Goal: Task Accomplishment & Management: Complete application form

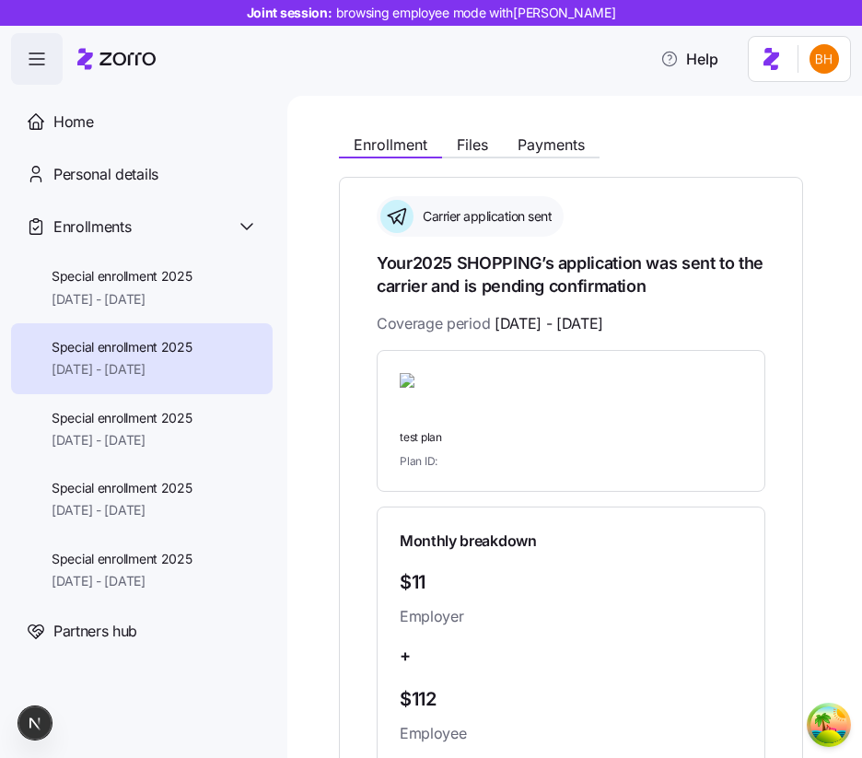
click at [471, 131] on div "Enrollment Files Payments" at bounding box center [571, 141] width 464 height 33
click at [471, 152] on span "Files" at bounding box center [472, 144] width 31 height 15
click at [455, 133] on div "Enrollment Files Payments" at bounding box center [571, 141] width 464 height 33
click at [460, 138] on span "Files" at bounding box center [472, 144] width 31 height 15
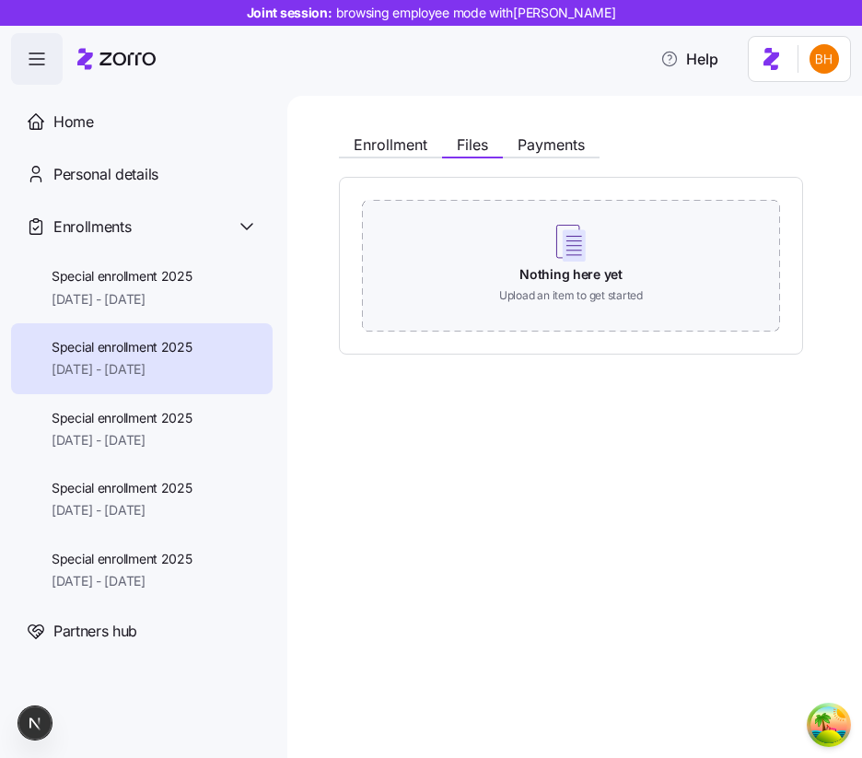
click at [473, 196] on div "Nothing here yet Upload an item to get started" at bounding box center [571, 266] width 464 height 178
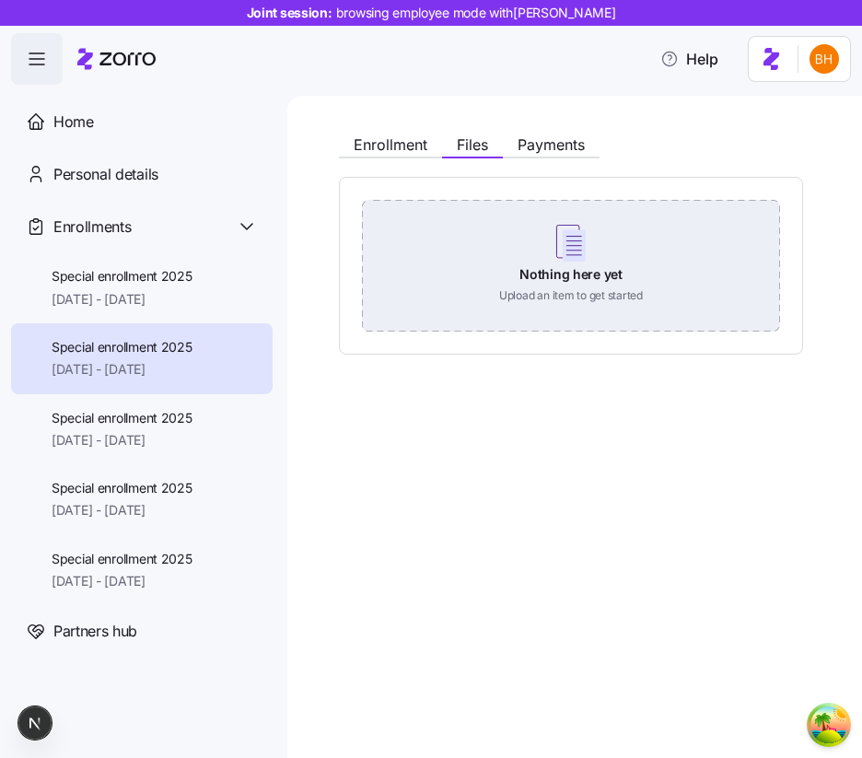
click at [473, 213] on div "Nothing here yet Upload an item to get started" at bounding box center [571, 264] width 418 height 129
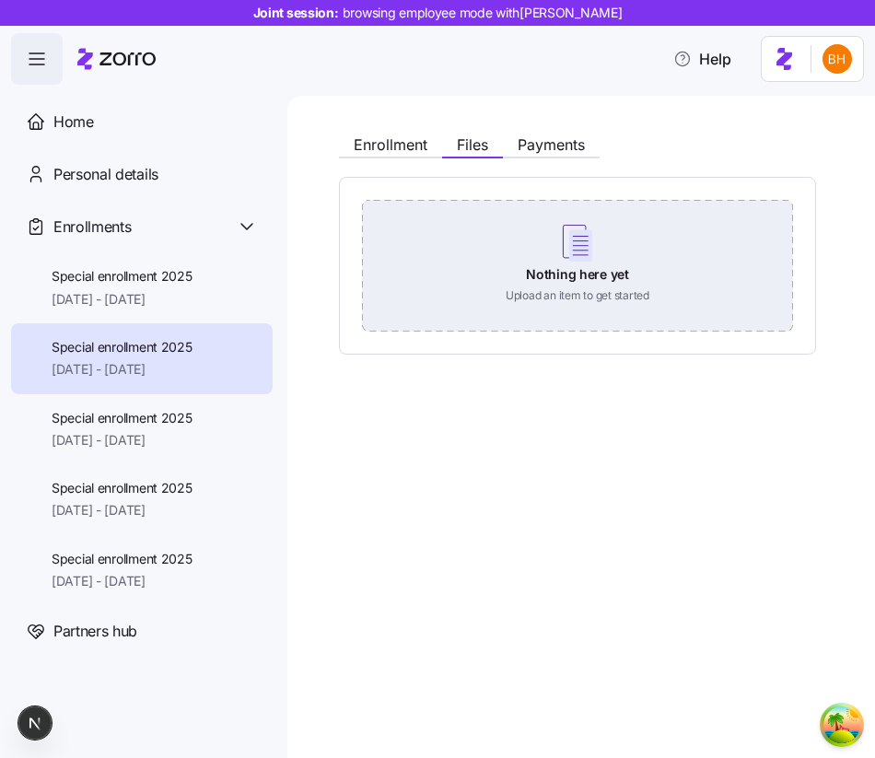
click at [427, 213] on div "Nothing here yet Upload an item to get started" at bounding box center [577, 264] width 431 height 129
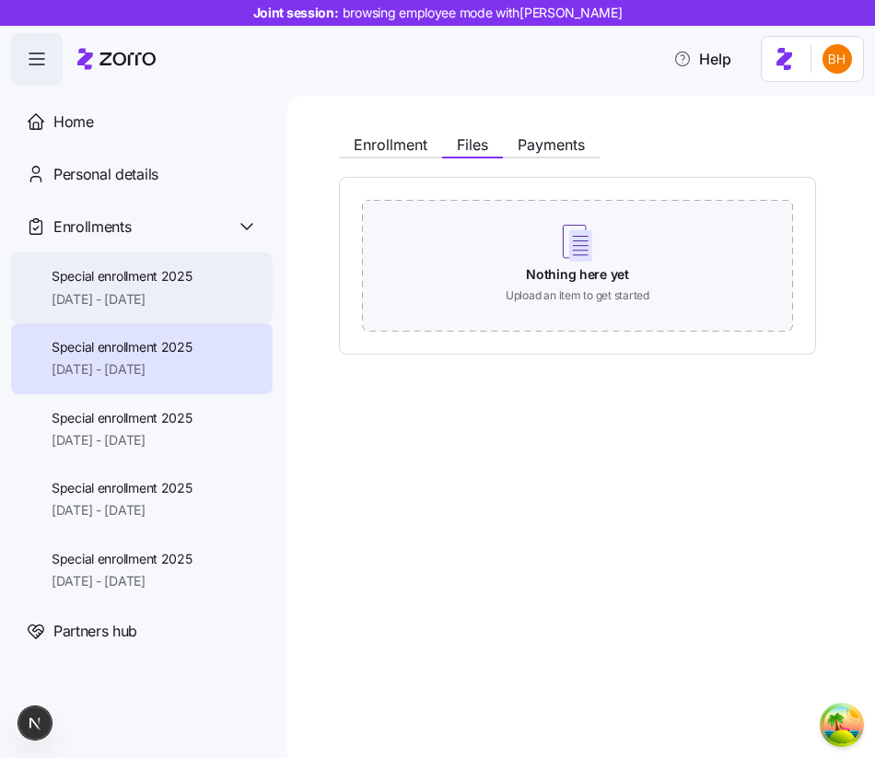
click at [175, 295] on span "[DATE] - [DATE]" at bounding box center [122, 299] width 141 height 18
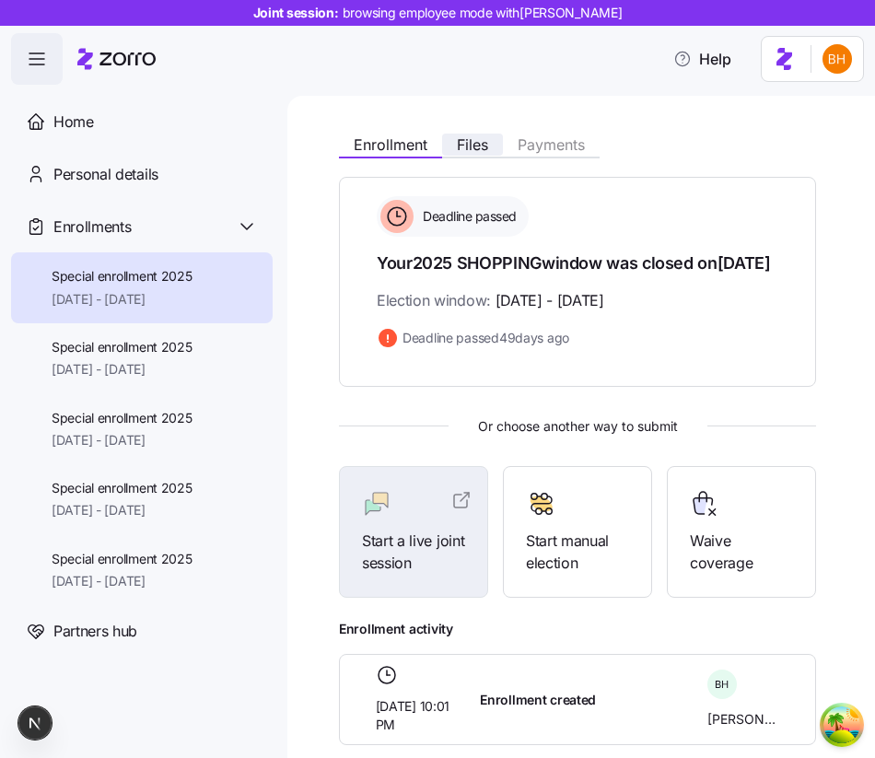
click at [478, 145] on span "Files" at bounding box center [472, 144] width 31 height 15
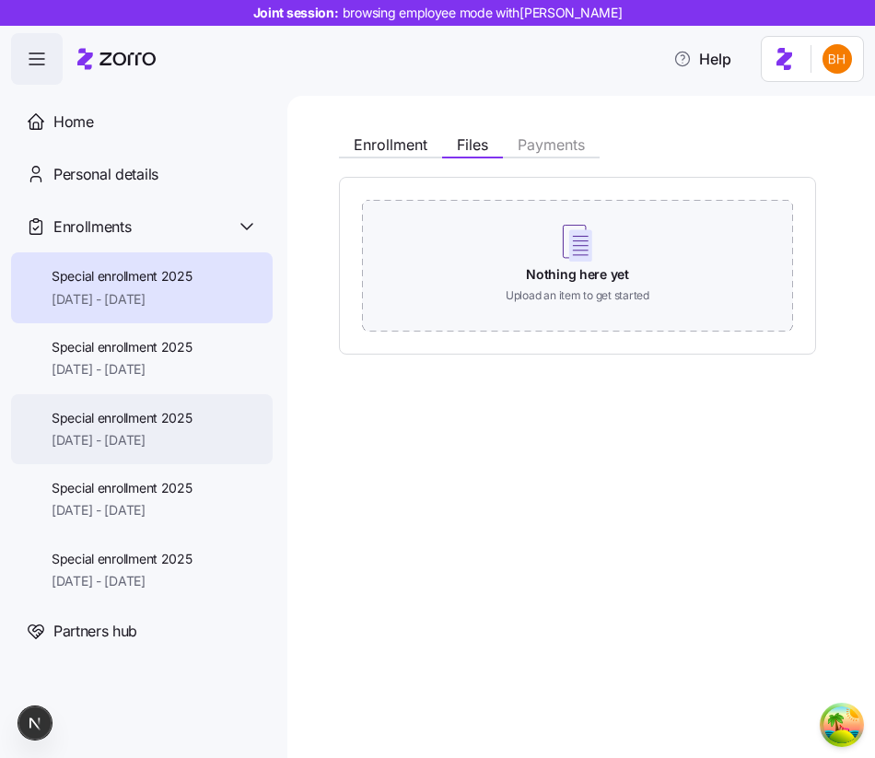
click at [173, 419] on span "Special enrollment 2025" at bounding box center [122, 418] width 141 height 18
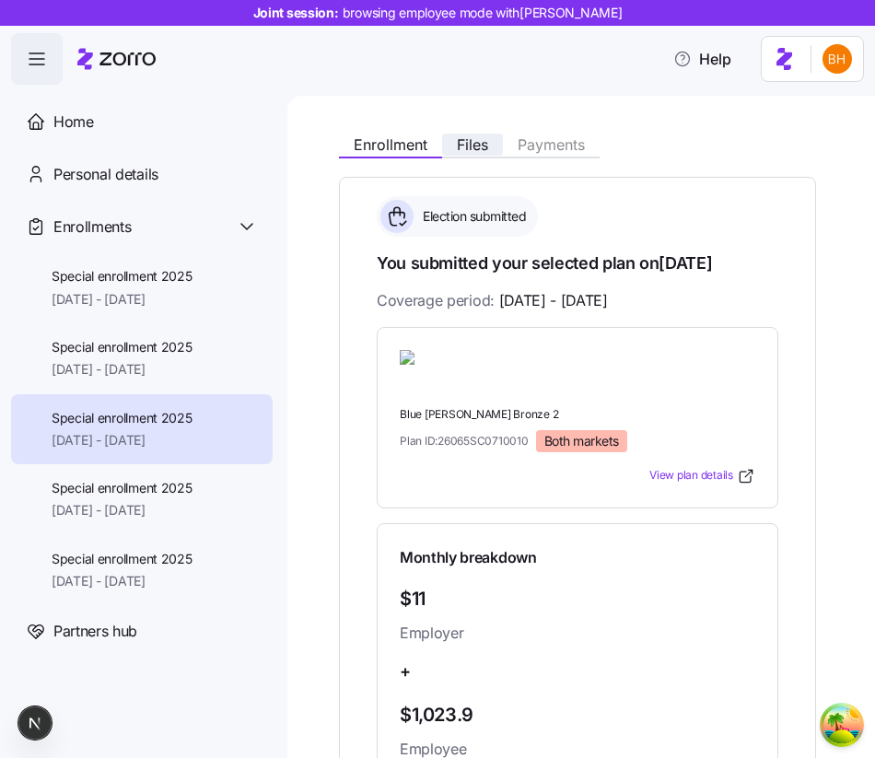
click at [468, 143] on span "Files" at bounding box center [472, 144] width 31 height 15
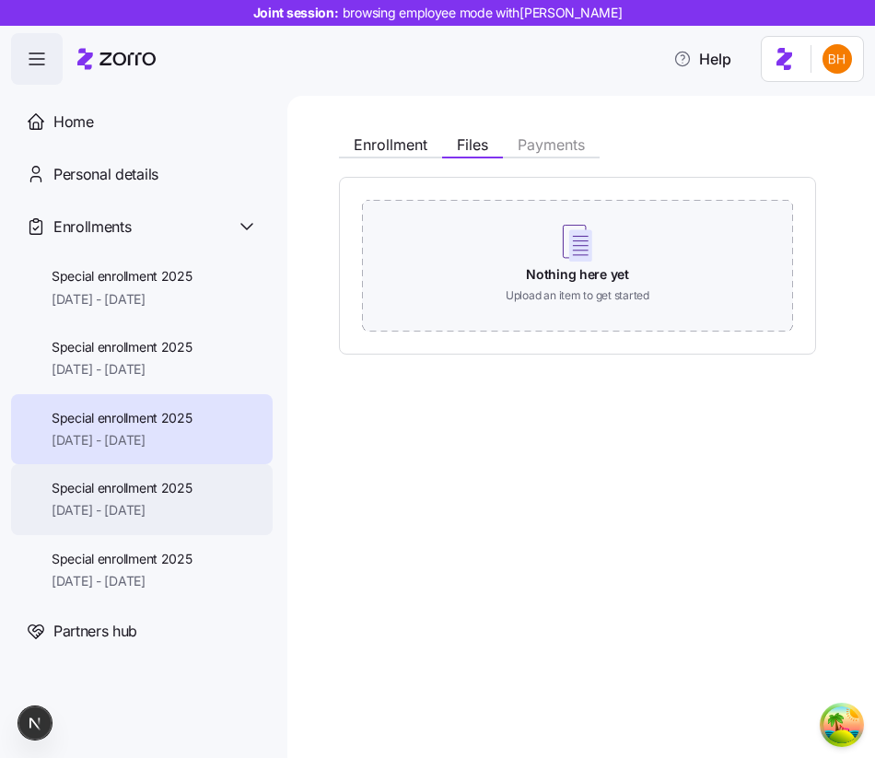
click at [189, 490] on span "Special enrollment 2025" at bounding box center [122, 488] width 141 height 18
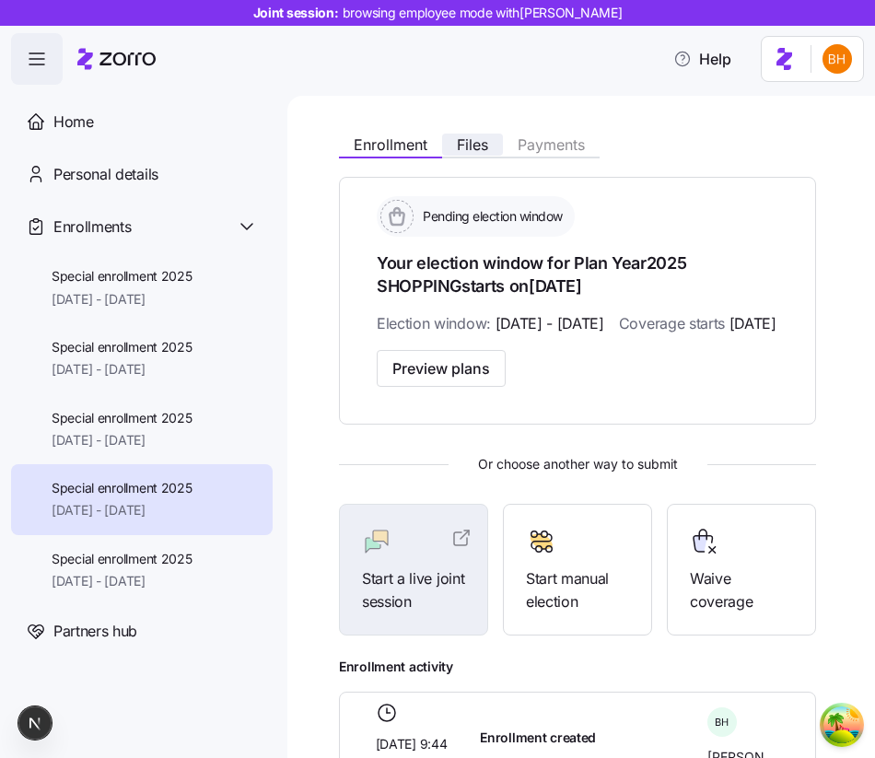
click at [481, 137] on span "Files" at bounding box center [472, 144] width 31 height 15
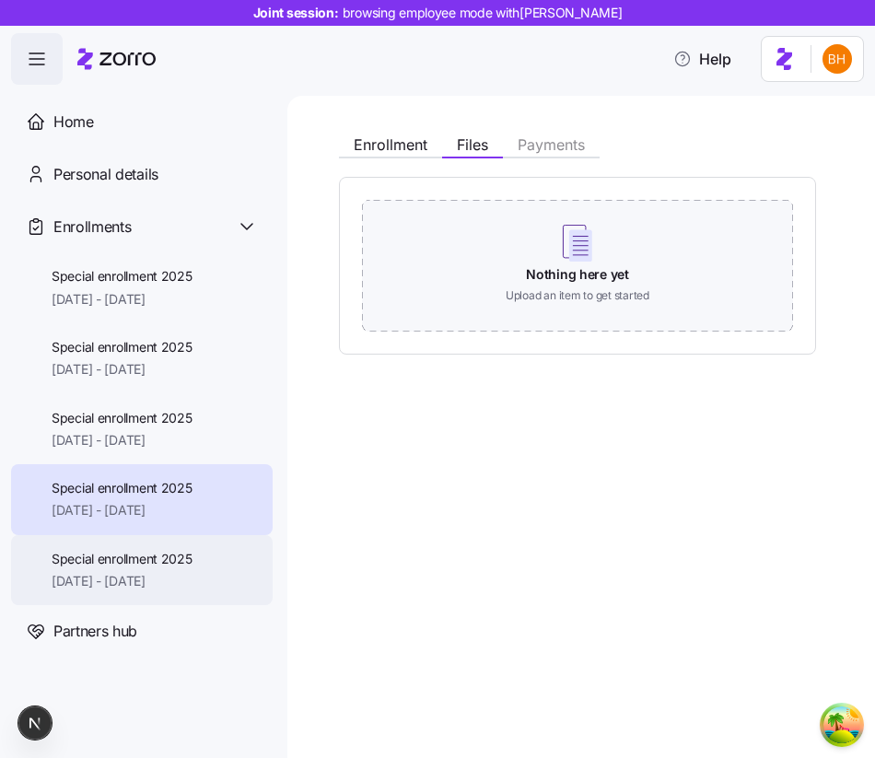
click at [166, 585] on span "[DATE] - [DATE]" at bounding box center [122, 581] width 141 height 18
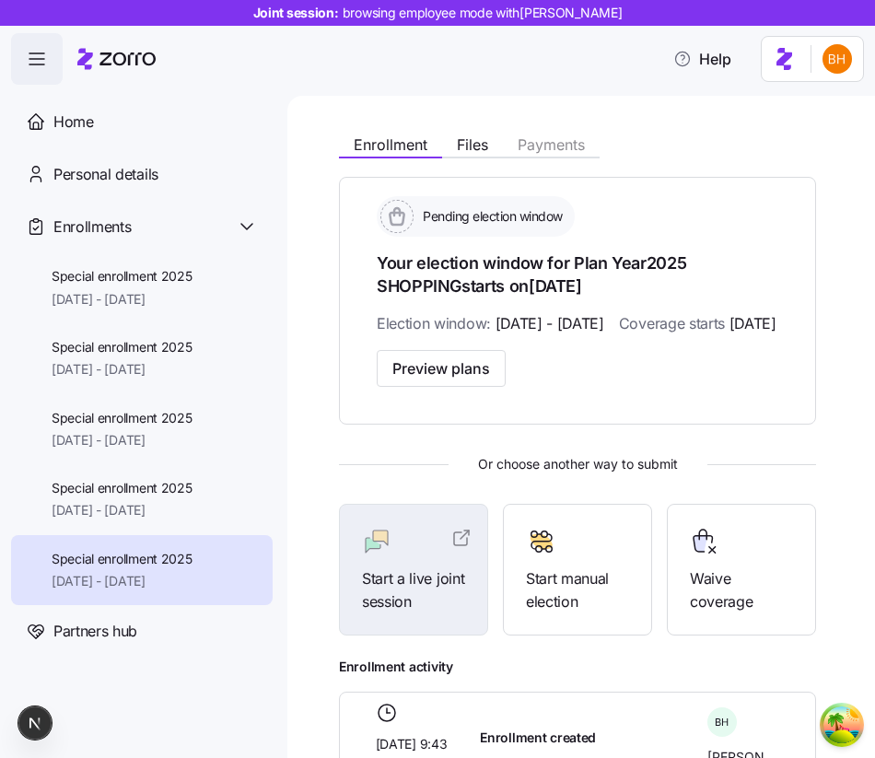
click at [471, 158] on div "Enrollment Files Payments Pending election window Your election window for Plan…" at bounding box center [577, 453] width 477 height 657
click at [485, 146] on span "Files" at bounding box center [472, 144] width 31 height 15
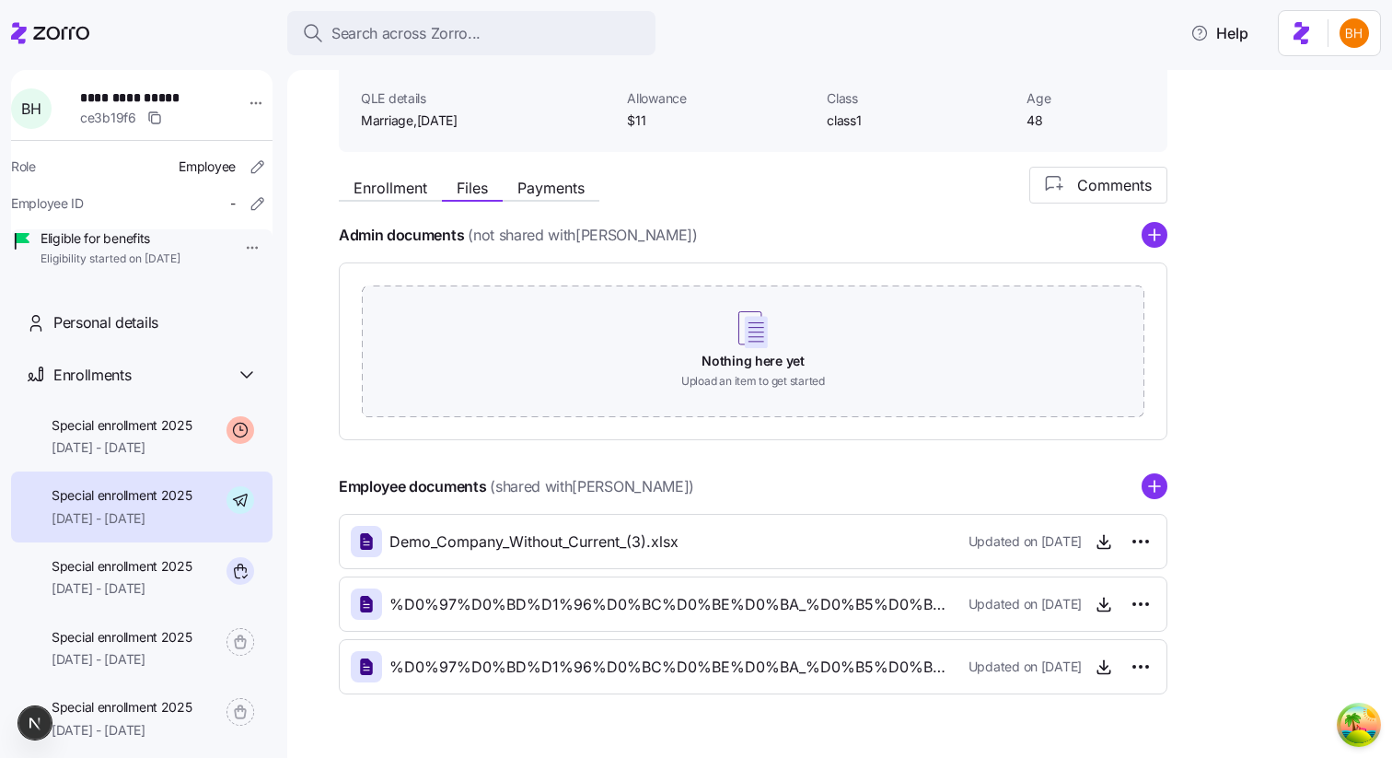
scroll to position [68, 0]
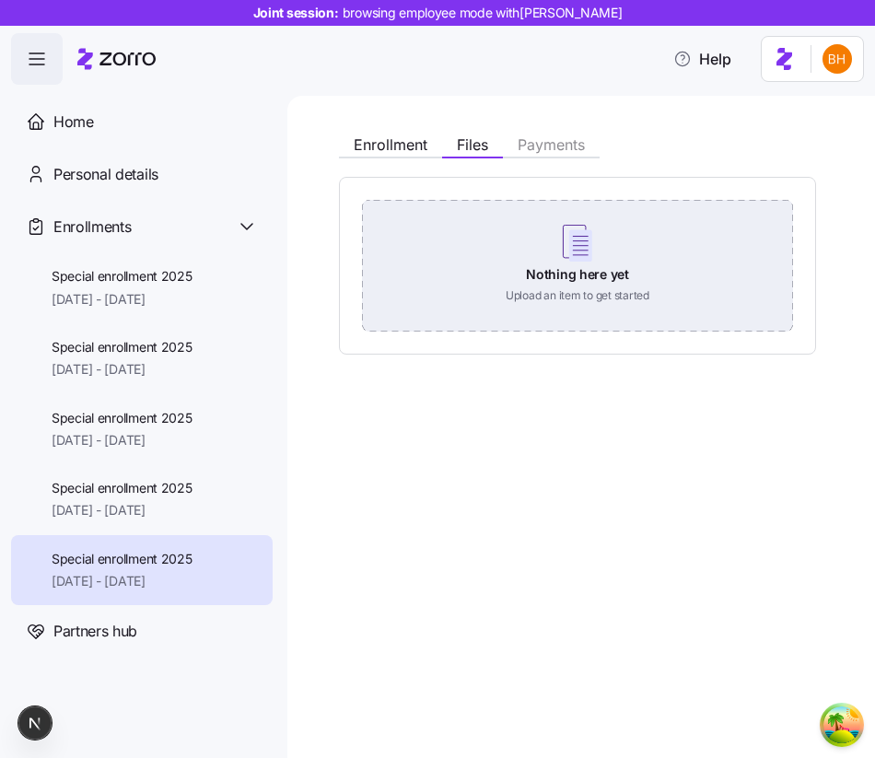
click at [568, 223] on div "Nothing here yet Upload an item to get started" at bounding box center [577, 264] width 431 height 129
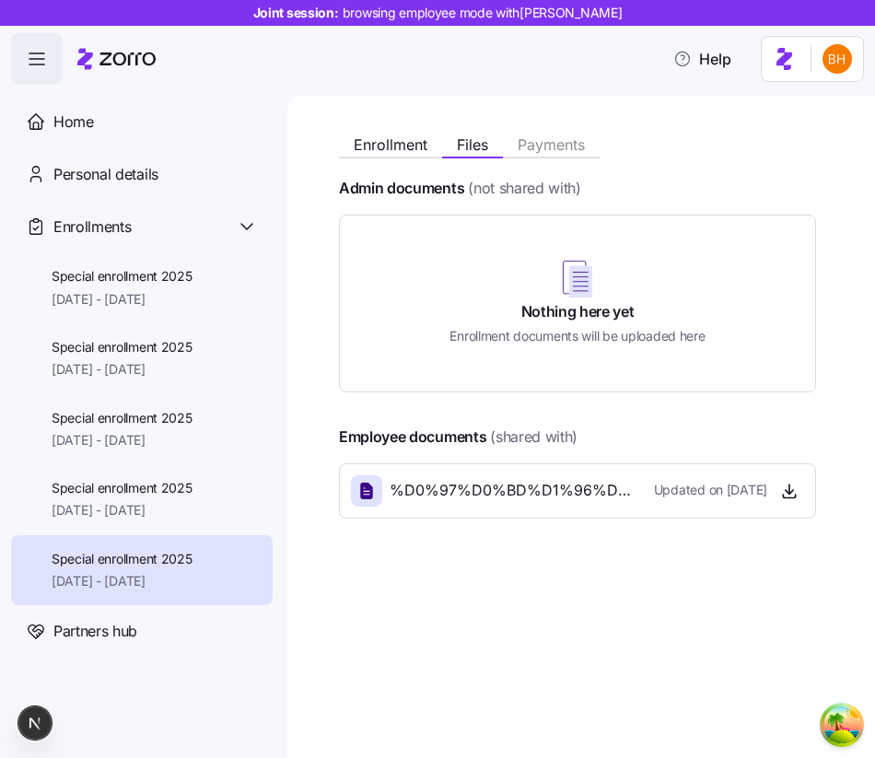
click at [694, 319] on div "Nothing here yet Enrollment documents will be uploaded here" at bounding box center [577, 303] width 431 height 132
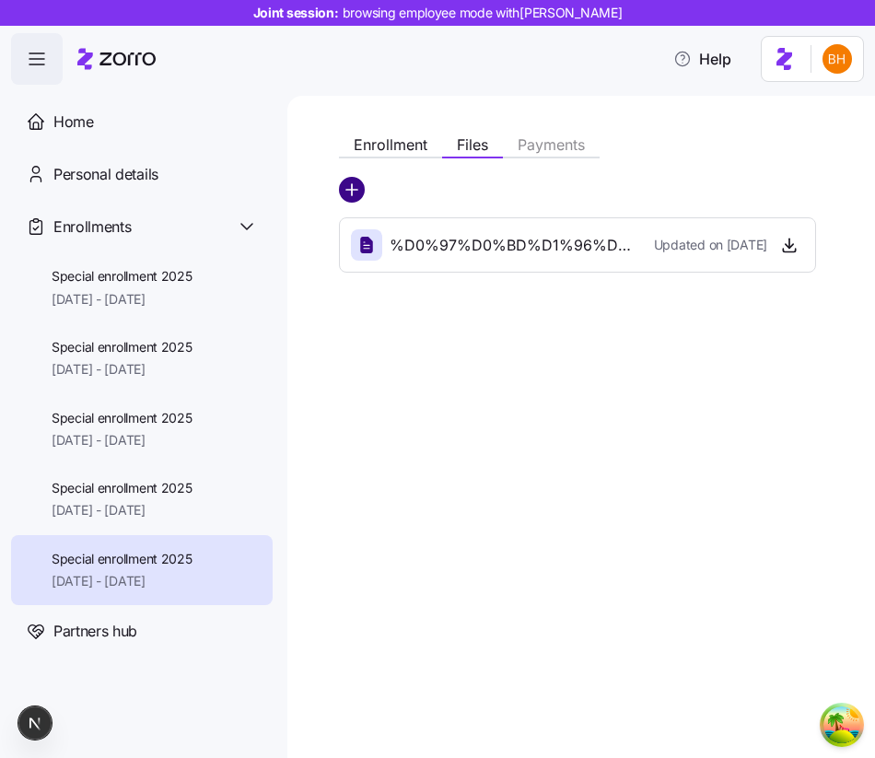
click at [353, 200] on circle "add icon" at bounding box center [352, 190] width 24 height 24
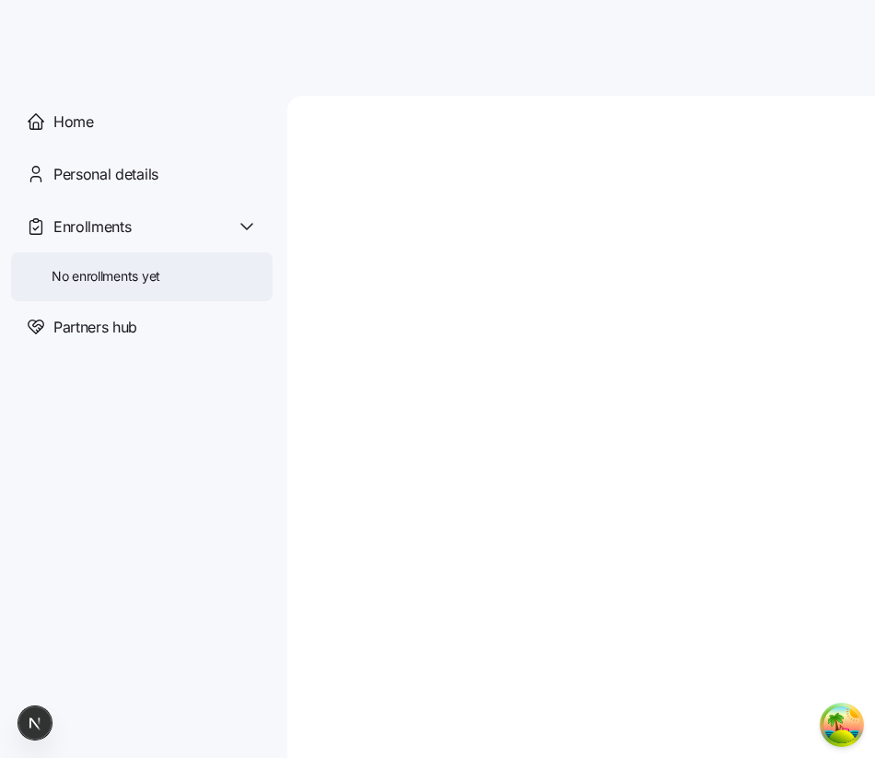
click at [133, 264] on div "No enrollments yet" at bounding box center [141, 276] width 261 height 48
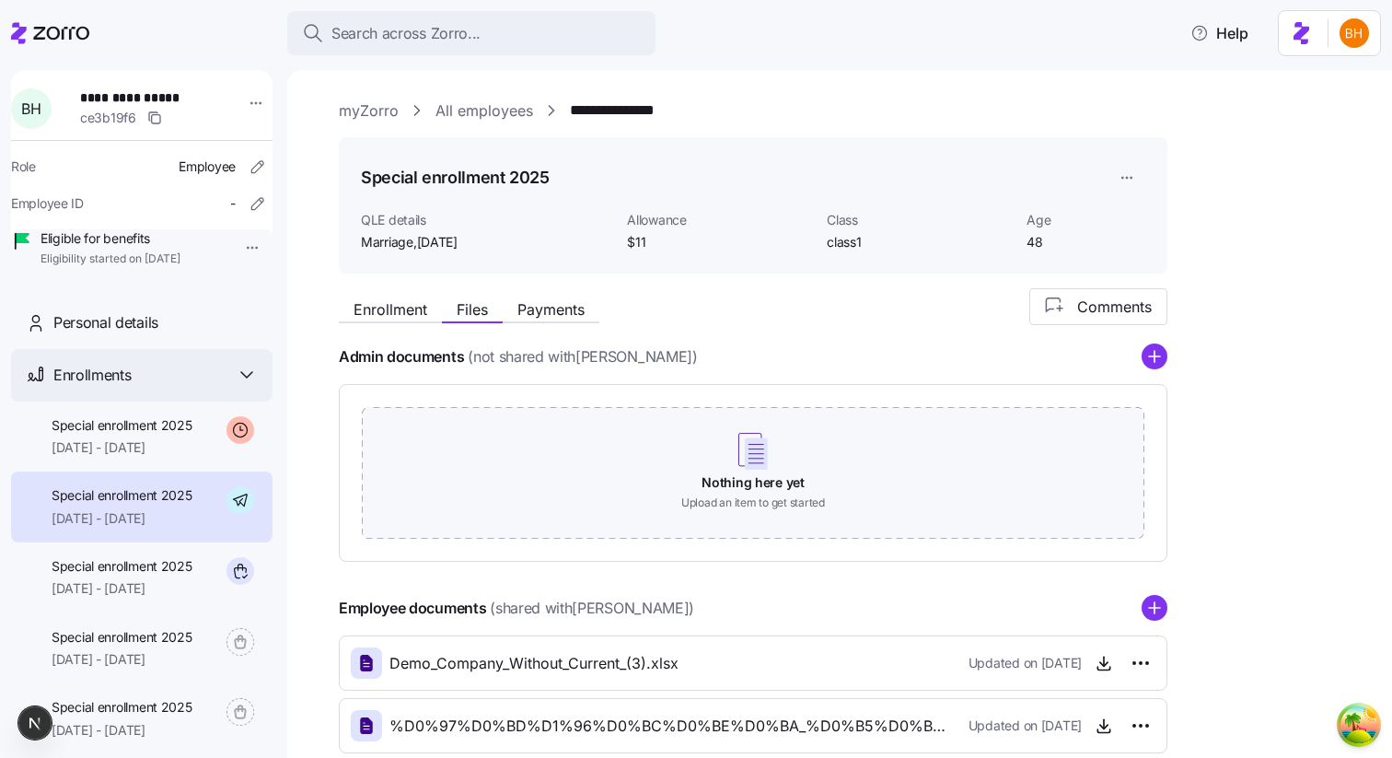
scroll to position [134, 0]
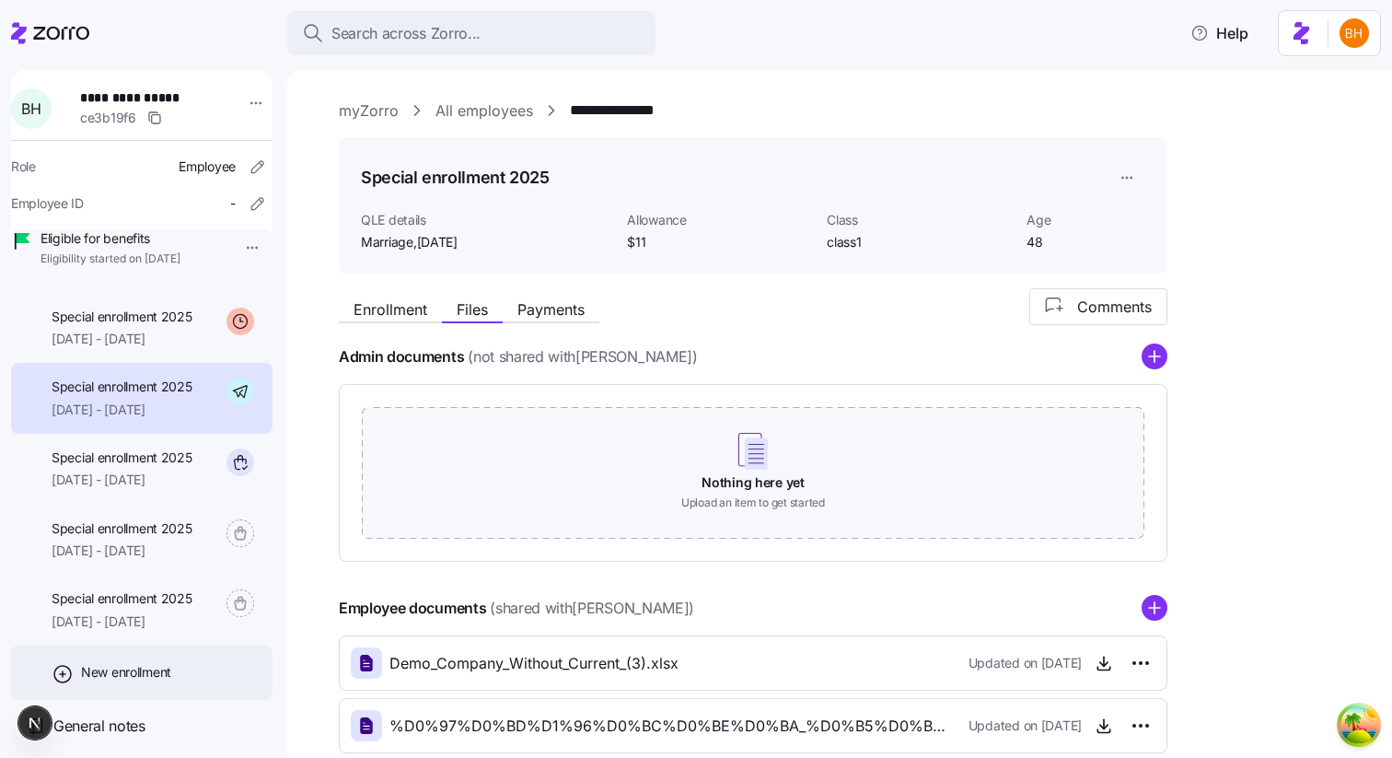
click at [176, 689] on div "New enrollment" at bounding box center [141, 672] width 261 height 54
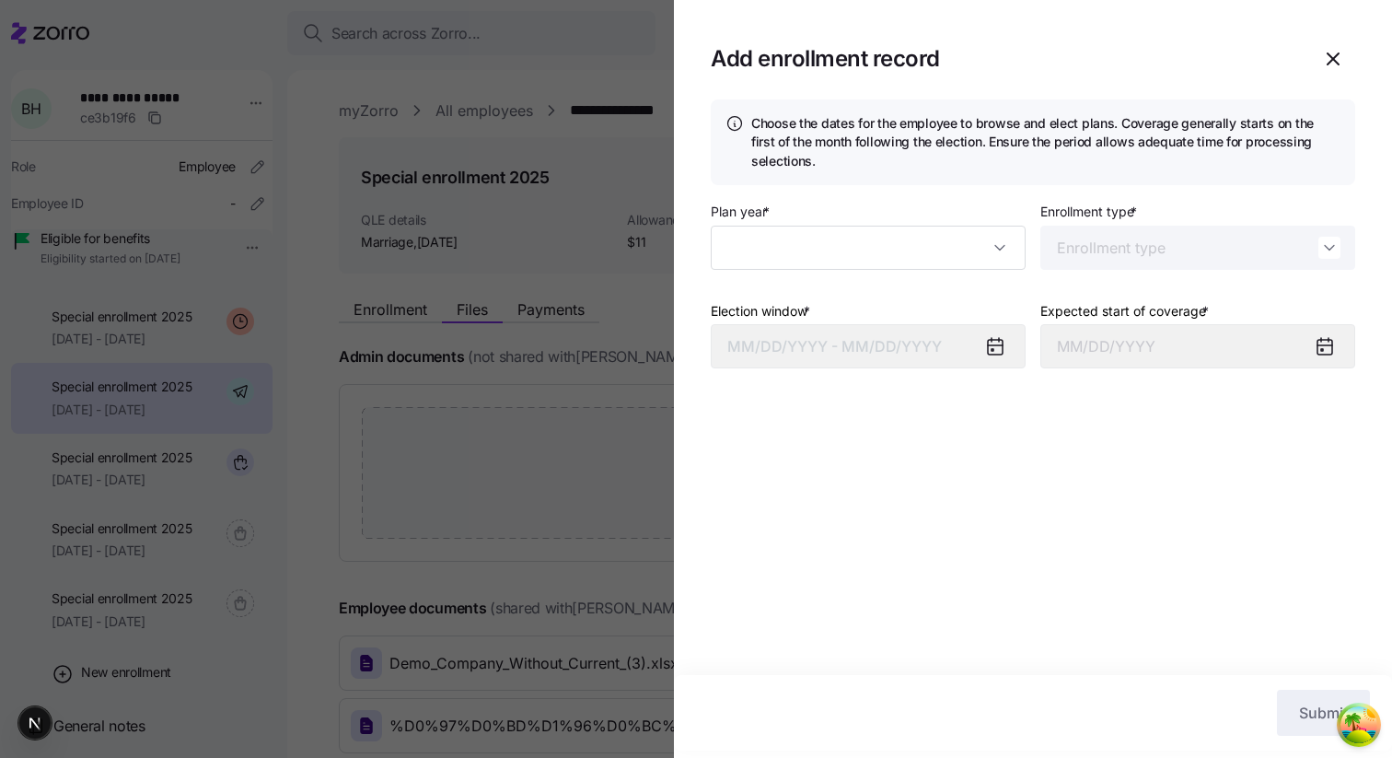
click at [826, 272] on div "Plan year * Enrollment type *" at bounding box center [1033, 242] width 644 height 85
click at [811, 253] on input "Plan year *" at bounding box center [868, 248] width 315 height 44
click at [840, 433] on div "Choose the dates for the employee to browse and elect plans. Coverage generally…" at bounding box center [1033, 386] width 718 height 575
click at [1335, 49] on icon "button" at bounding box center [1333, 59] width 22 height 22
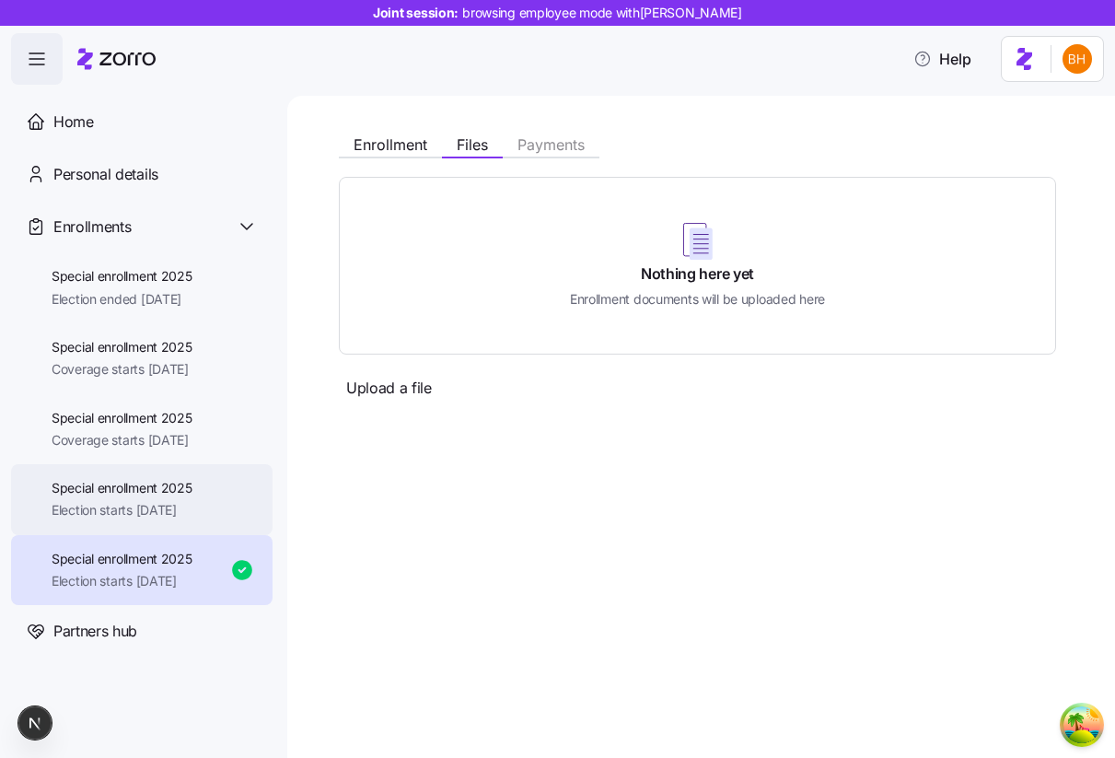
click at [192, 482] on span "Special enrollment 2025" at bounding box center [122, 488] width 141 height 18
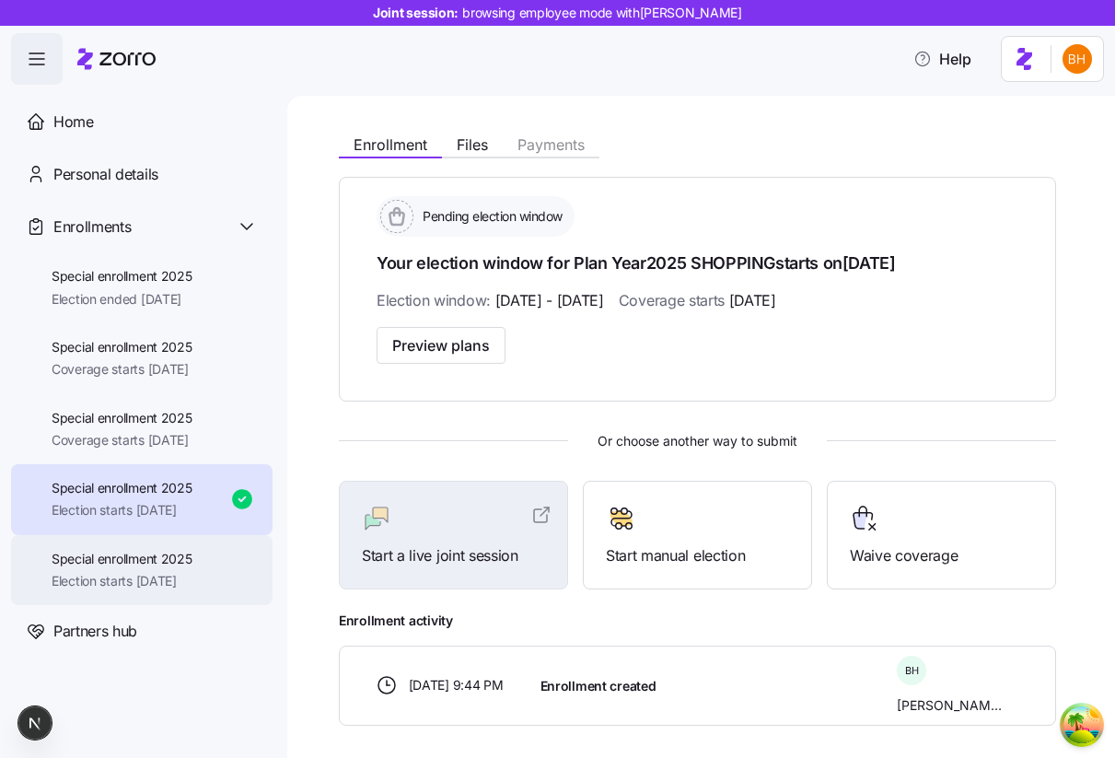
click at [192, 556] on span "Special enrollment 2025" at bounding box center [122, 559] width 141 height 18
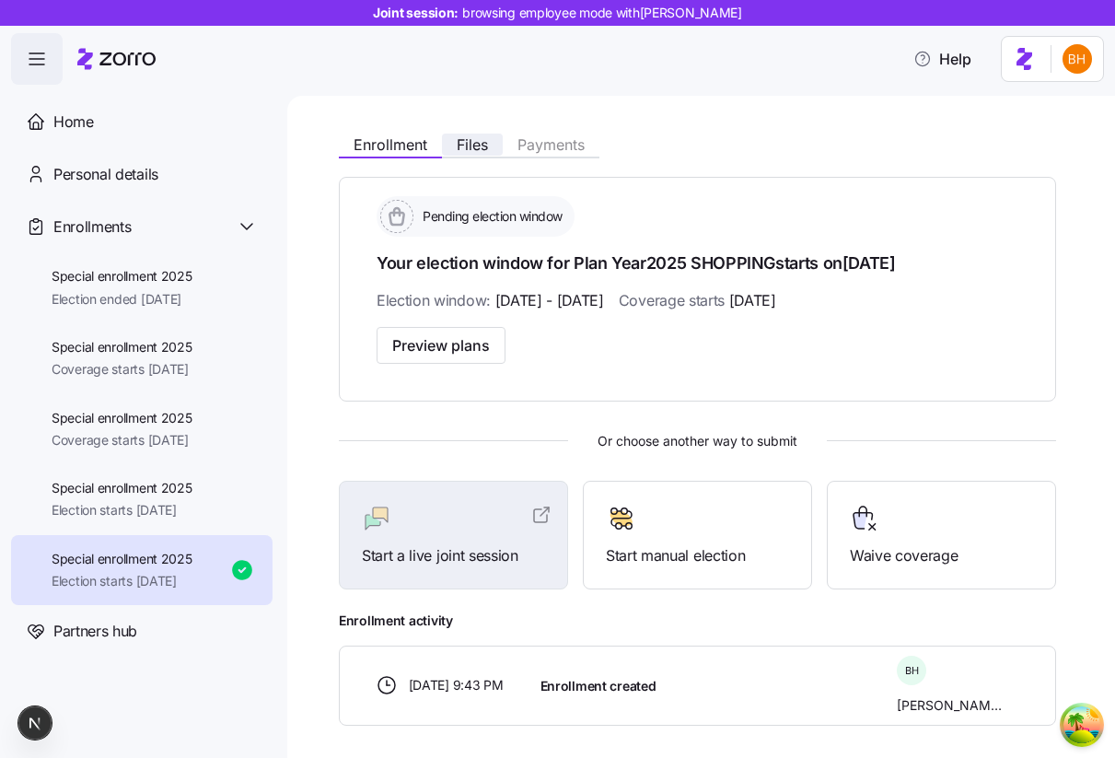
click at [479, 152] on span "Files" at bounding box center [472, 144] width 31 height 15
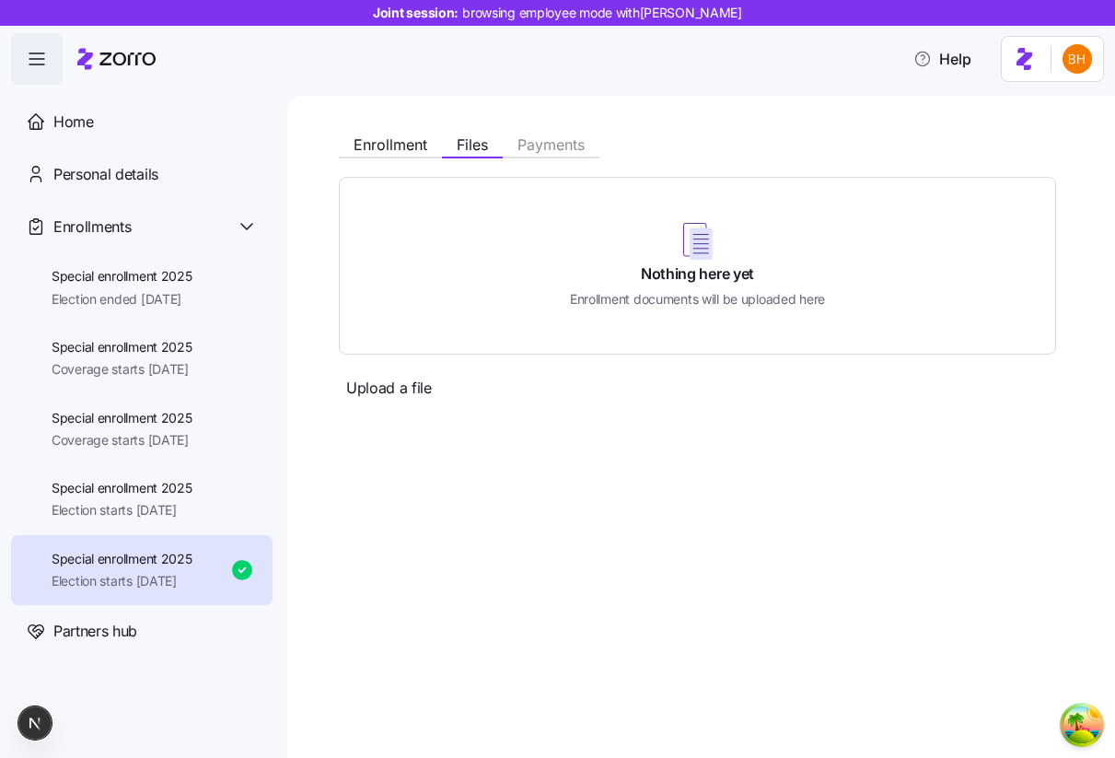
click at [660, 286] on div "Nothing here yet Enrollment documents will be uploaded here" at bounding box center [697, 266] width 671 height 132
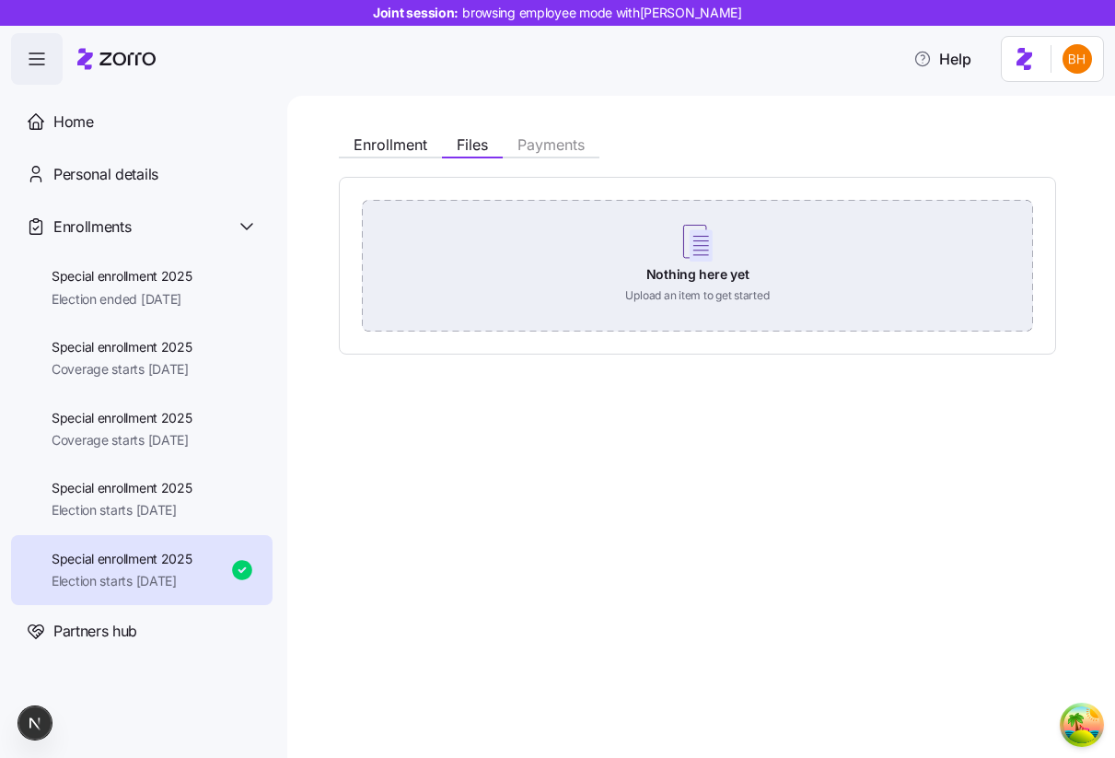
click at [591, 276] on div "Nothing here yet Upload an item to get started" at bounding box center [697, 264] width 671 height 129
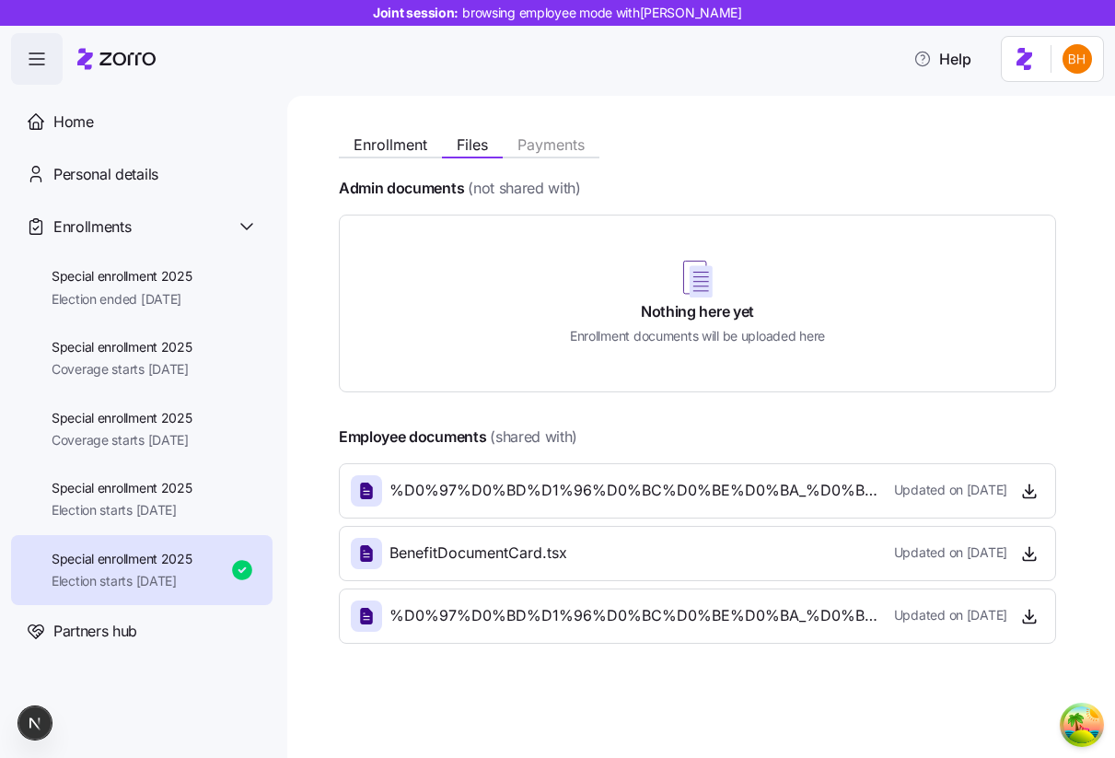
click at [642, 330] on h5 "Enrollment documents will be uploaded here" at bounding box center [697, 335] width 255 height 19
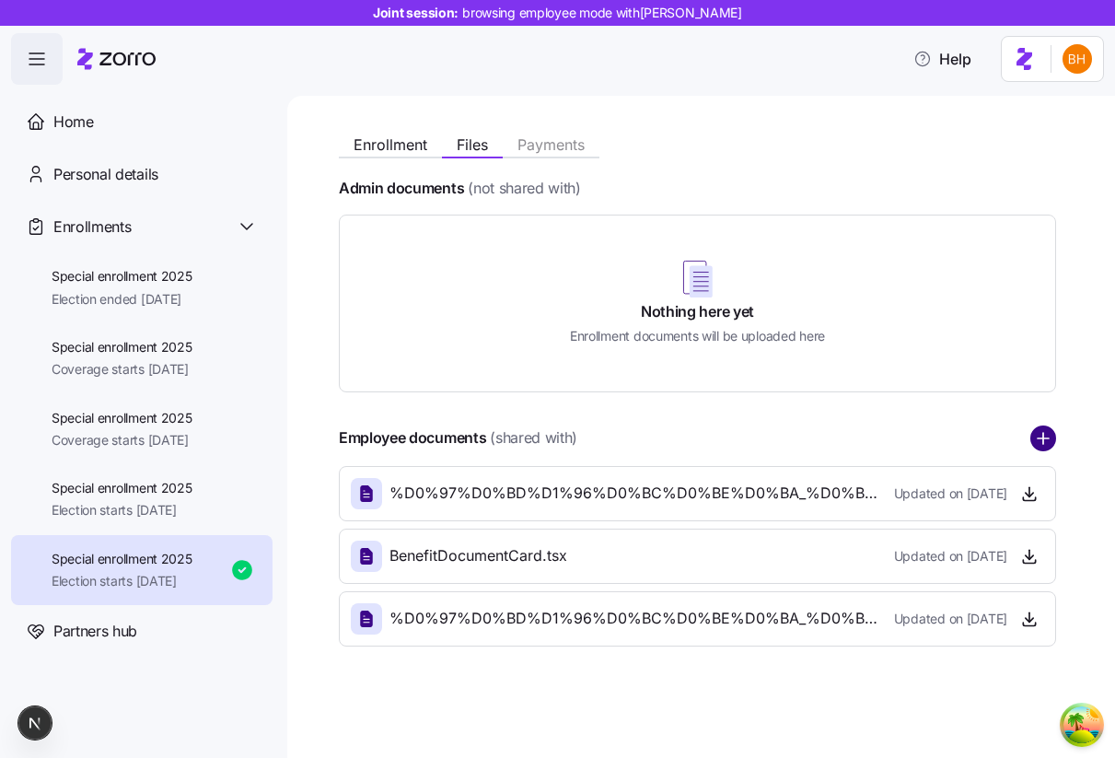
click at [1035, 434] on circle "add icon" at bounding box center [1043, 438] width 24 height 24
click at [1033, 436] on circle "add icon" at bounding box center [1043, 438] width 24 height 24
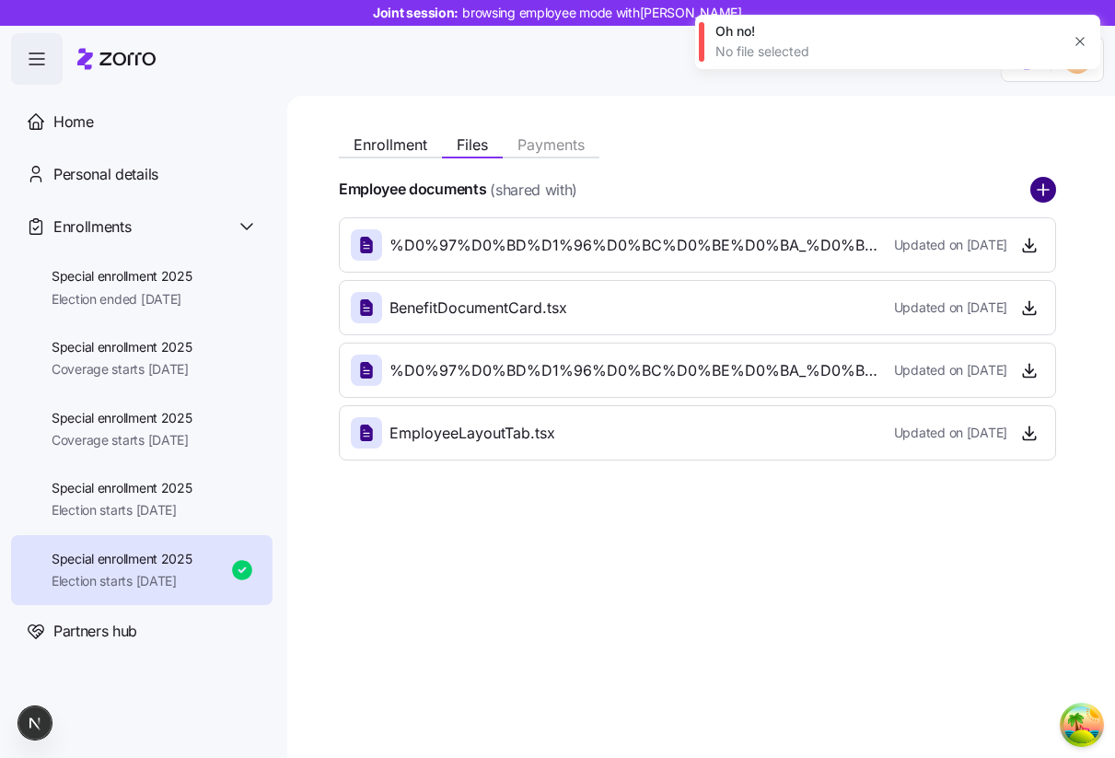
click at [1035, 180] on circle "add icon" at bounding box center [1043, 190] width 24 height 24
click at [1079, 41] on icon "button" at bounding box center [1079, 42] width 8 height 8
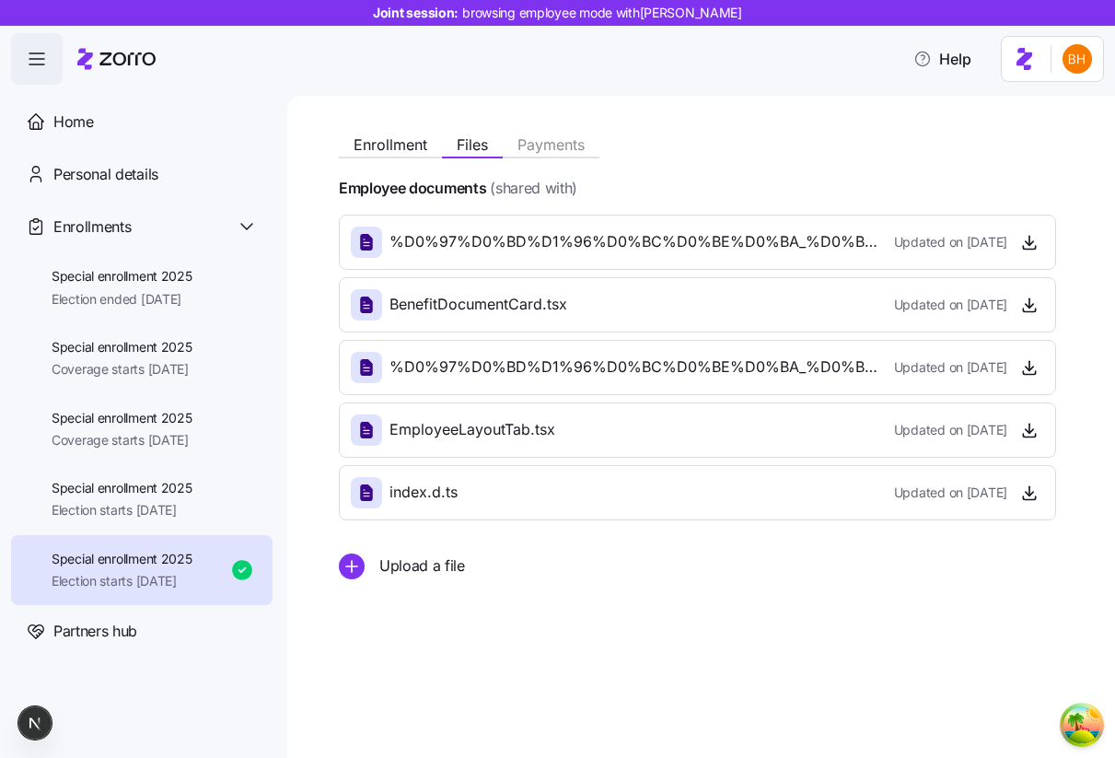
click at [752, 142] on div "Enrollment Files Payments" at bounding box center [697, 141] width 717 height 33
click at [458, 566] on span "Upload a file" at bounding box center [422, 565] width 86 height 23
click at [353, 565] on icon "add icon" at bounding box center [352, 566] width 26 height 26
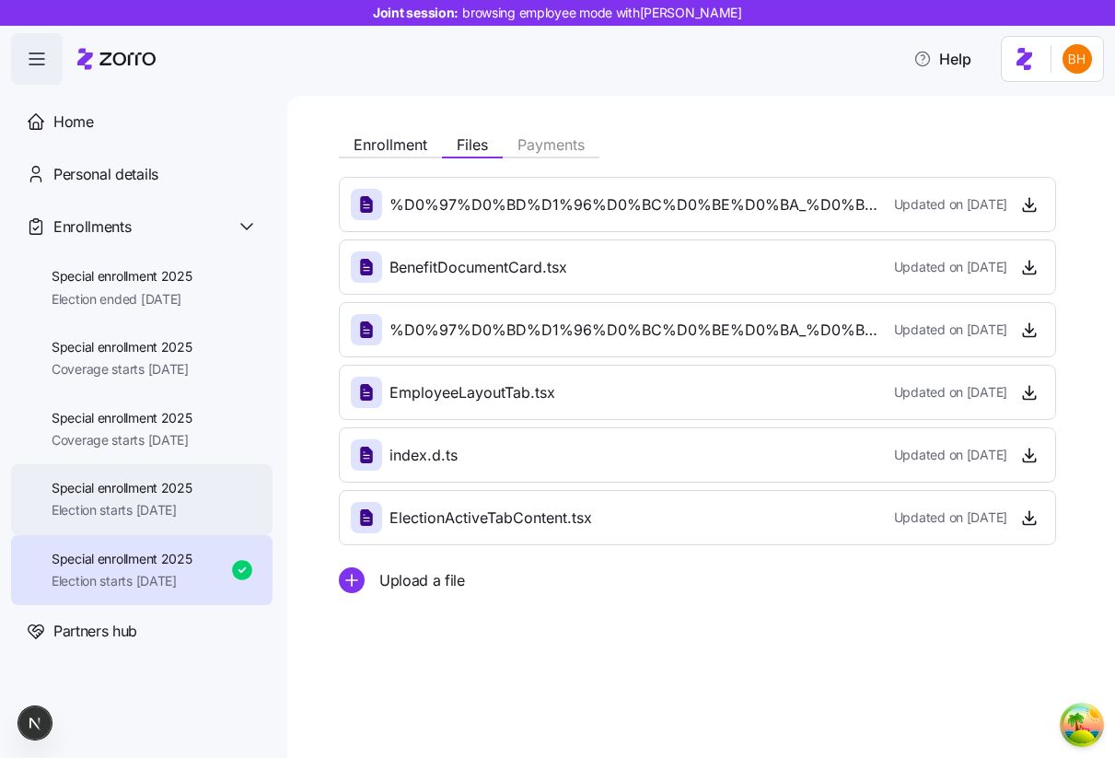
click at [177, 469] on div "Special enrollment 2025 Election starts 09/01/2025" at bounding box center [141, 499] width 261 height 71
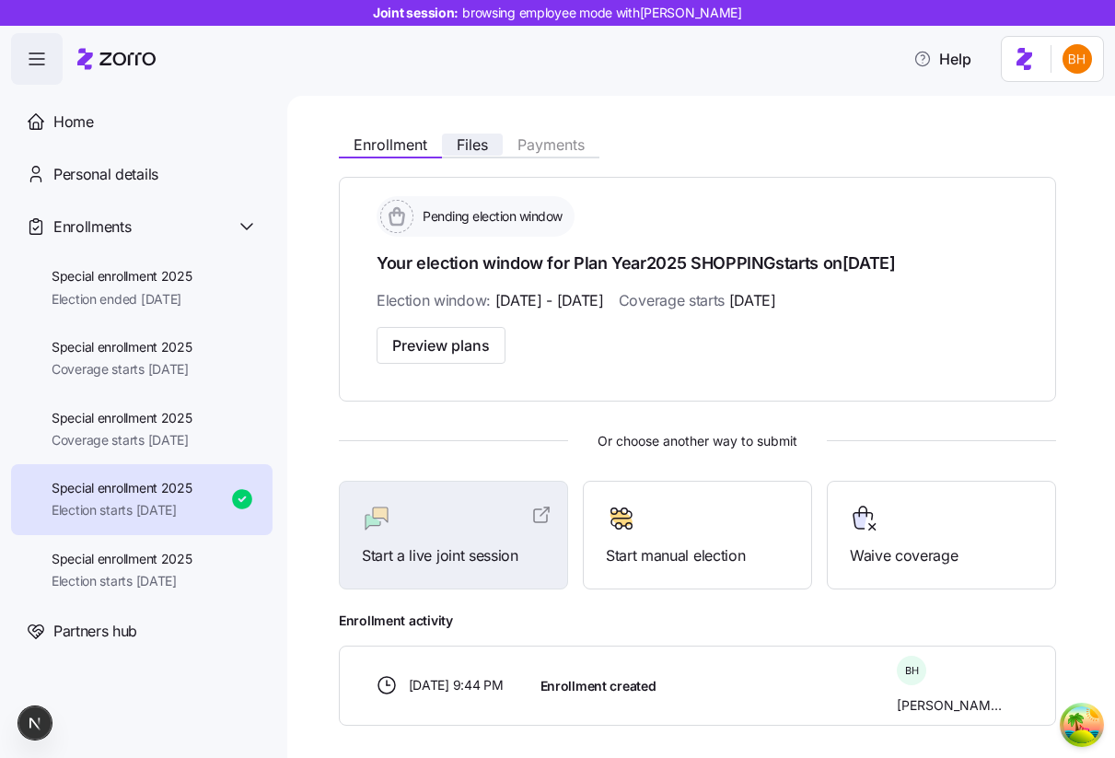
click at [479, 151] on span "Files" at bounding box center [472, 144] width 31 height 15
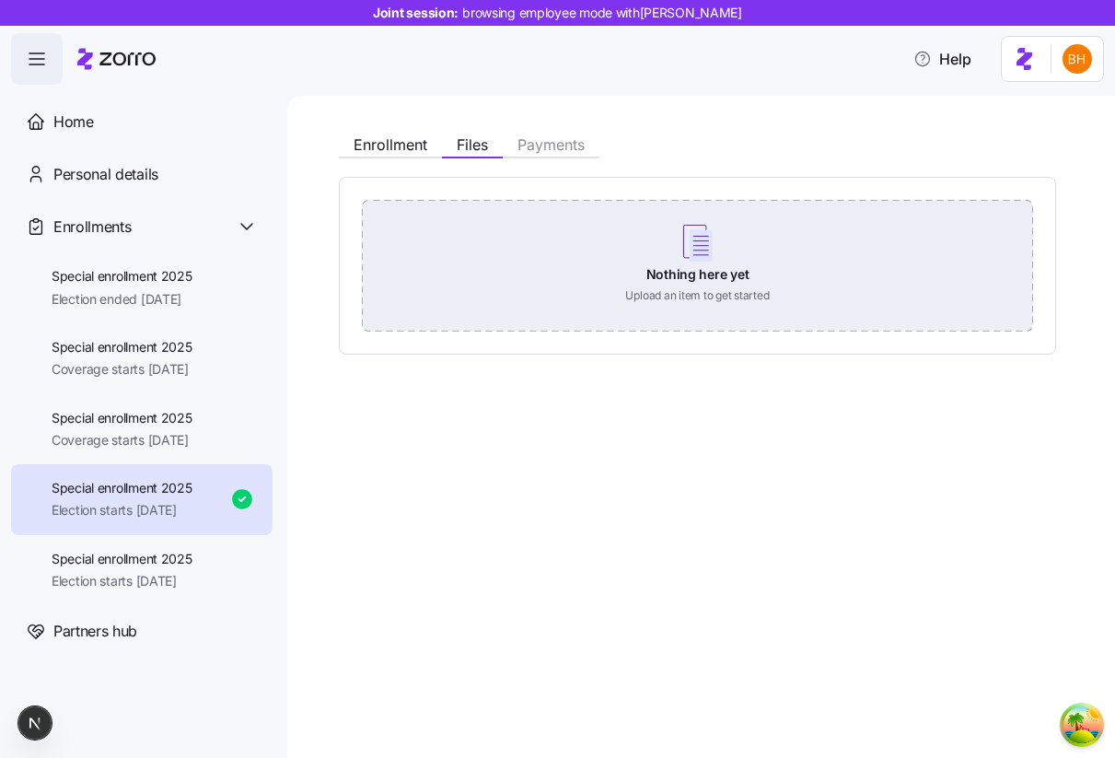
click at [527, 243] on div "Nothing here yet Upload an item to get started" at bounding box center [697, 264] width 671 height 129
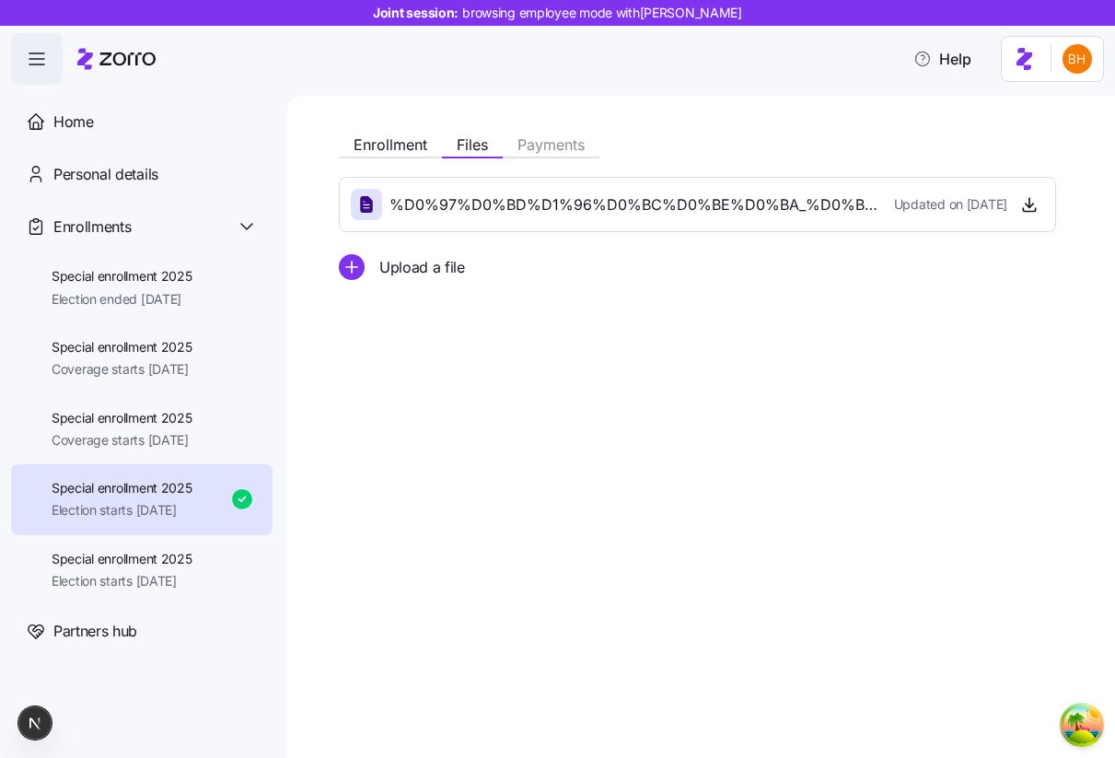
click at [363, 277] on icon "add icon" at bounding box center [352, 267] width 26 height 26
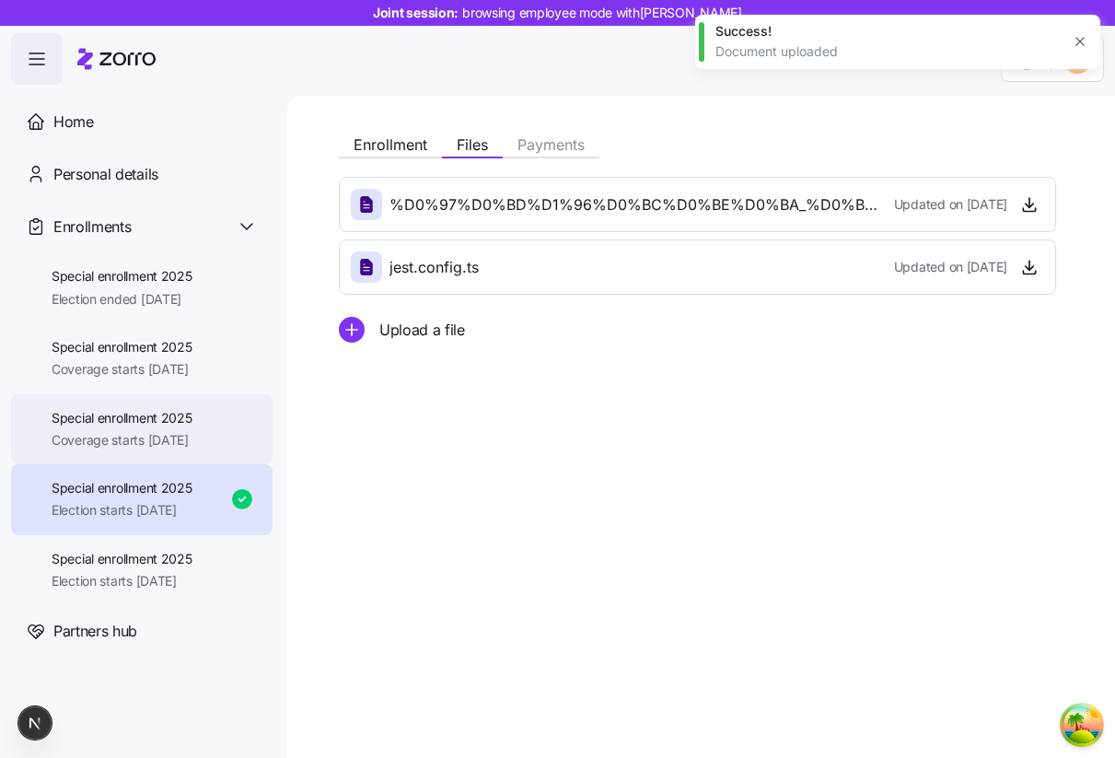
click at [175, 417] on span "Special enrollment 2025" at bounding box center [122, 418] width 141 height 18
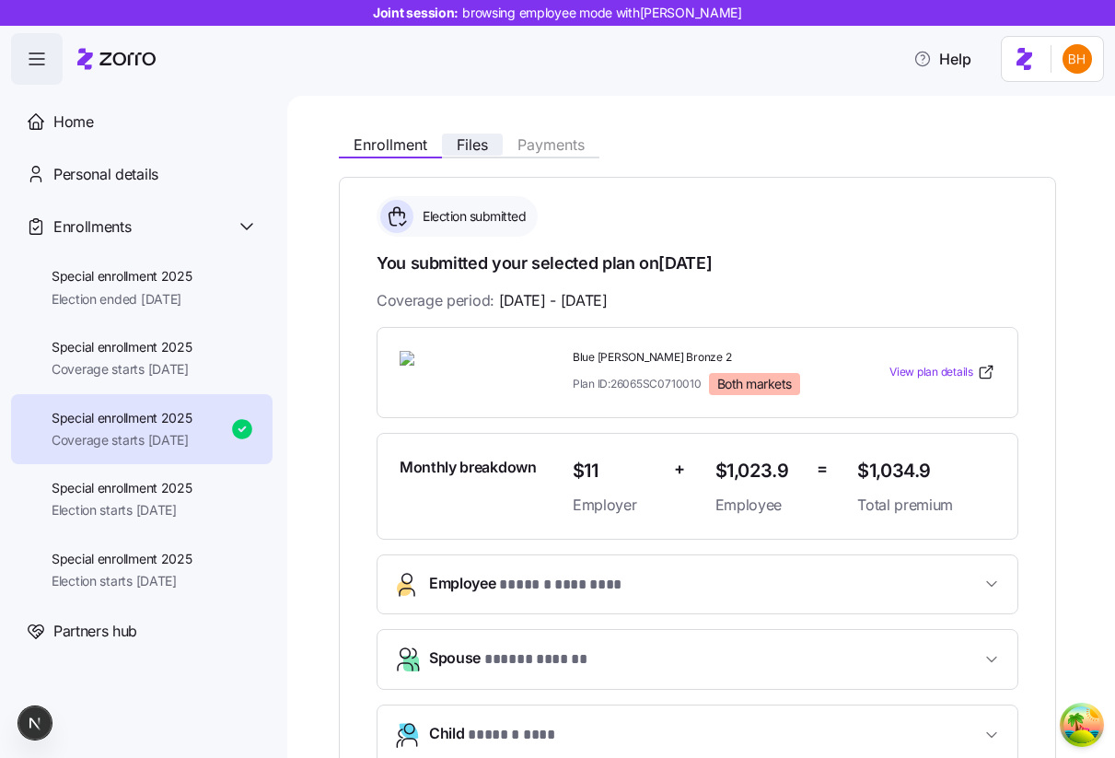
click at [481, 152] on span "Files" at bounding box center [472, 144] width 31 height 15
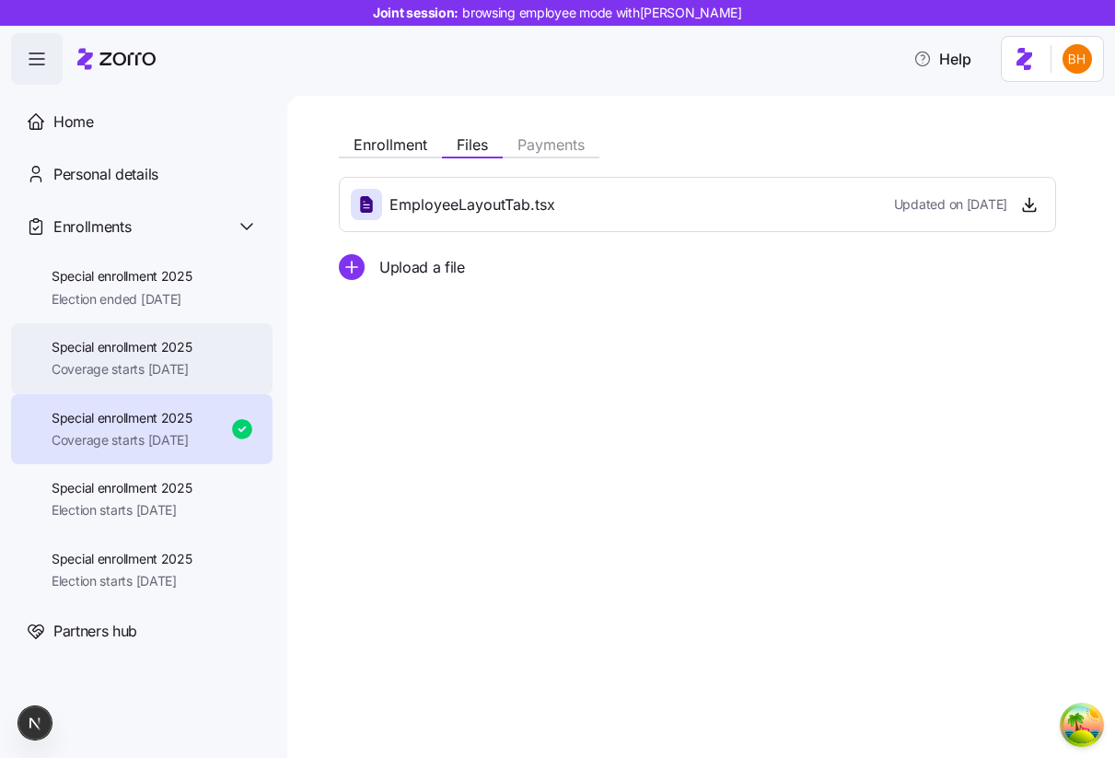
click at [192, 341] on span "Special enrollment 2025" at bounding box center [122, 347] width 141 height 18
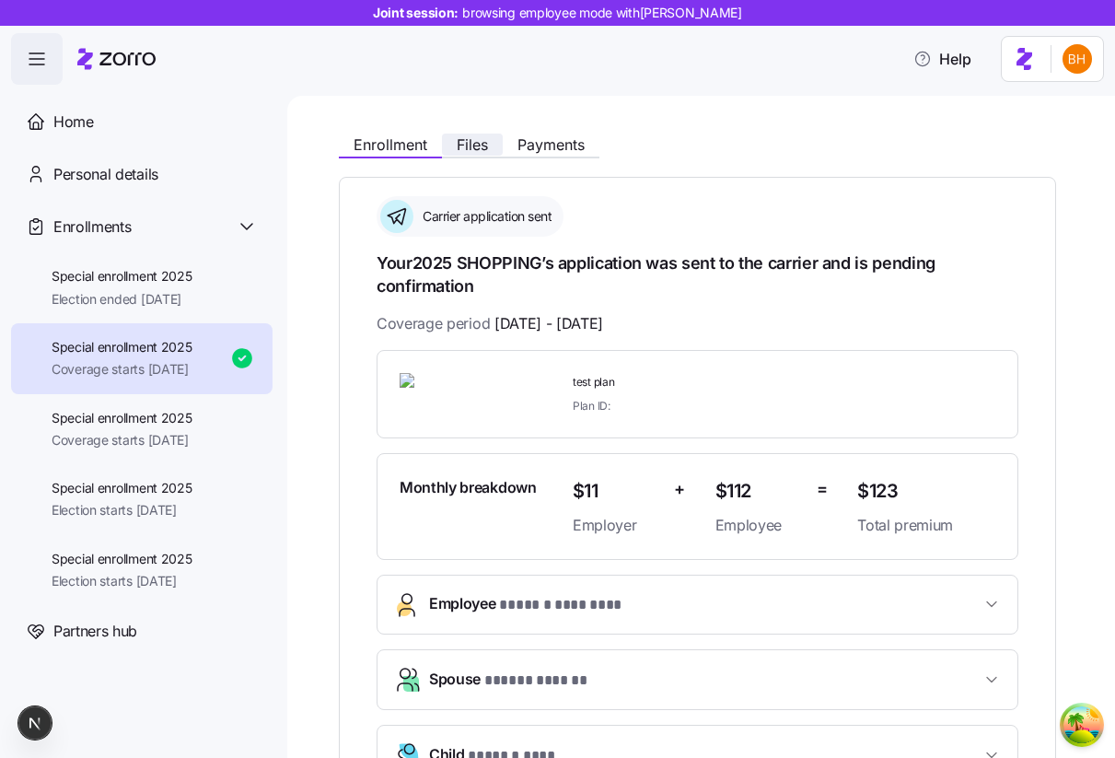
click at [469, 137] on span "Files" at bounding box center [472, 144] width 31 height 15
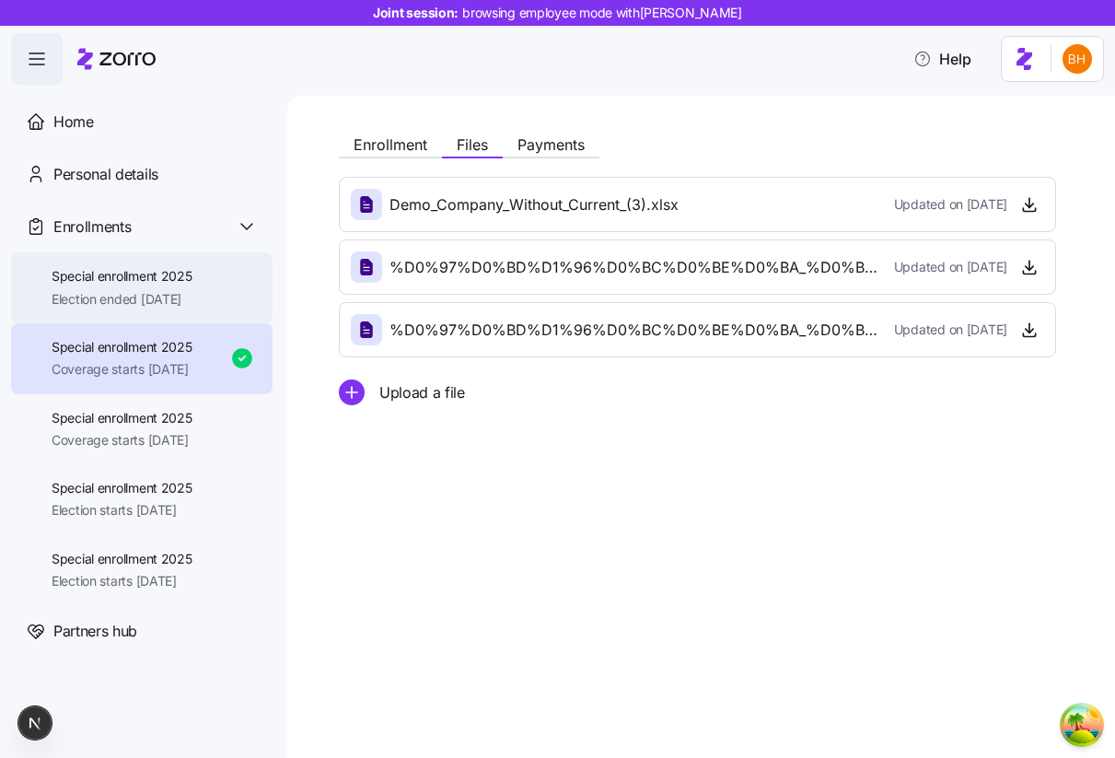
click at [192, 274] on span "Special enrollment 2025" at bounding box center [122, 276] width 141 height 18
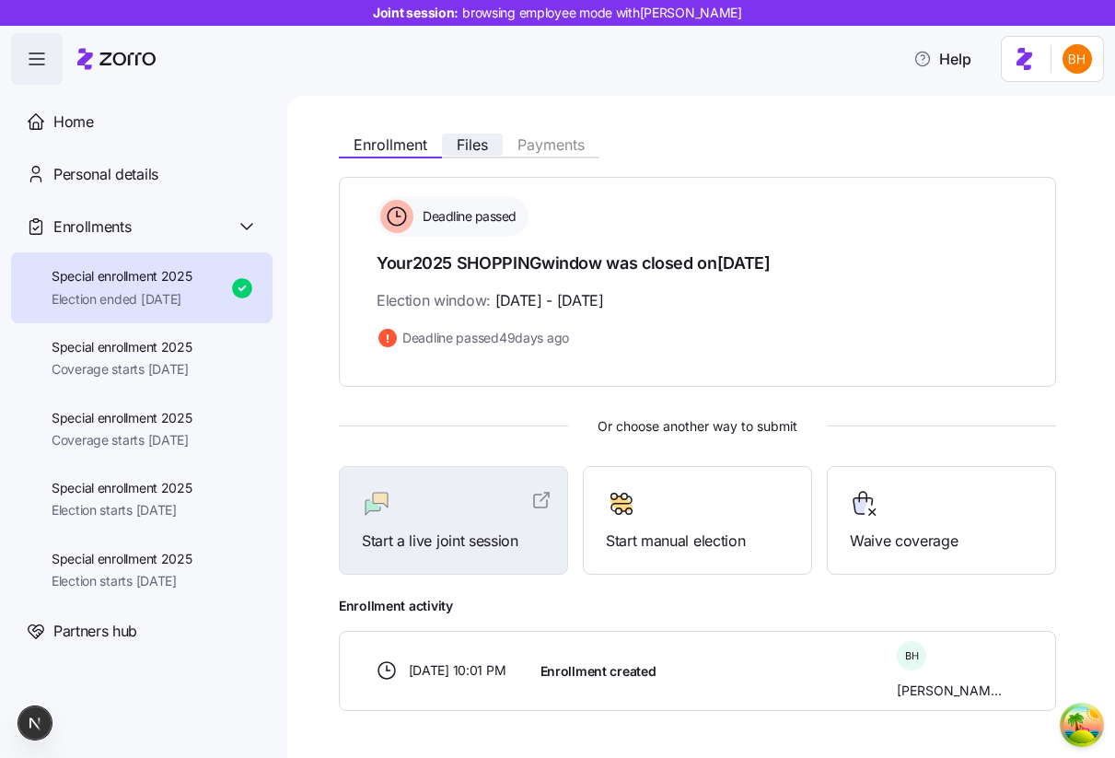
click at [464, 141] on span "Files" at bounding box center [472, 144] width 31 height 15
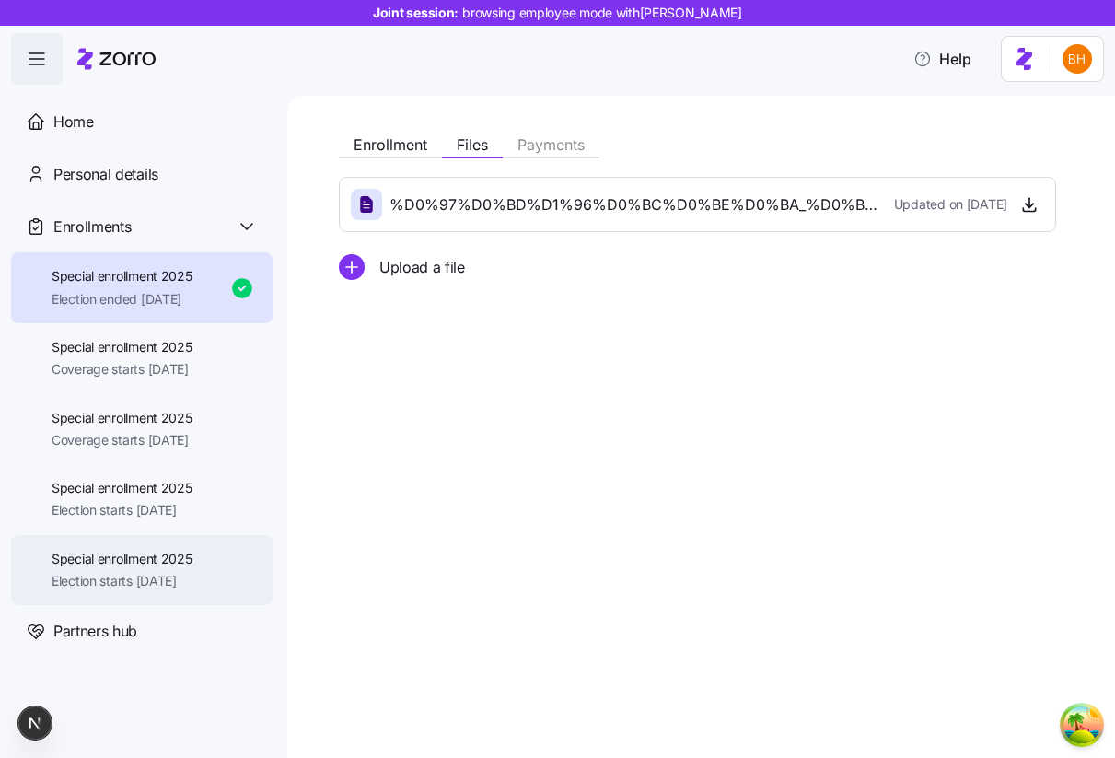
click at [139, 550] on span "Special enrollment 2025" at bounding box center [122, 559] width 141 height 18
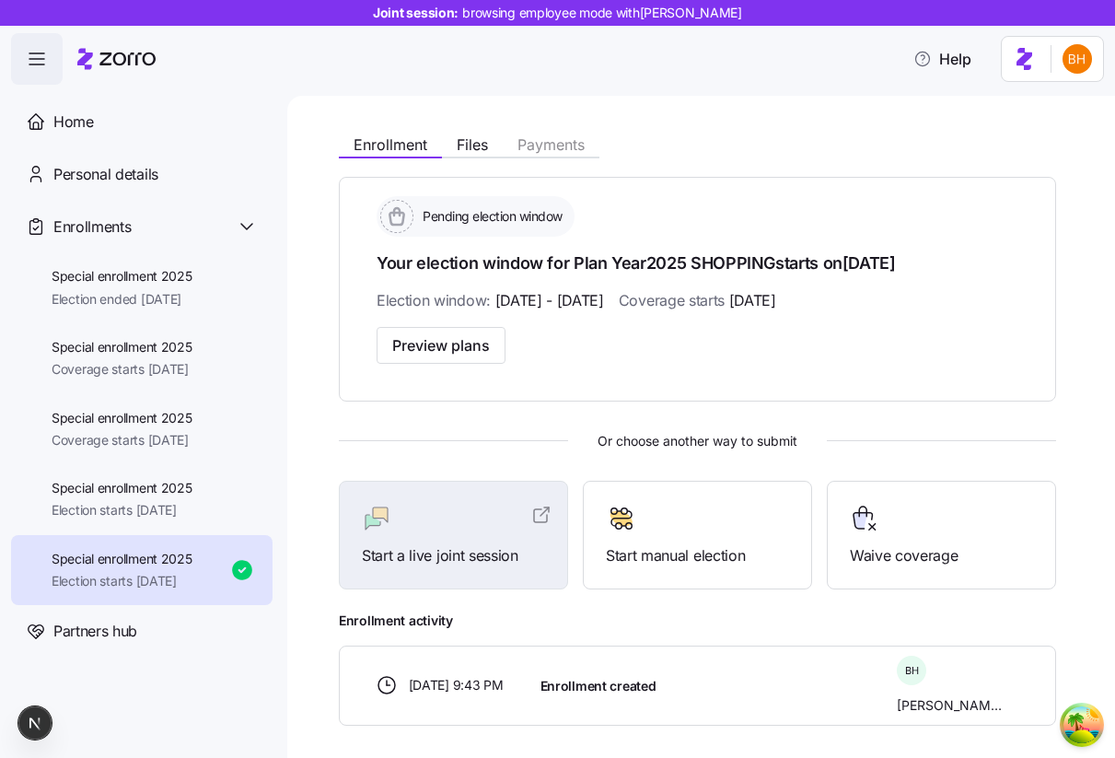
click at [462, 156] on div "Enrollment Files Payments" at bounding box center [469, 147] width 261 height 22
click at [477, 147] on span "Files" at bounding box center [472, 144] width 31 height 15
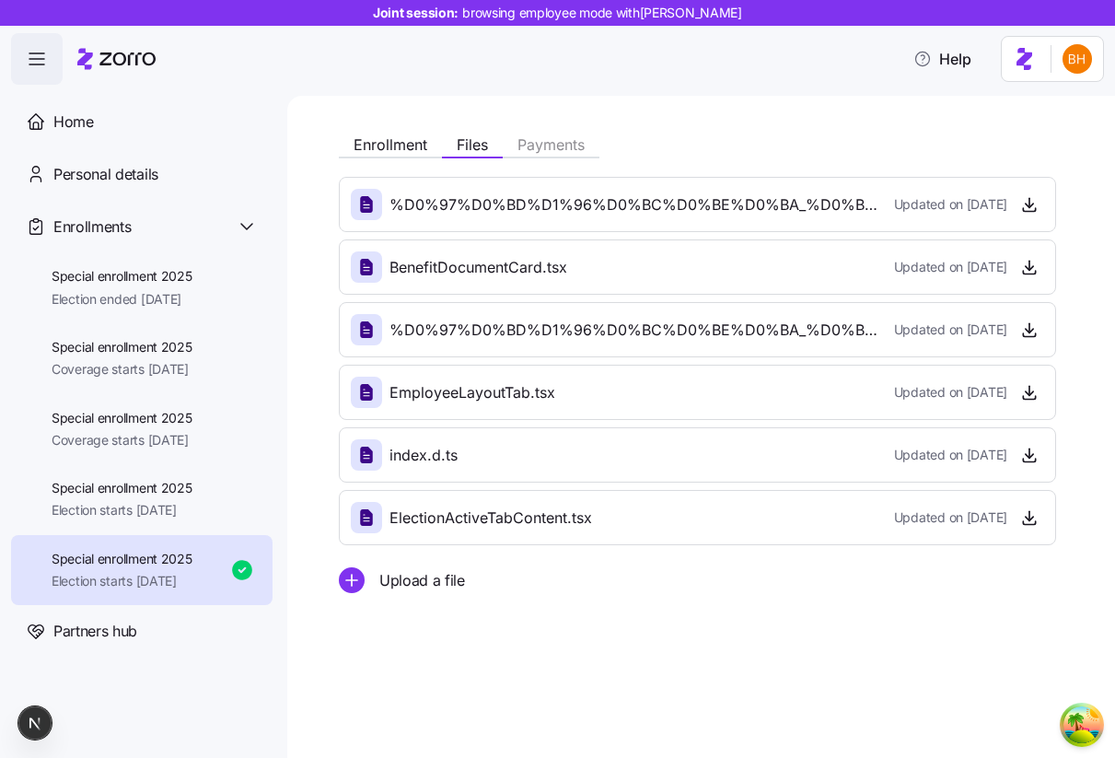
click at [406, 581] on span "Upload a file" at bounding box center [422, 580] width 86 height 23
click at [357, 579] on circle "add icon" at bounding box center [352, 580] width 24 height 24
click at [361, 631] on icon "add icon" at bounding box center [352, 643] width 26 height 26
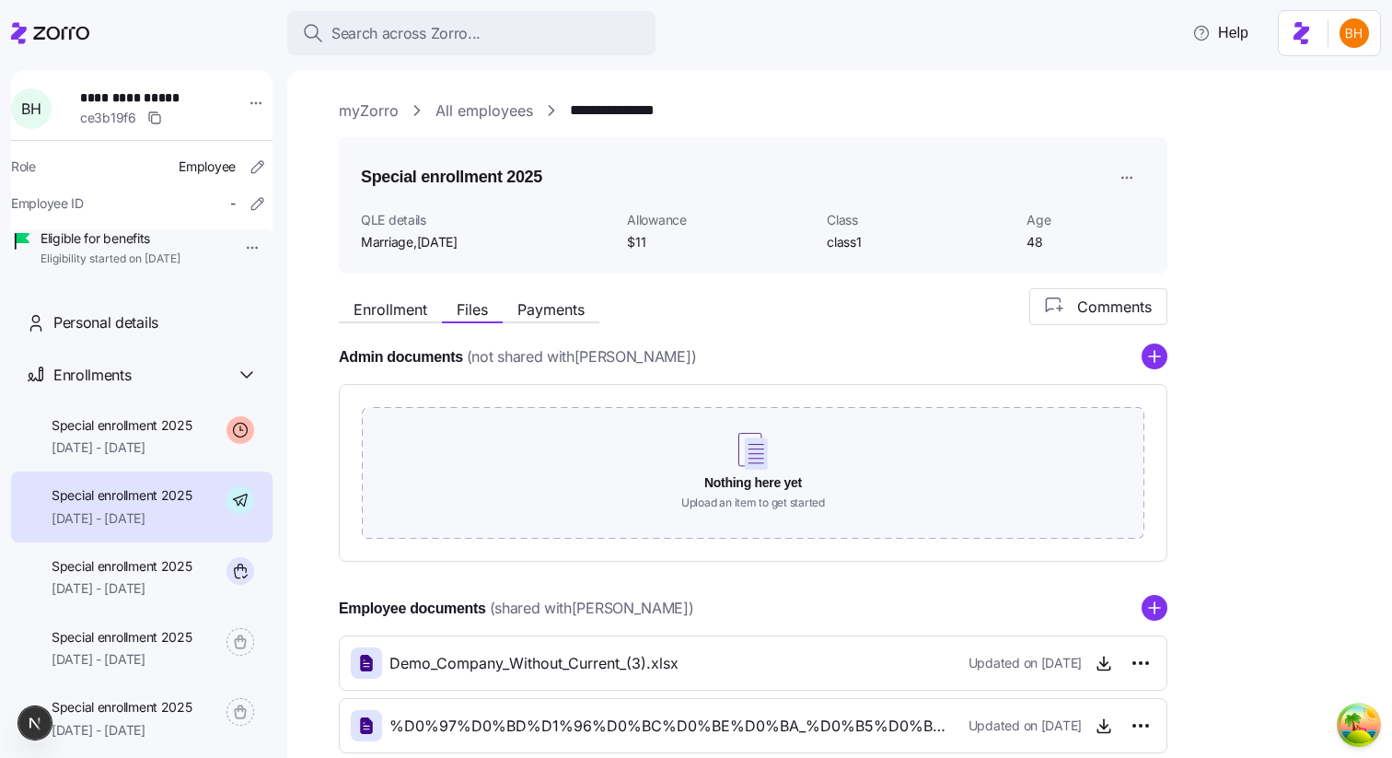
scroll to position [134, 0]
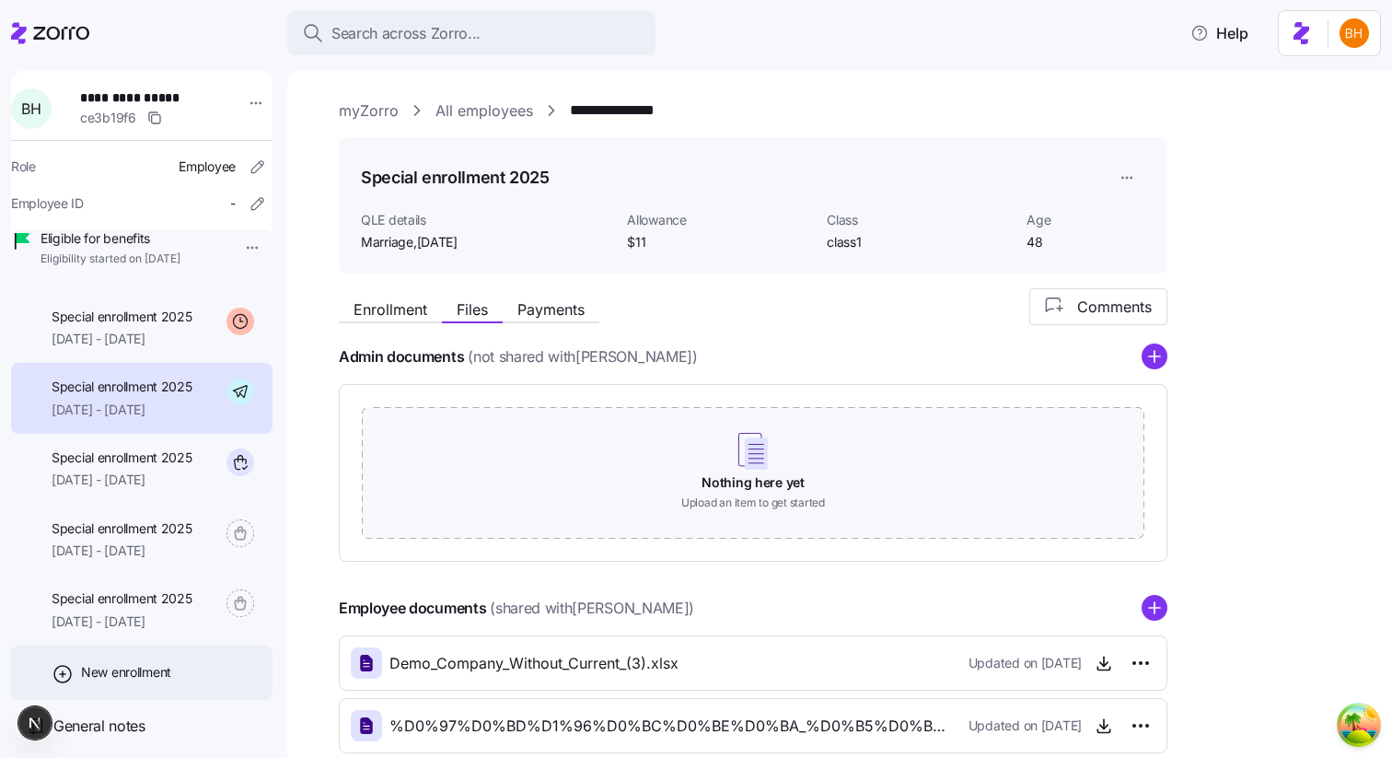
click at [176, 666] on div "New enrollment" at bounding box center [141, 672] width 261 height 54
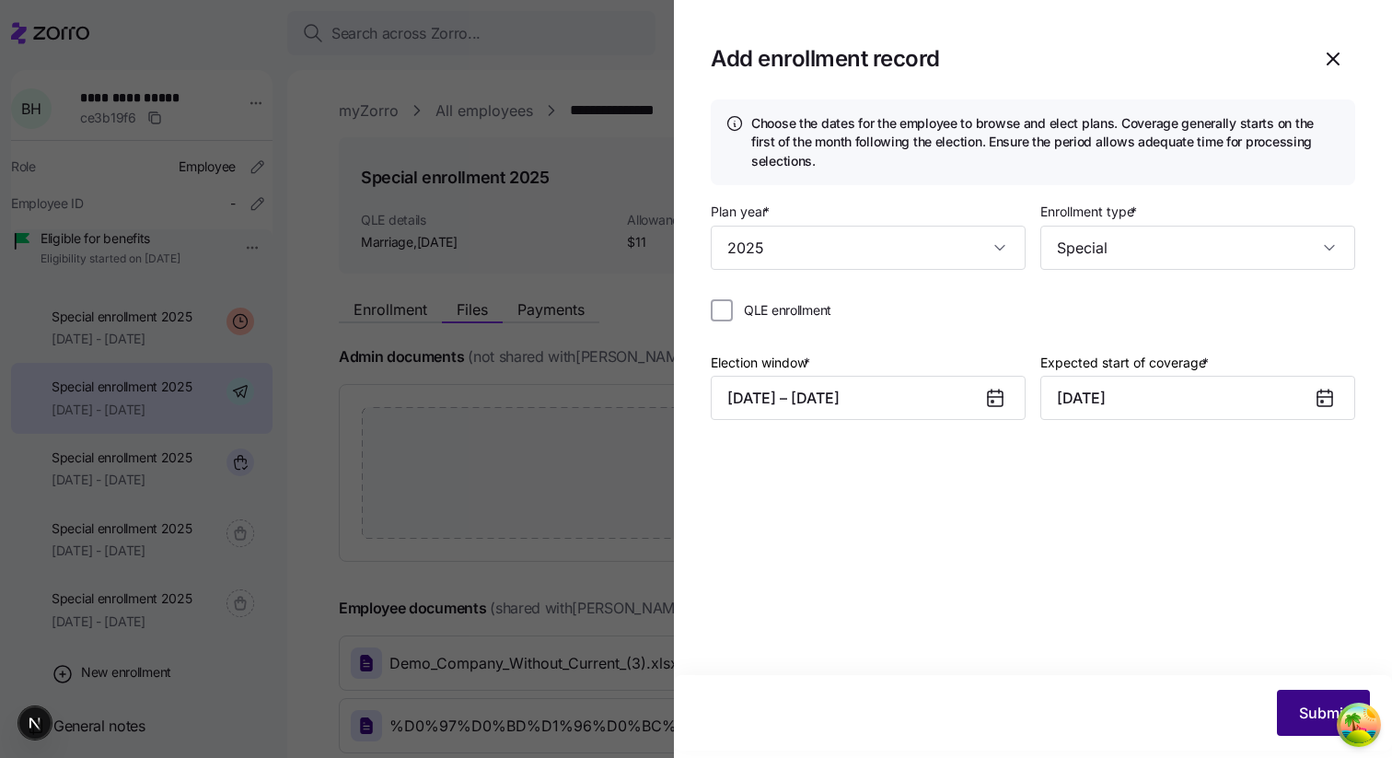
click at [1303, 712] on span "Submit" at bounding box center [1323, 712] width 49 height 22
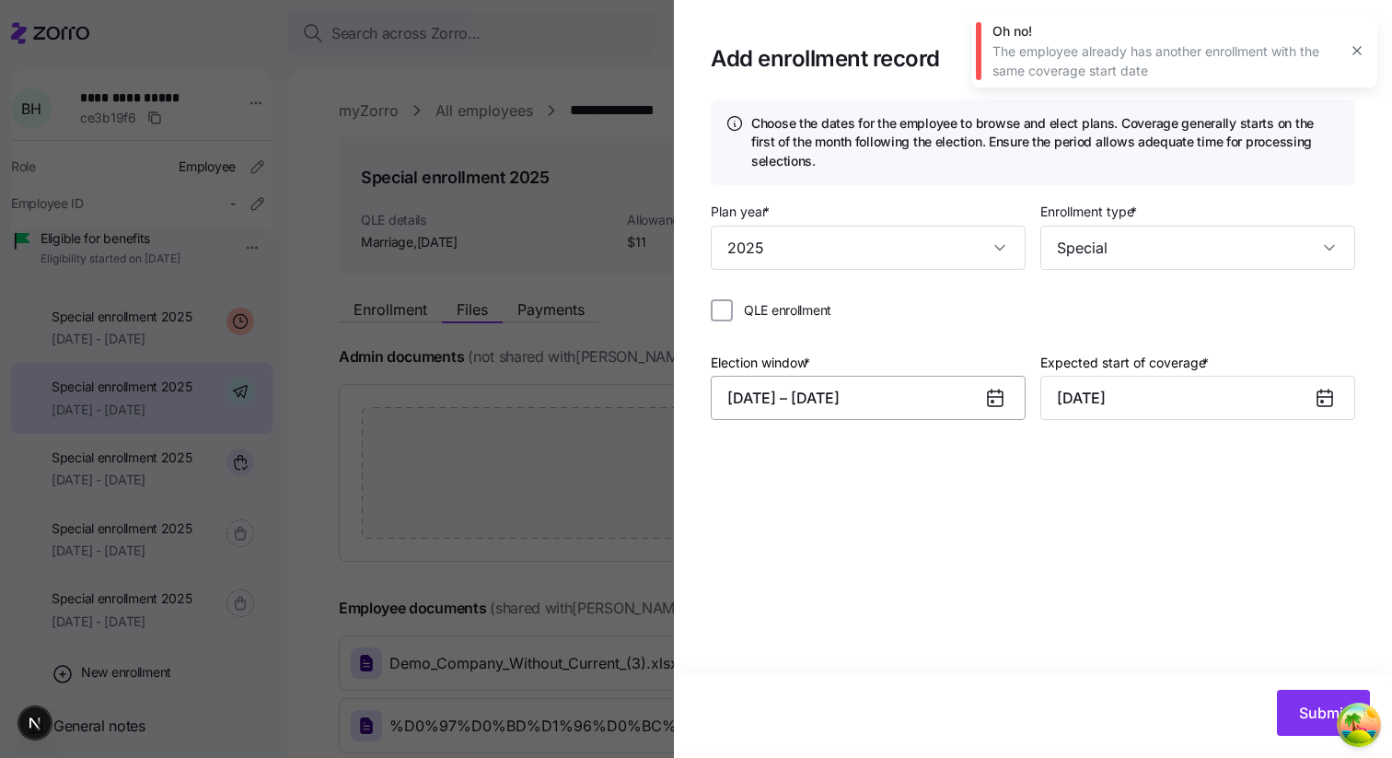
click at [937, 399] on button "10/04/2025 – 10/20/2025" at bounding box center [868, 398] width 315 height 44
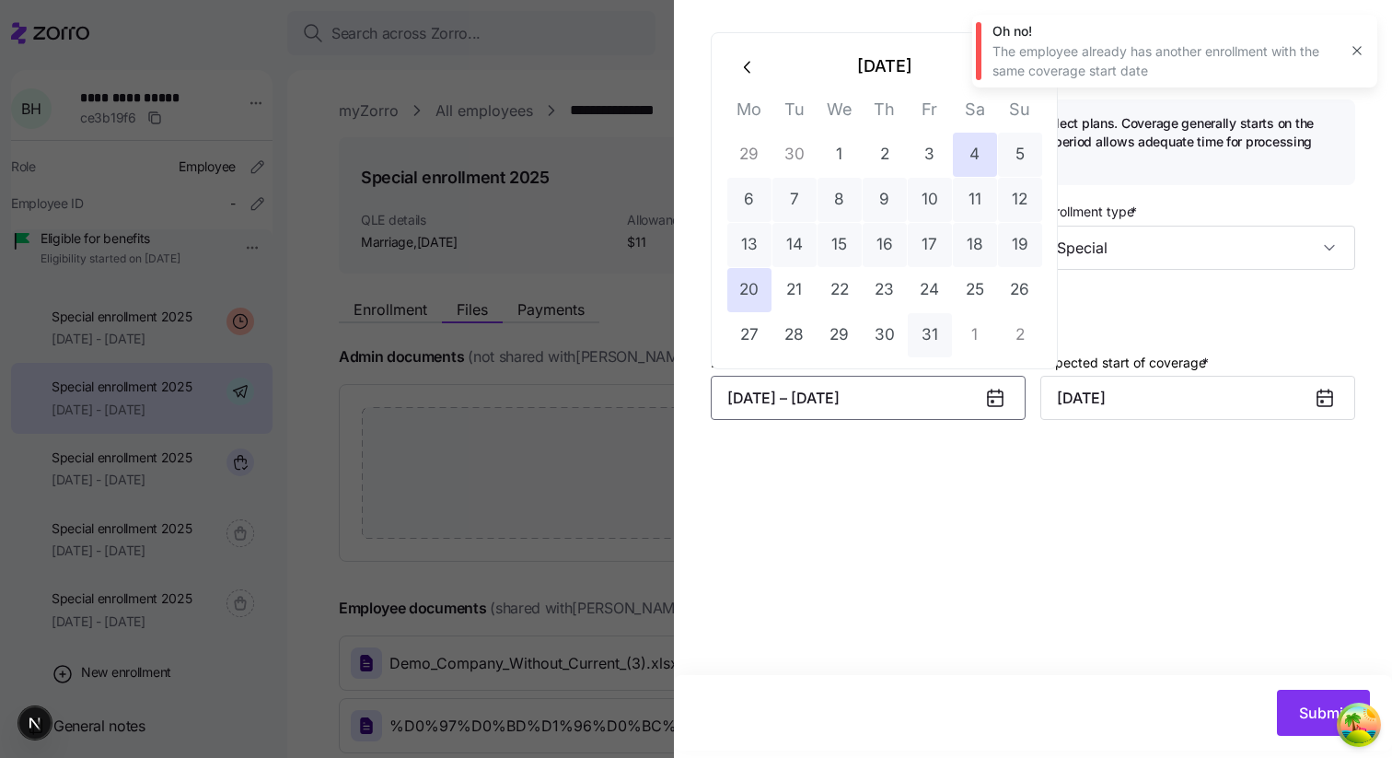
click at [945, 336] on button "31" at bounding box center [930, 335] width 44 height 44
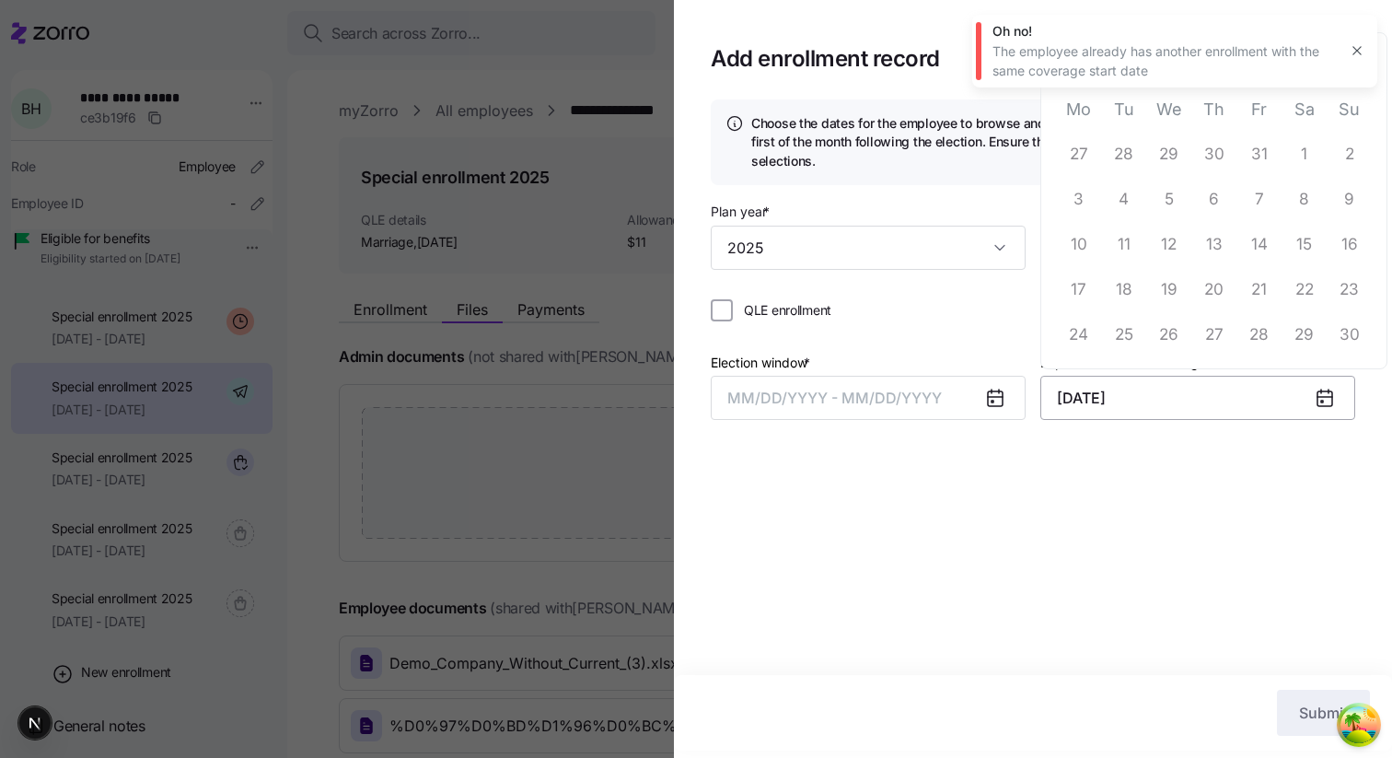
click at [1060, 386] on input "November 1, 2025" at bounding box center [1197, 398] width 315 height 44
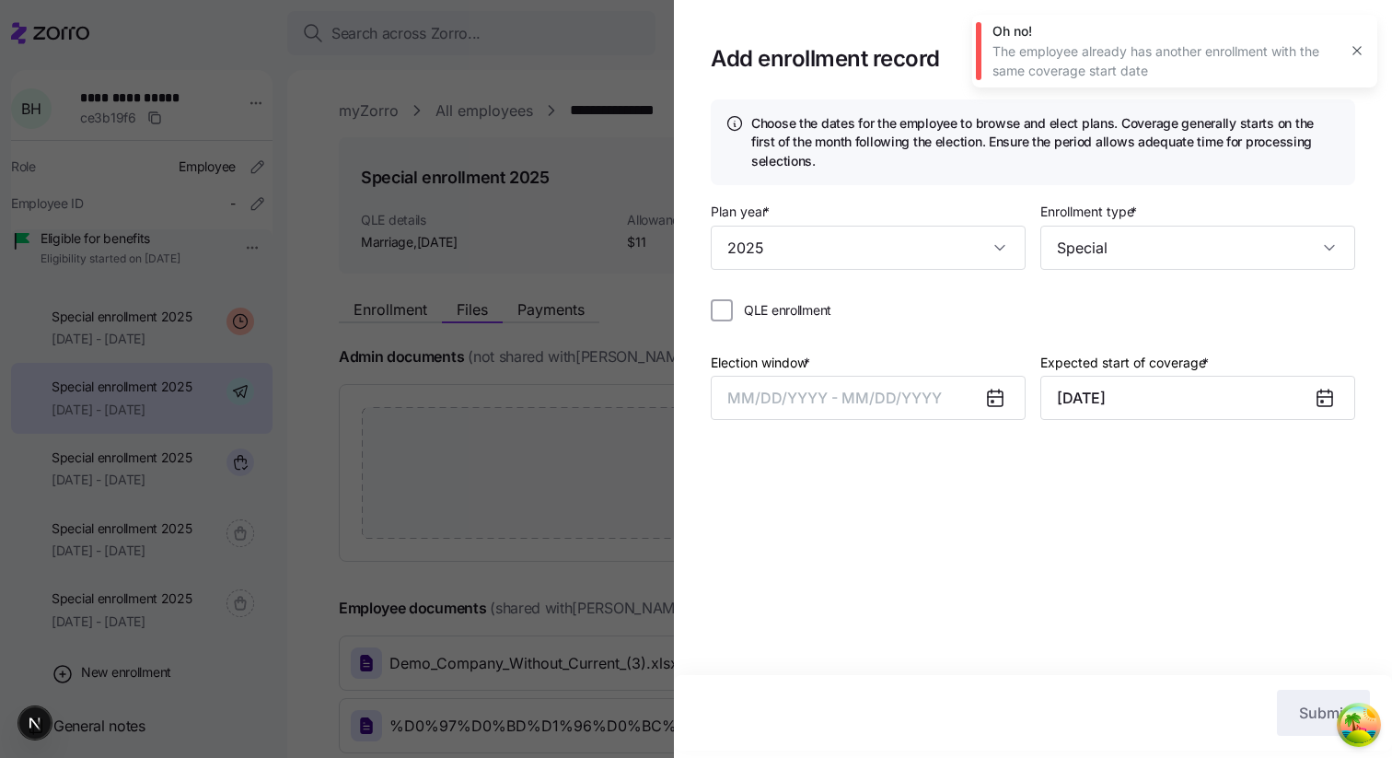
click at [1350, 52] on icon "button" at bounding box center [1357, 50] width 15 height 15
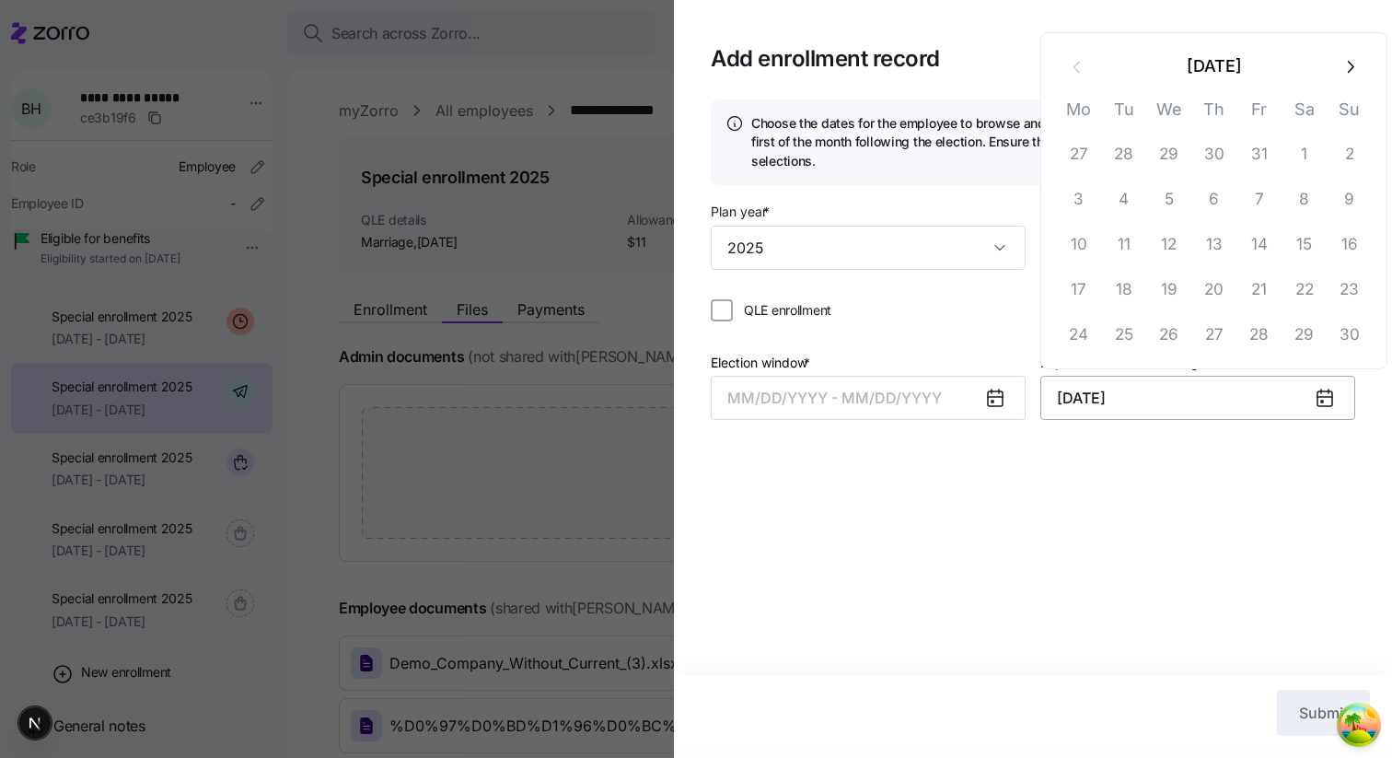
click at [1169, 382] on input "November 1, 2025" at bounding box center [1197, 398] width 315 height 44
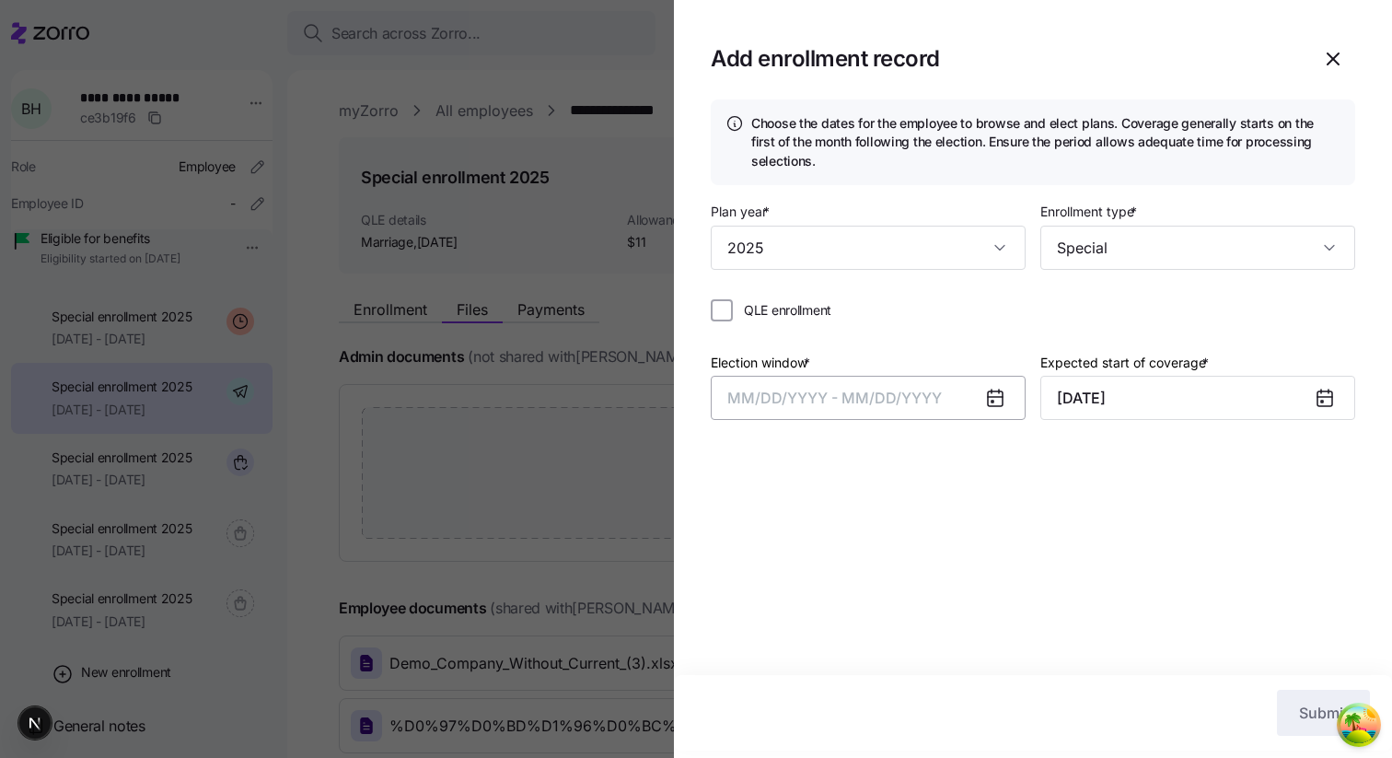
click at [886, 407] on span "MM/DD/YYYY - MM/DD/YYYY" at bounding box center [834, 397] width 214 height 18
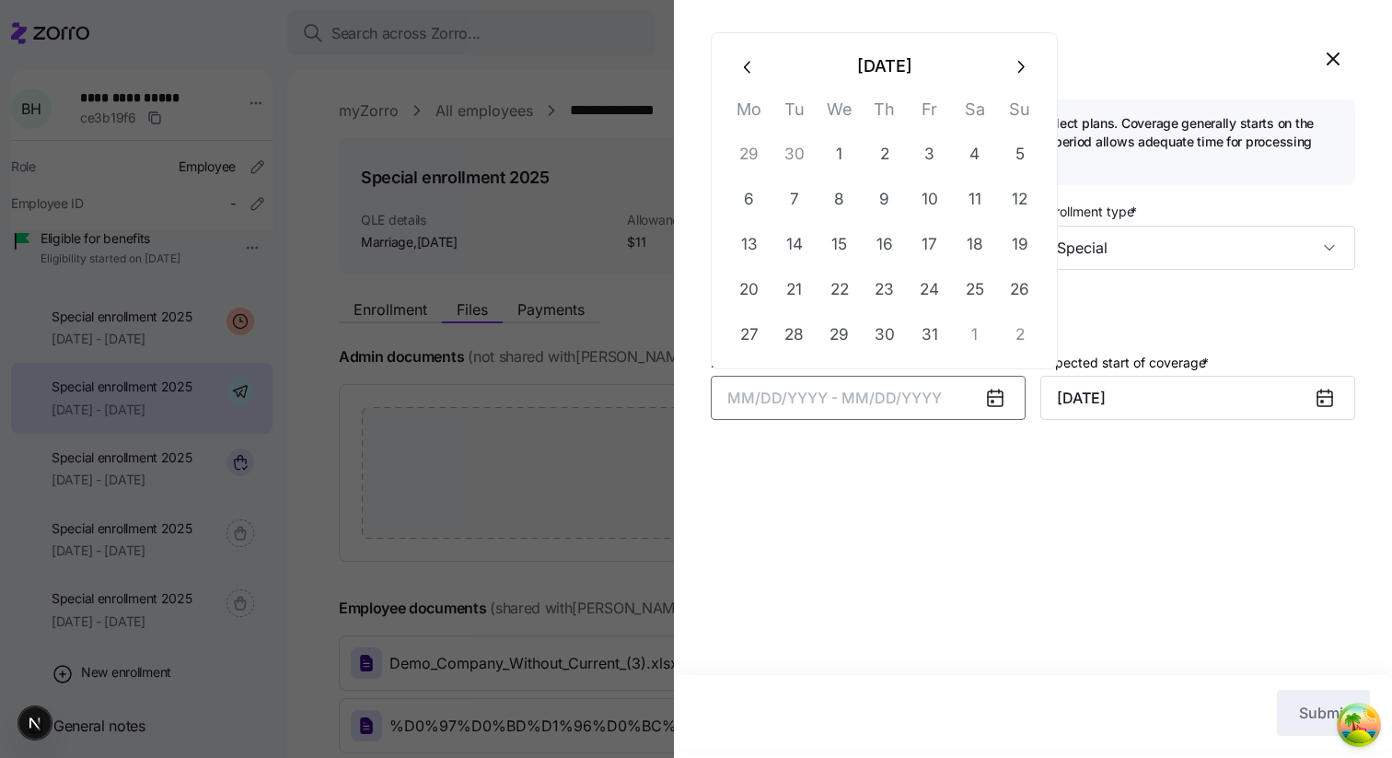
click at [907, 163] on td "3" at bounding box center [929, 154] width 45 height 45
click at [938, 158] on button "3" at bounding box center [930, 155] width 44 height 44
click at [1007, 334] on button "2" at bounding box center [1020, 335] width 44 height 44
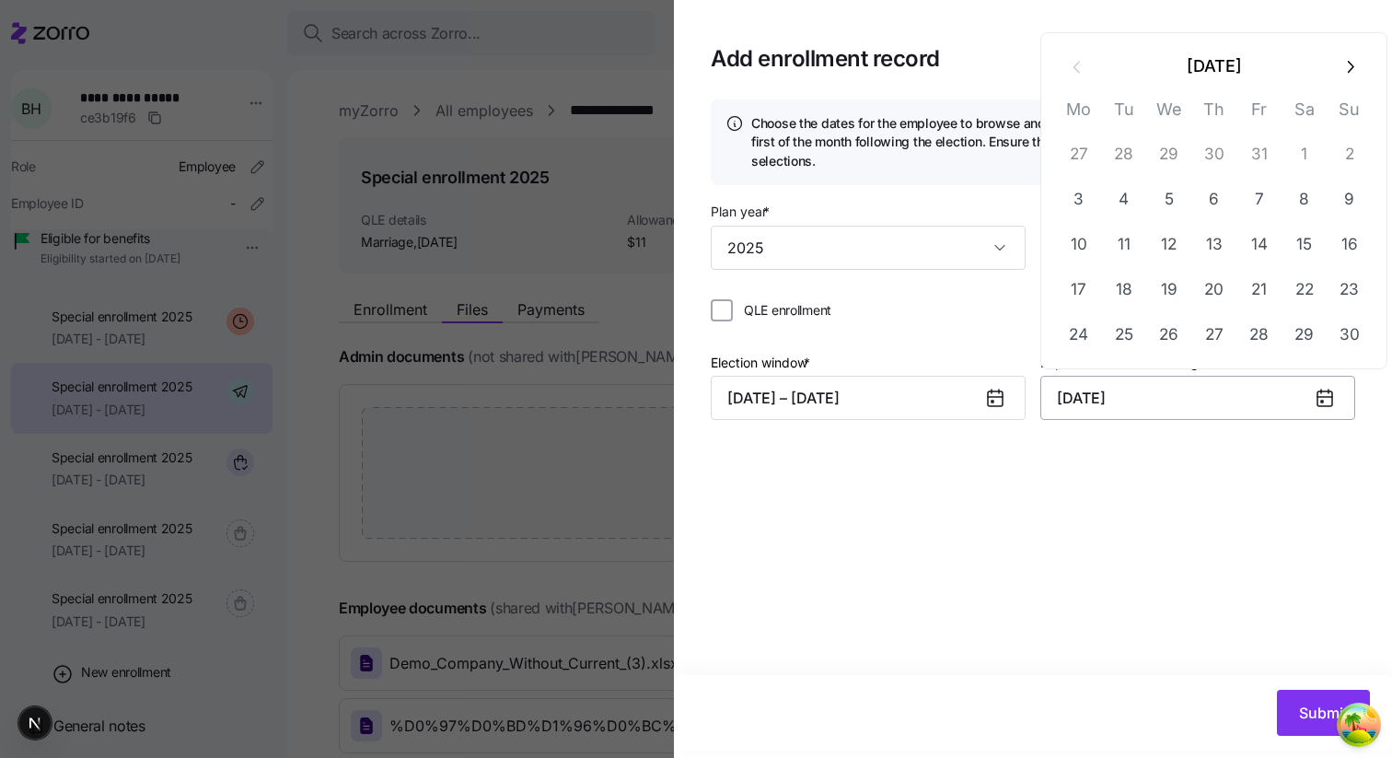
click at [1104, 396] on input "November 1, 2025" at bounding box center [1197, 398] width 315 height 44
click at [1139, 288] on button "18" at bounding box center [1124, 290] width 44 height 44
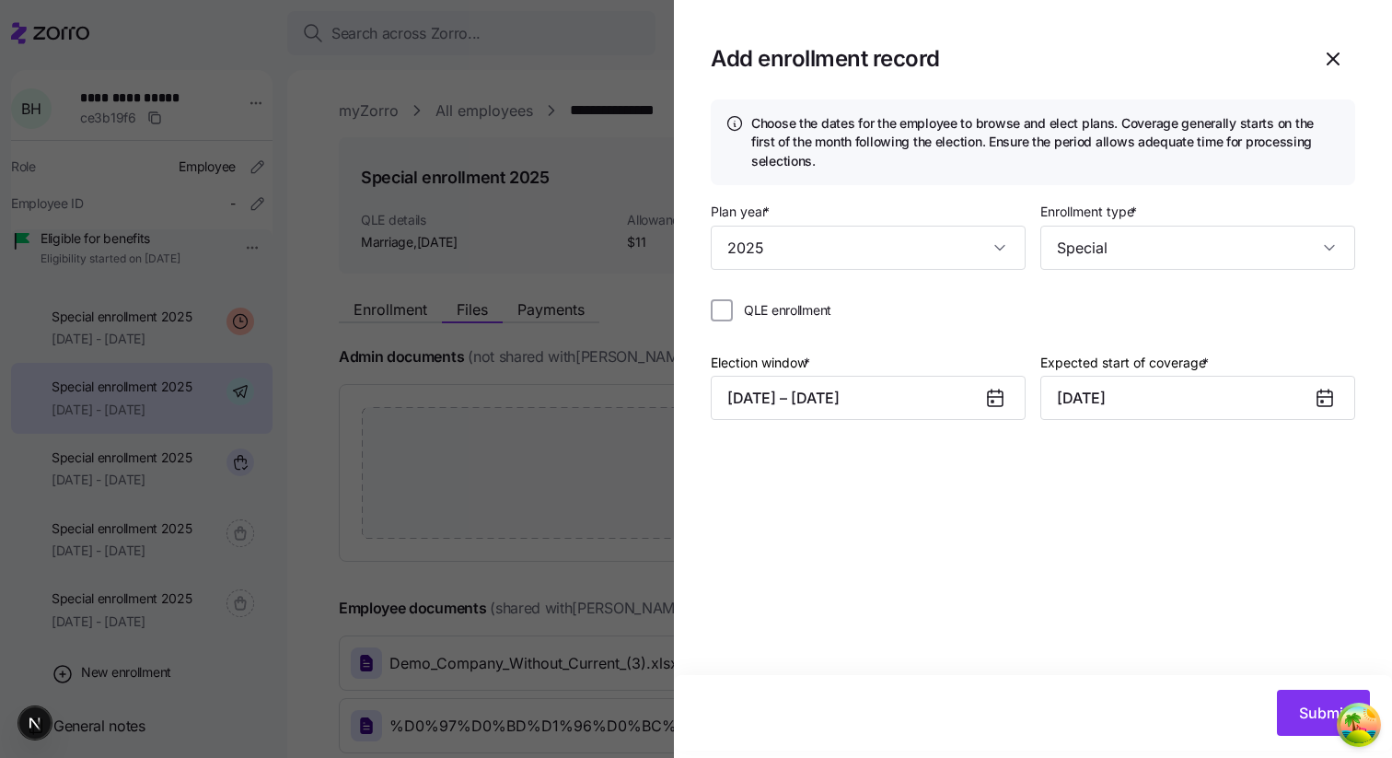
click at [1286, 684] on div "Submit" at bounding box center [1033, 712] width 718 height 75
click at [1290, 698] on button "Submit" at bounding box center [1323, 712] width 93 height 46
click at [961, 391] on button "10/03/2025 – 11/02/2025" at bounding box center [868, 398] width 315 height 44
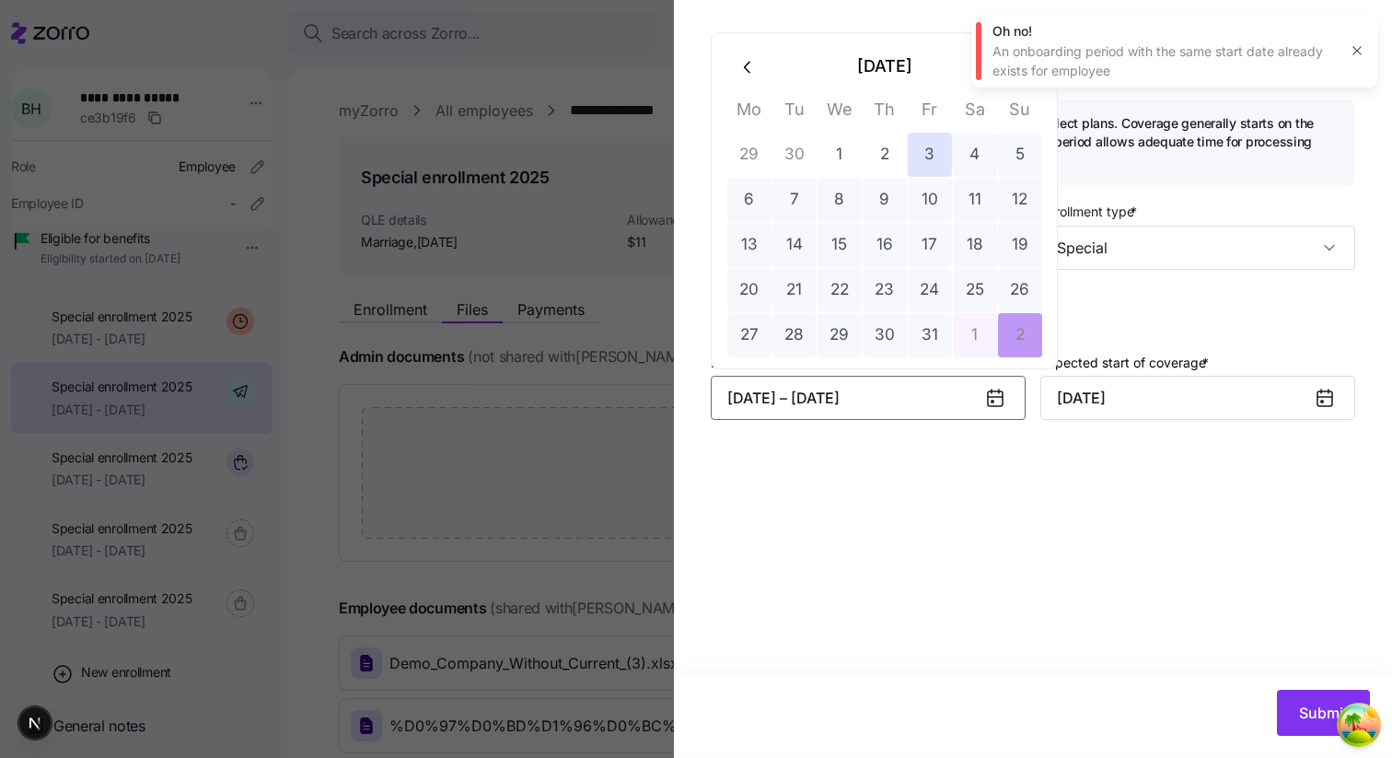
click at [1361, 44] on icon "button" at bounding box center [1357, 50] width 15 height 15
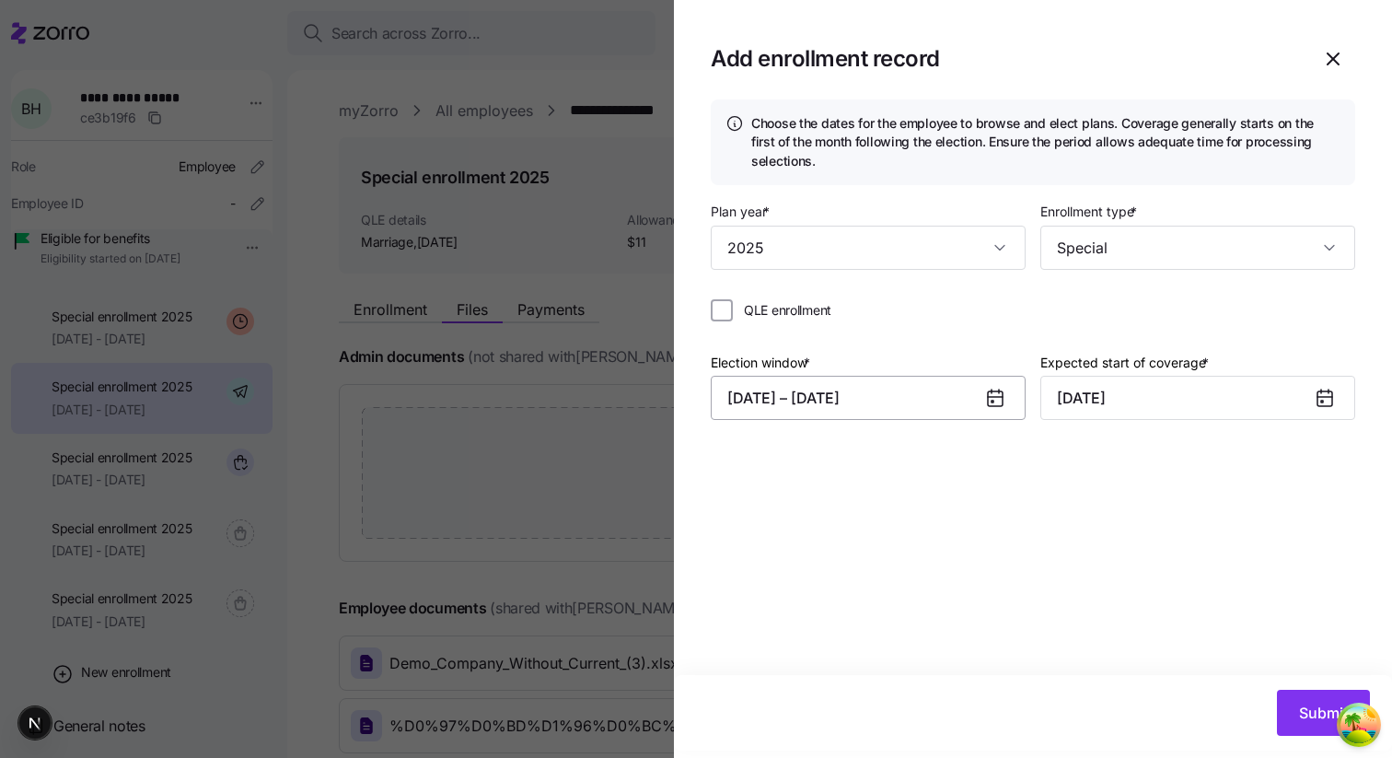
click at [864, 385] on button "10/03/2025 – 11/02/2025" at bounding box center [868, 398] width 315 height 44
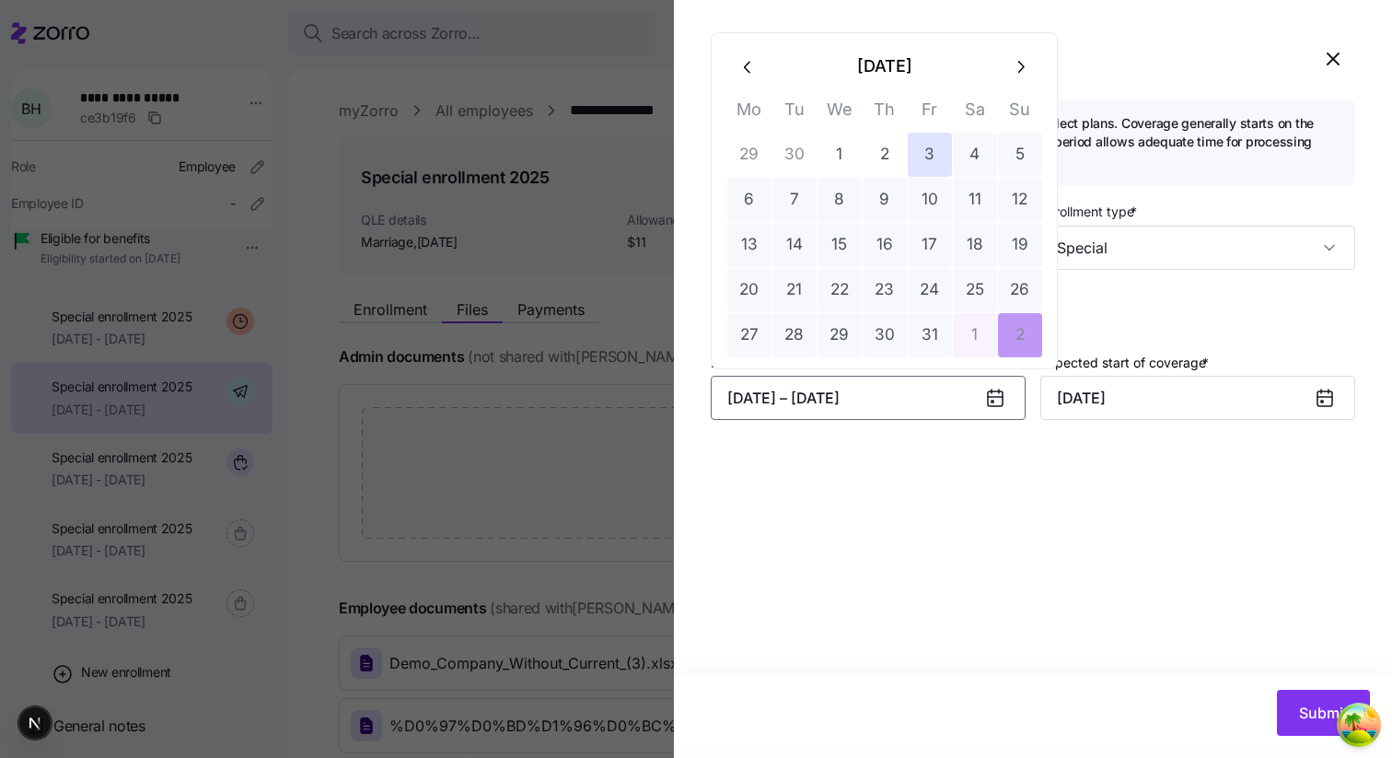
click at [1015, 76] on button "button" at bounding box center [1020, 66] width 44 height 44
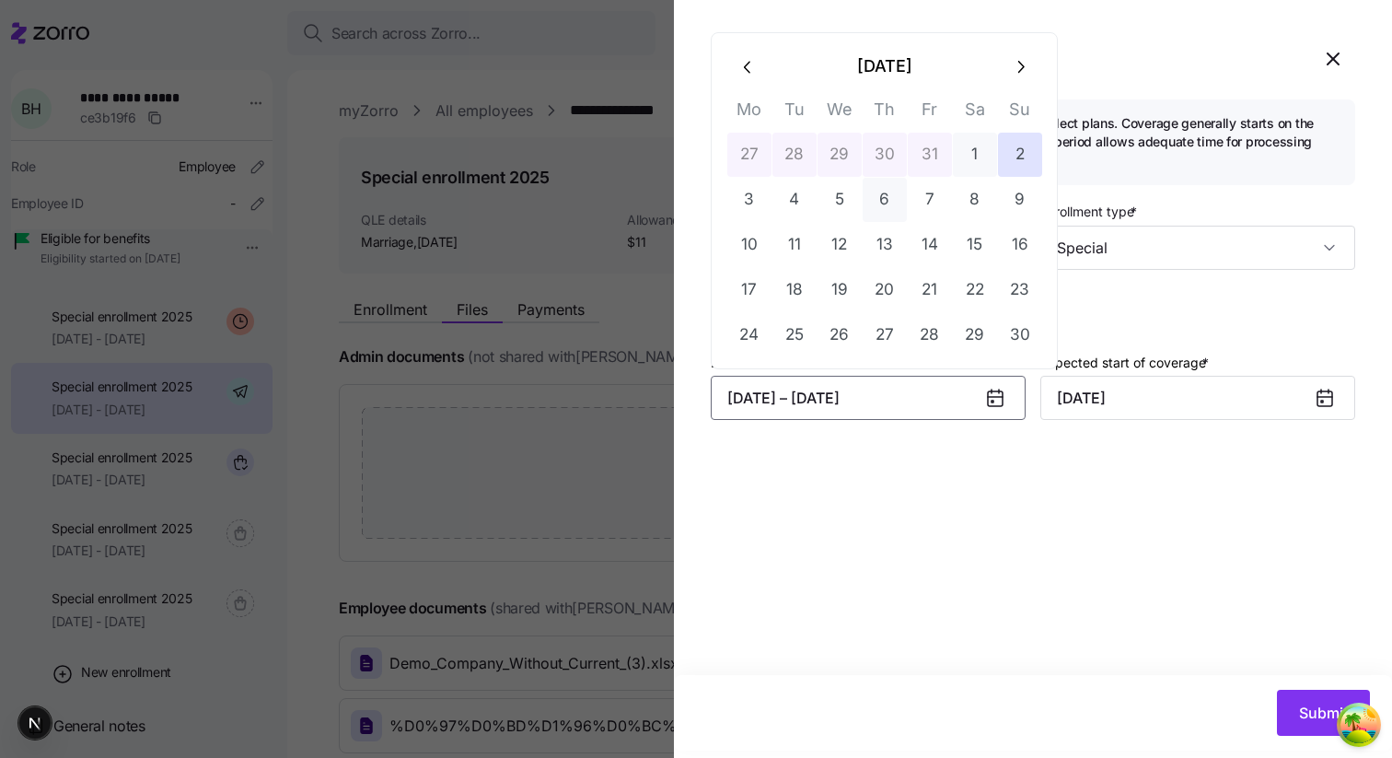
click at [892, 189] on button "6" at bounding box center [885, 200] width 44 height 44
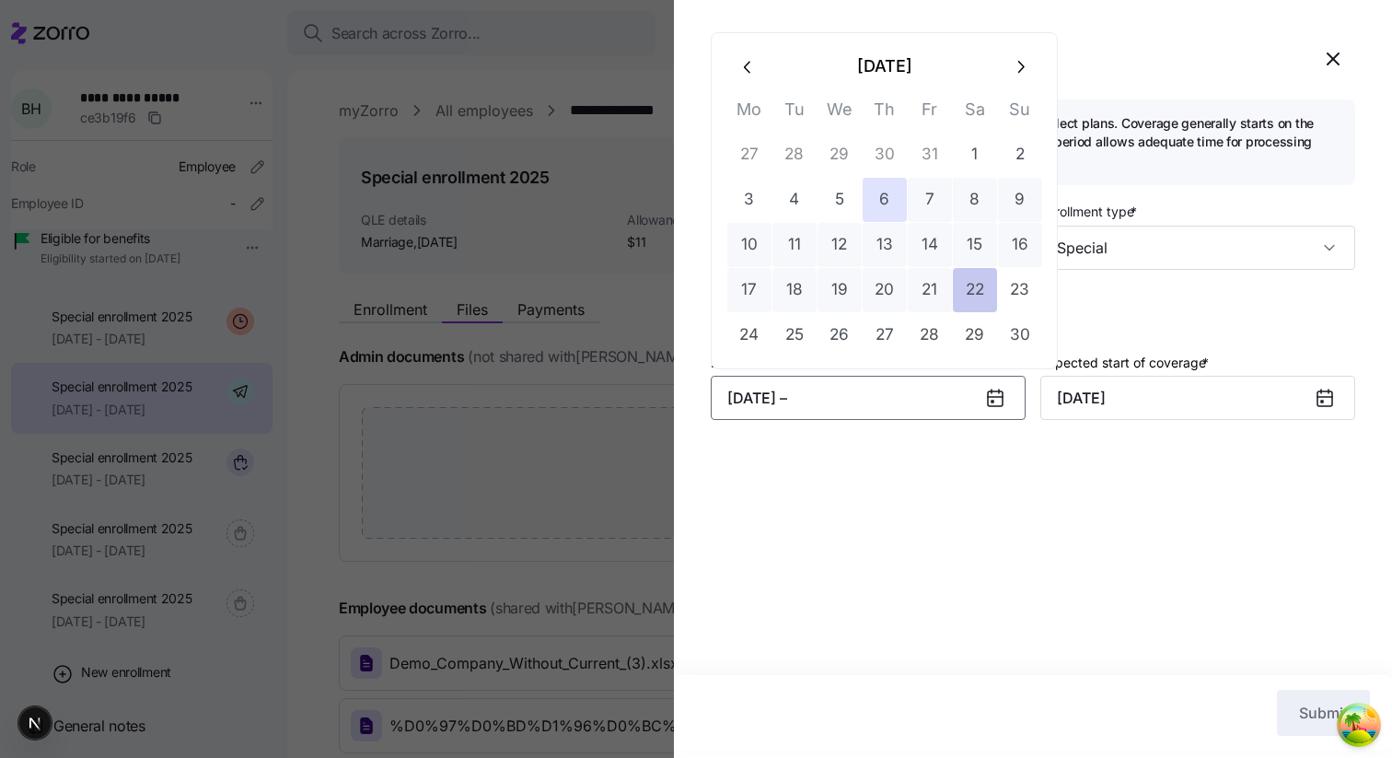
click at [978, 309] on button "22" at bounding box center [975, 290] width 44 height 44
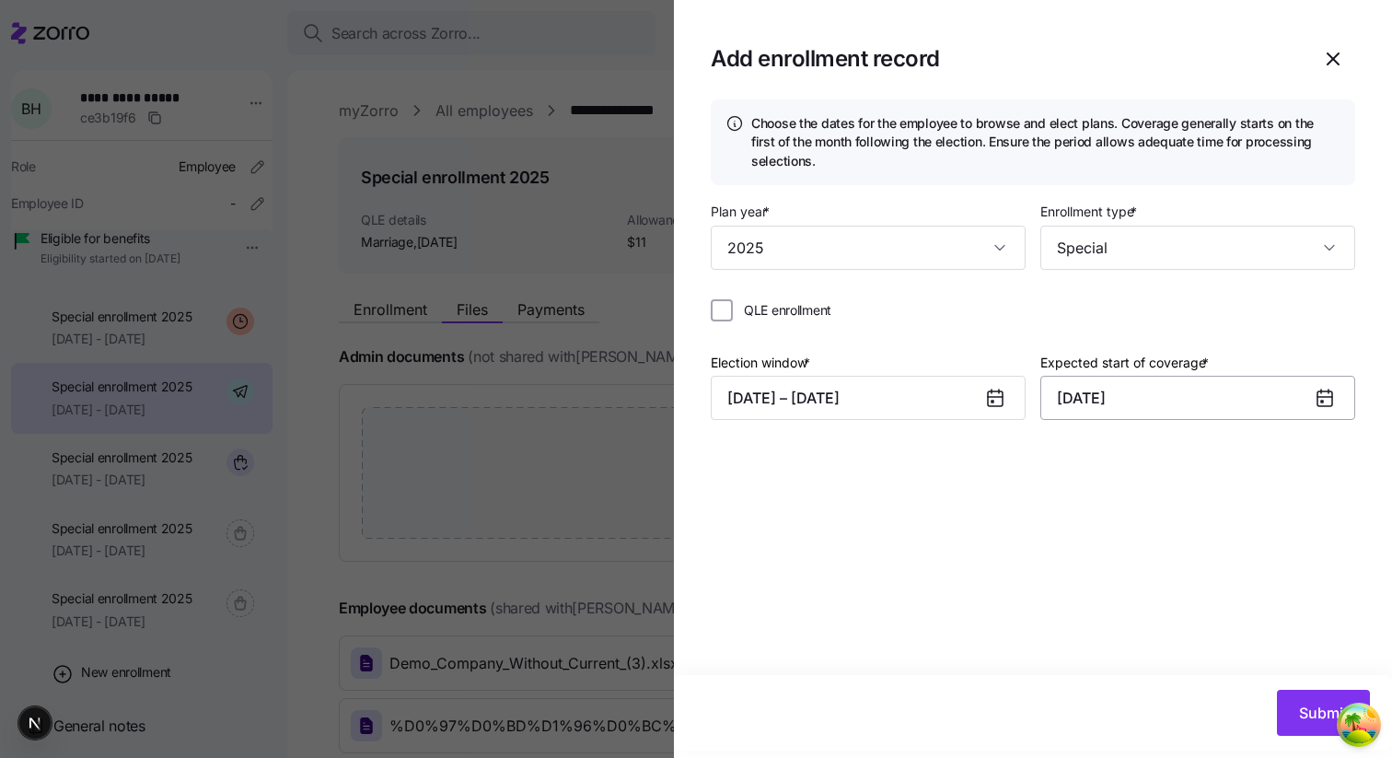
click at [1132, 409] on input "November 1, 2025" at bounding box center [1197, 398] width 315 height 44
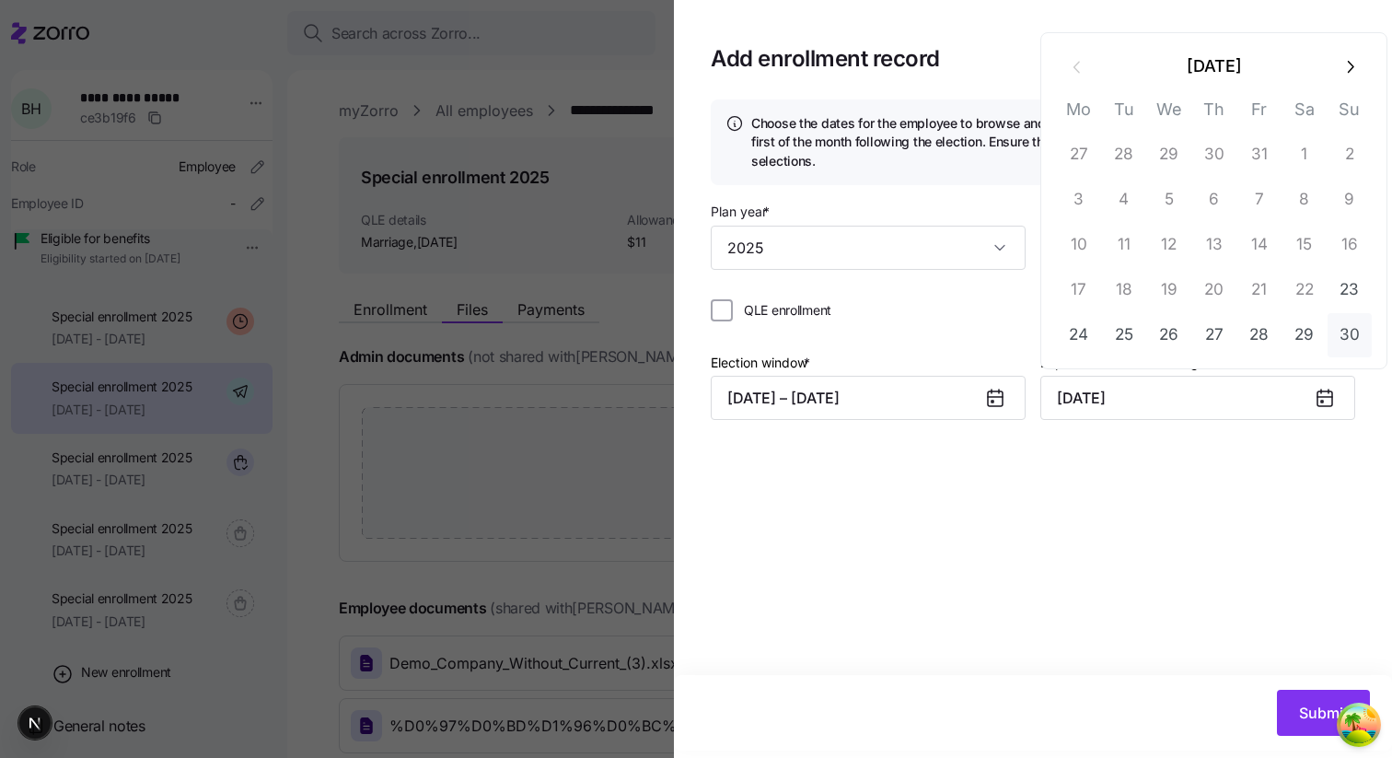
click at [1327, 318] on button "30" at bounding box center [1349, 335] width 44 height 44
type input "November 30, 2025"
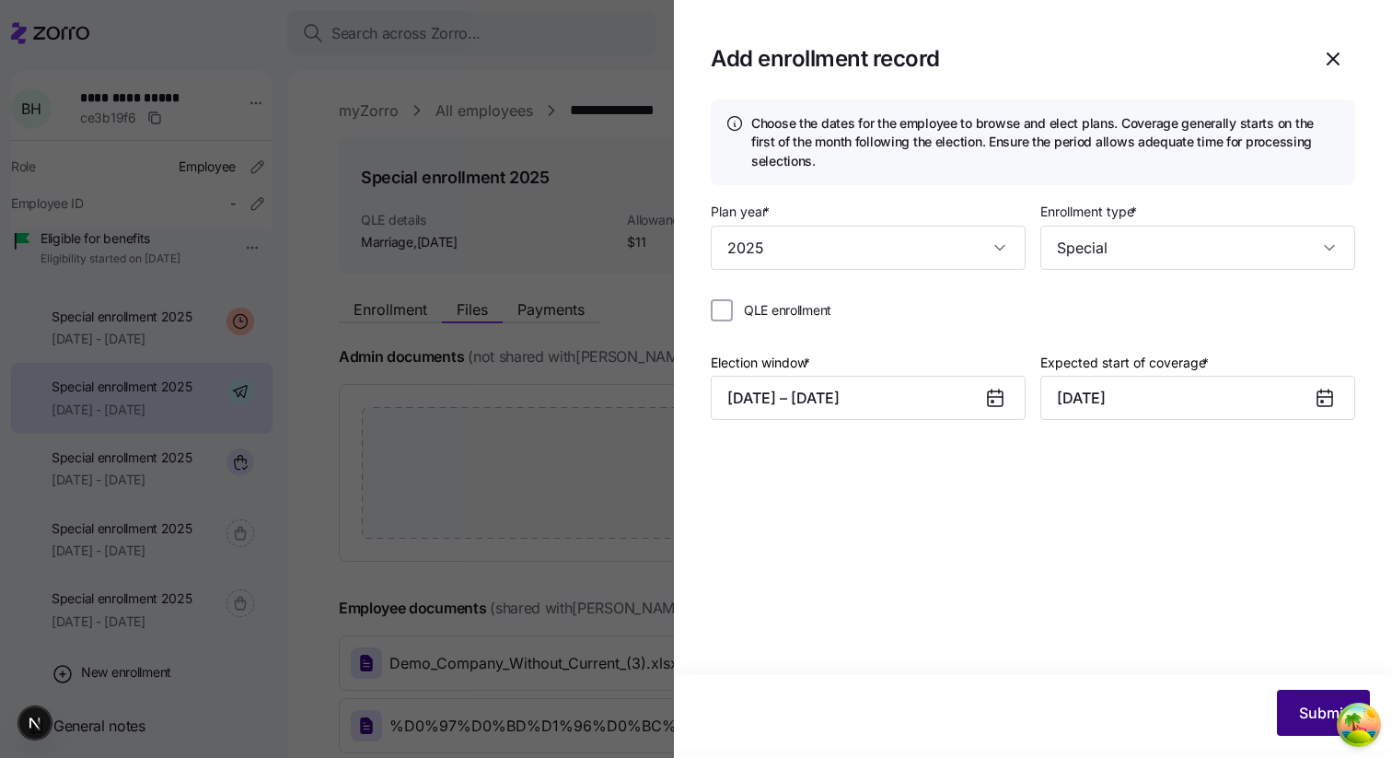
click at [1325, 715] on span "Submit" at bounding box center [1323, 712] width 49 height 22
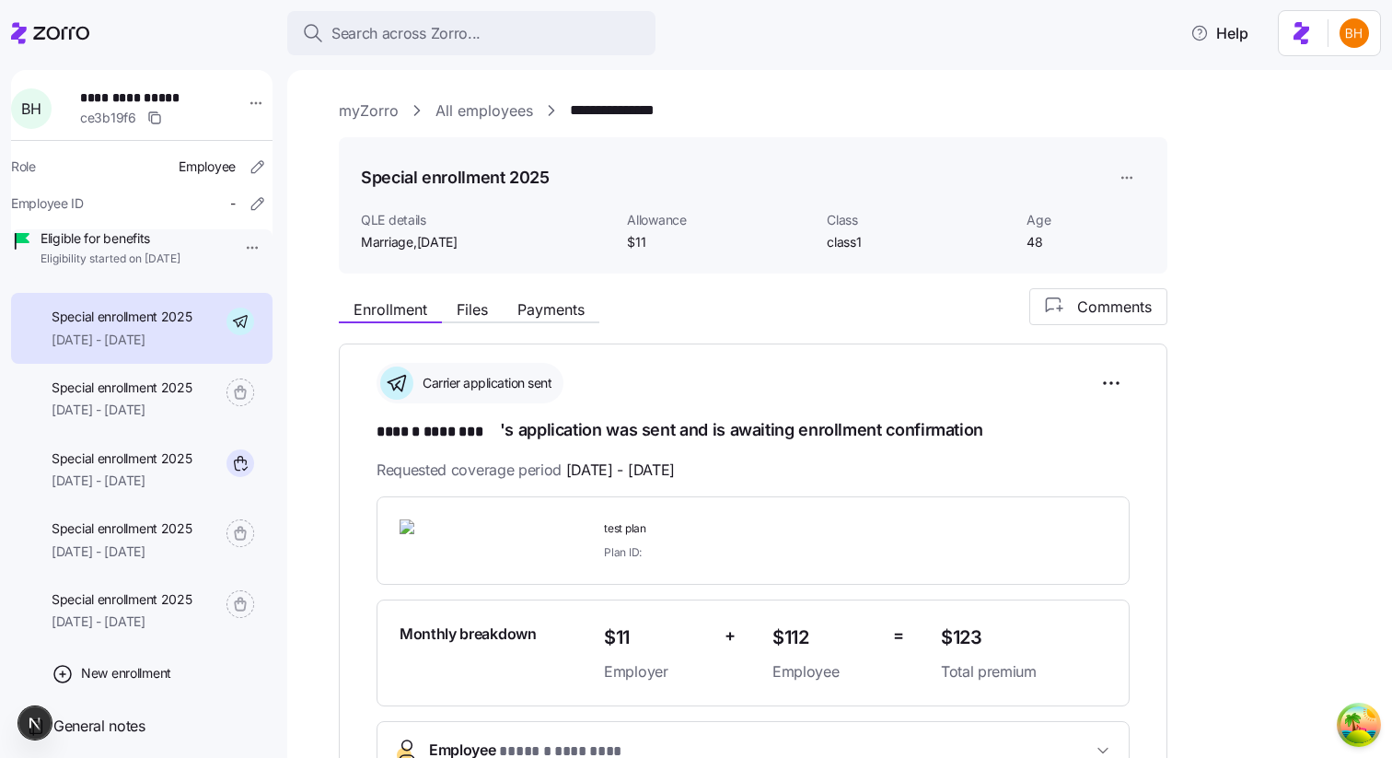
scroll to position [205, 0]
click at [202, 606] on div "Special enrollment 2025 10/19/2025 - 12/31/2025" at bounding box center [141, 610] width 261 height 71
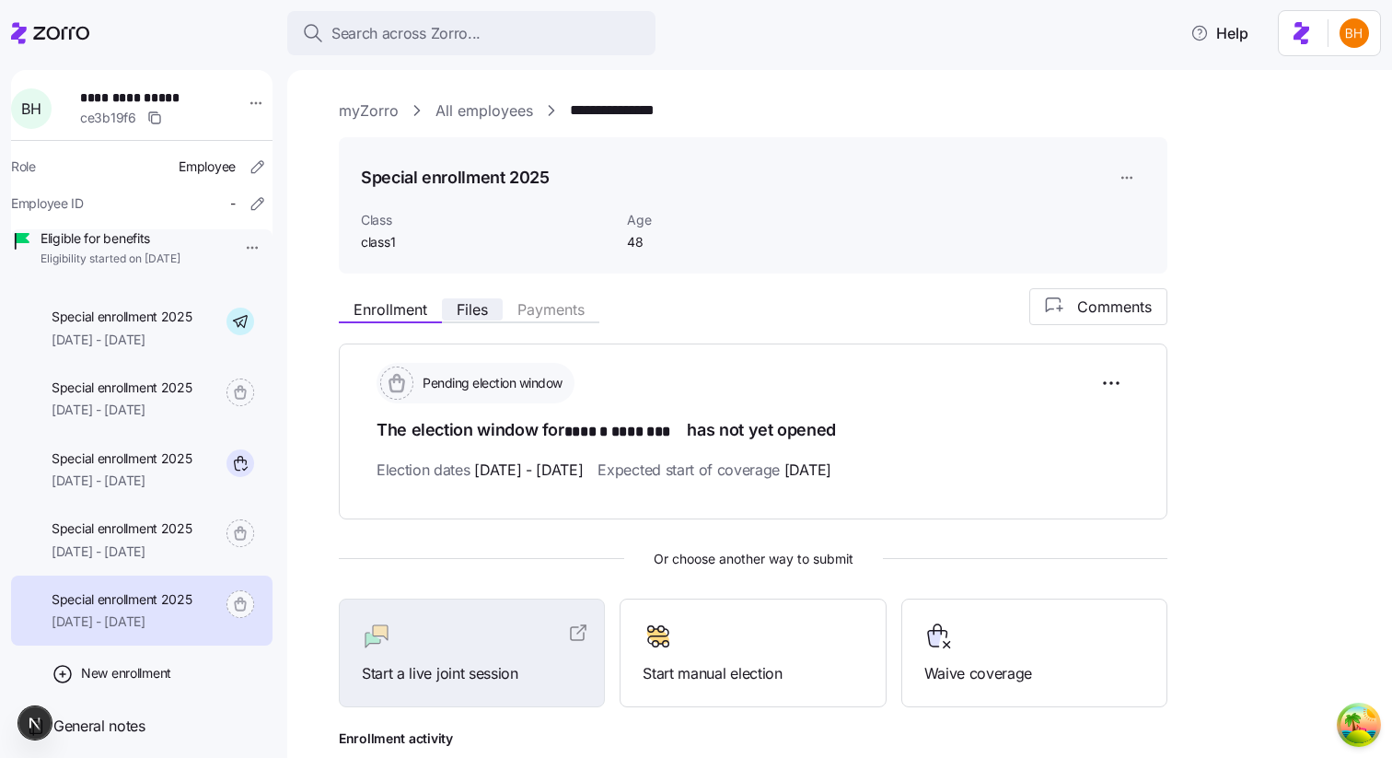
click at [471, 316] on span "Files" at bounding box center [472, 309] width 31 height 15
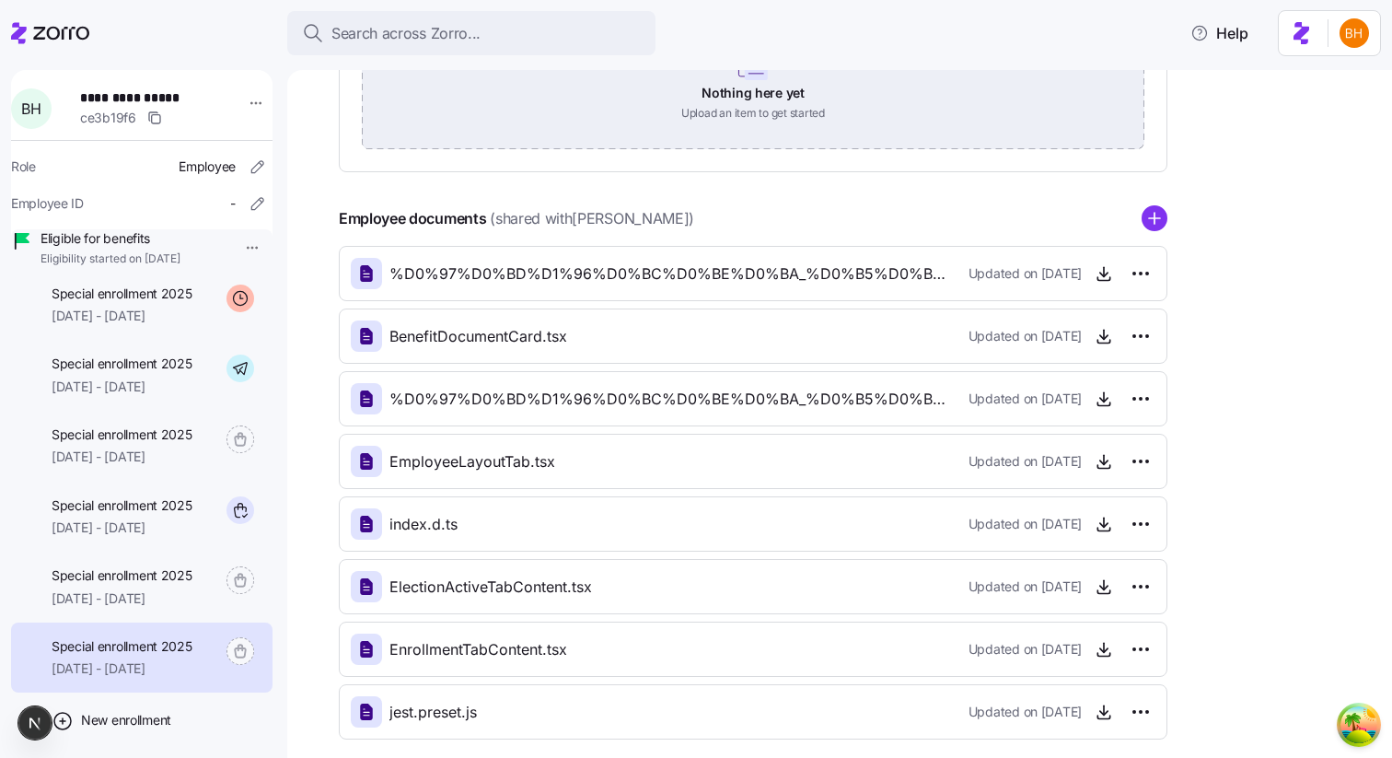
scroll to position [481, 0]
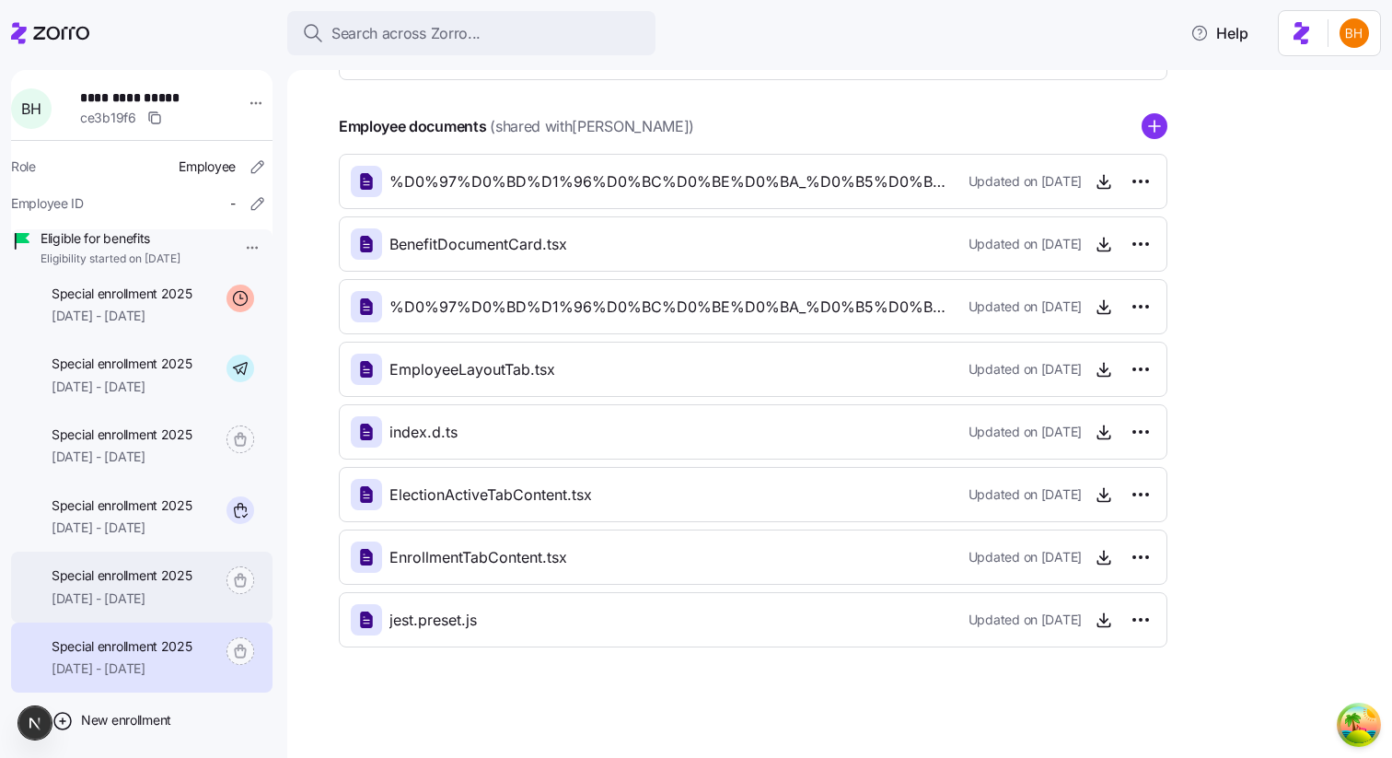
click at [170, 622] on div "Special enrollment 2025 10/31/2025 - 12/31/2025" at bounding box center [141, 586] width 261 height 71
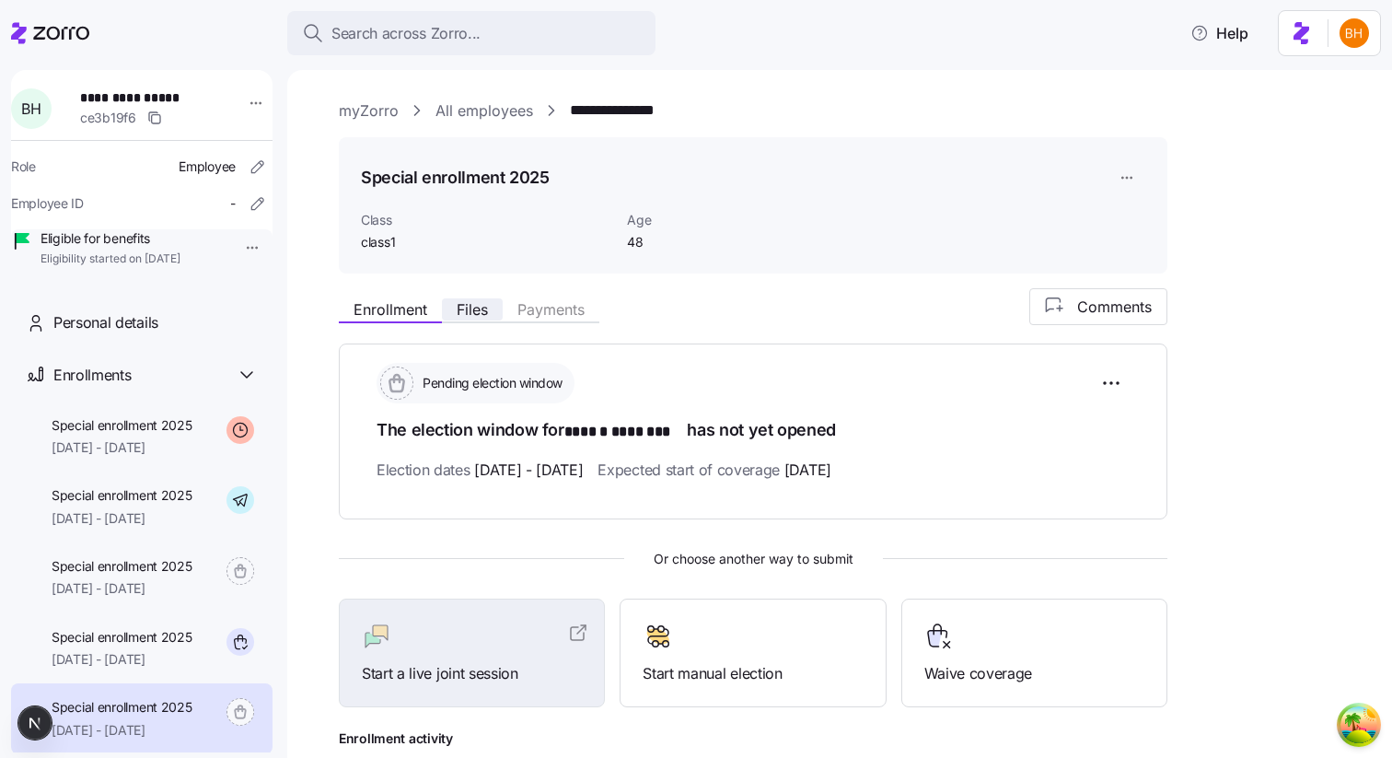
click at [474, 306] on span "Files" at bounding box center [472, 309] width 31 height 15
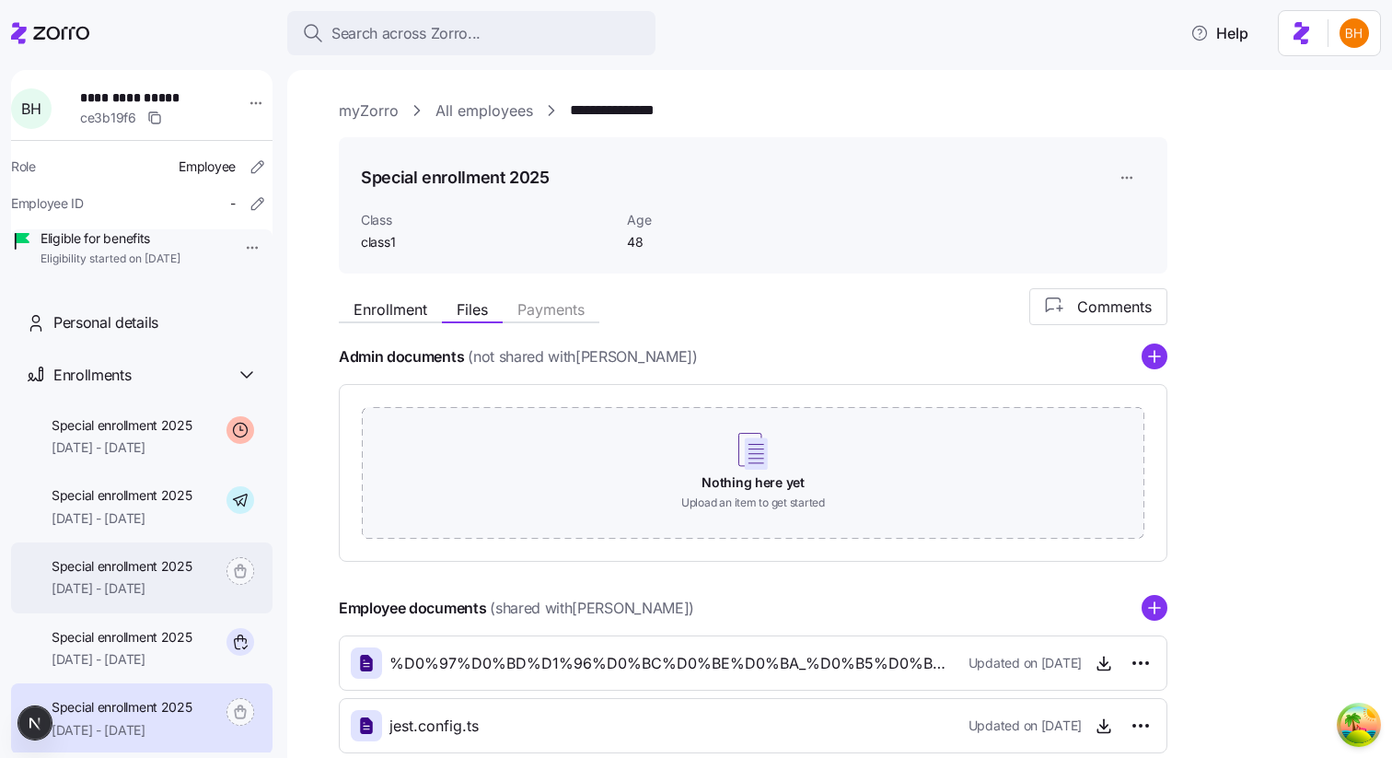
click at [178, 597] on span "11/30/2025 - 12/31/2025" at bounding box center [122, 588] width 141 height 18
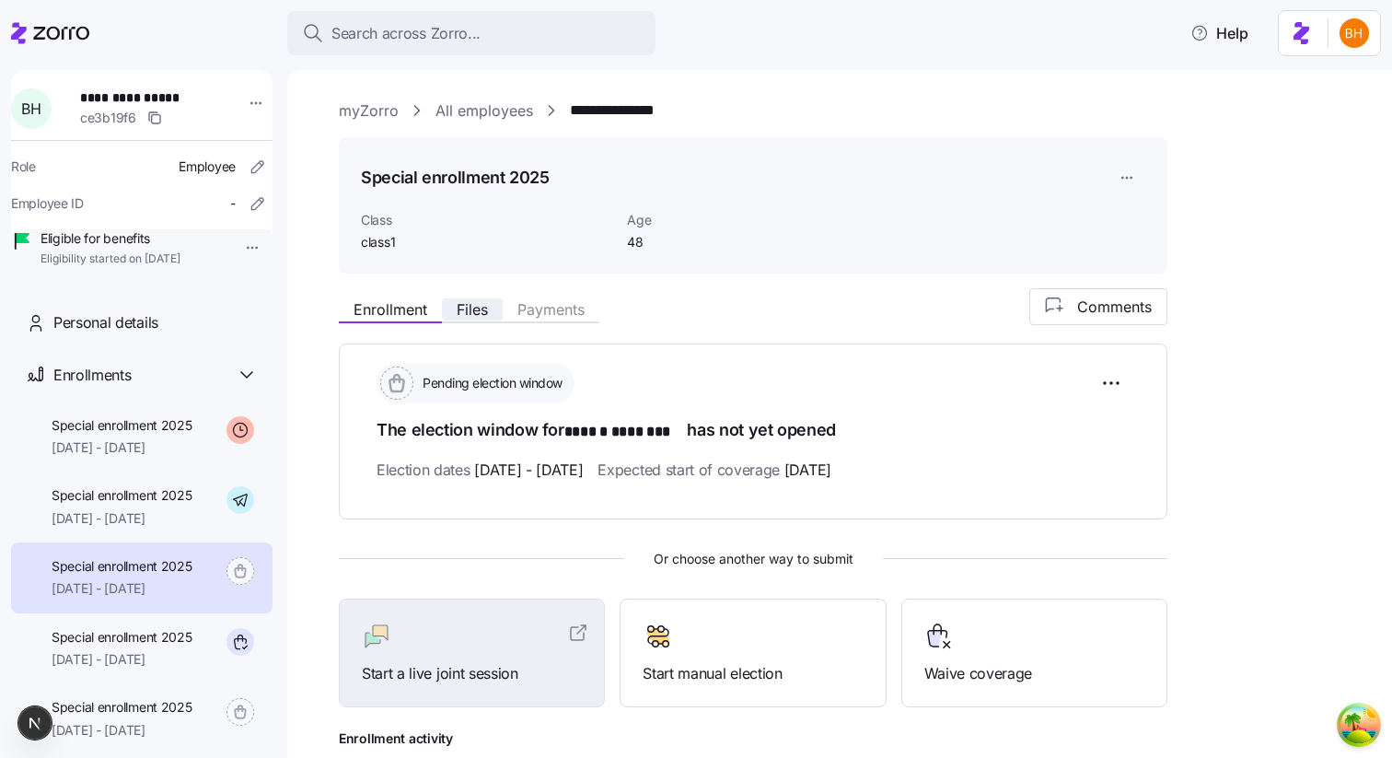
click at [486, 304] on span "Files" at bounding box center [472, 309] width 31 height 15
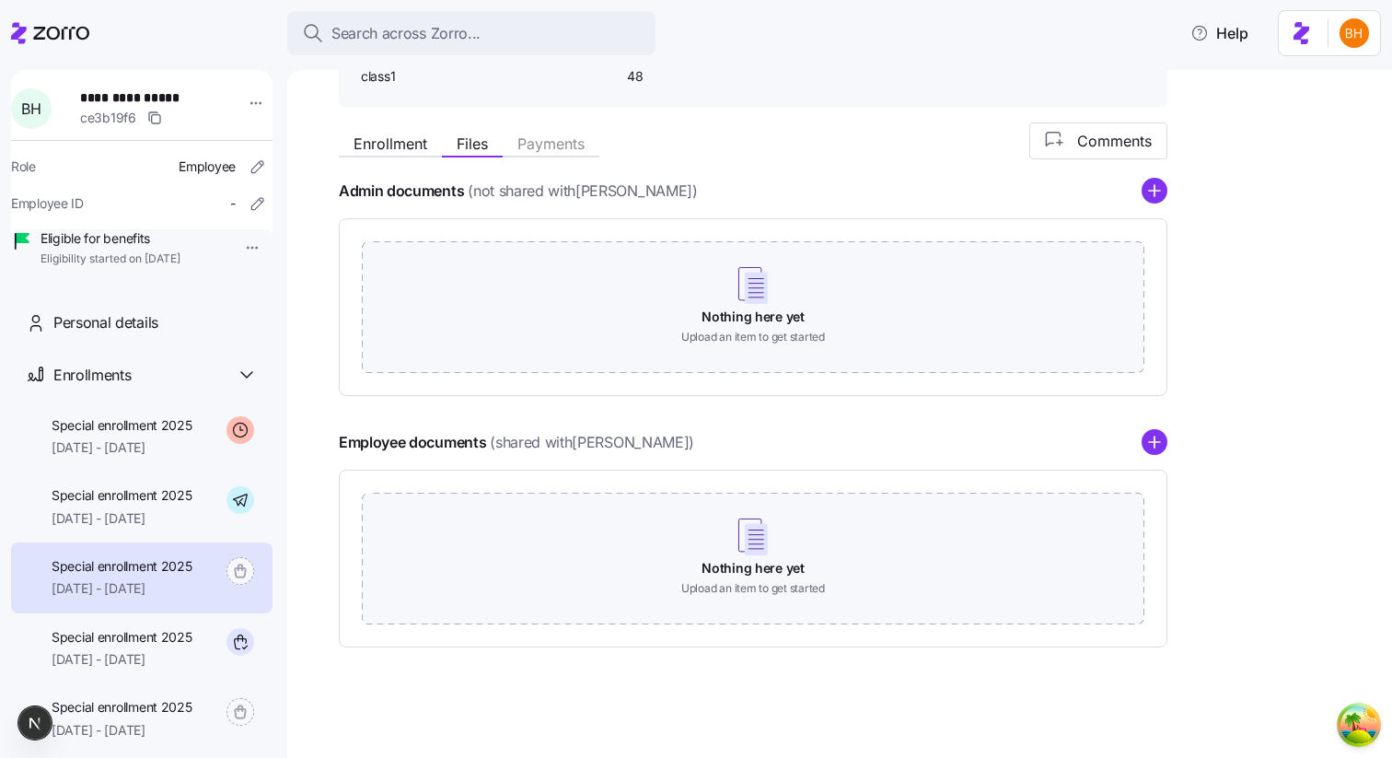
scroll to position [162, 0]
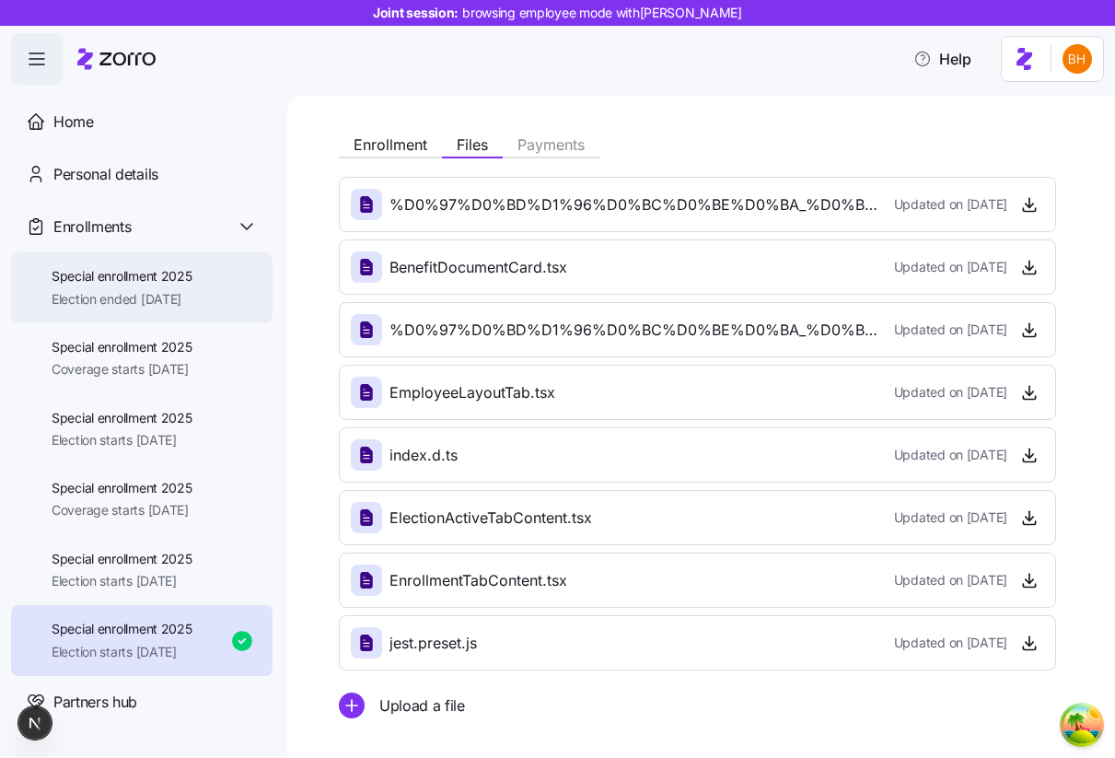
click at [189, 278] on span "Special enrollment 2025" at bounding box center [122, 276] width 141 height 18
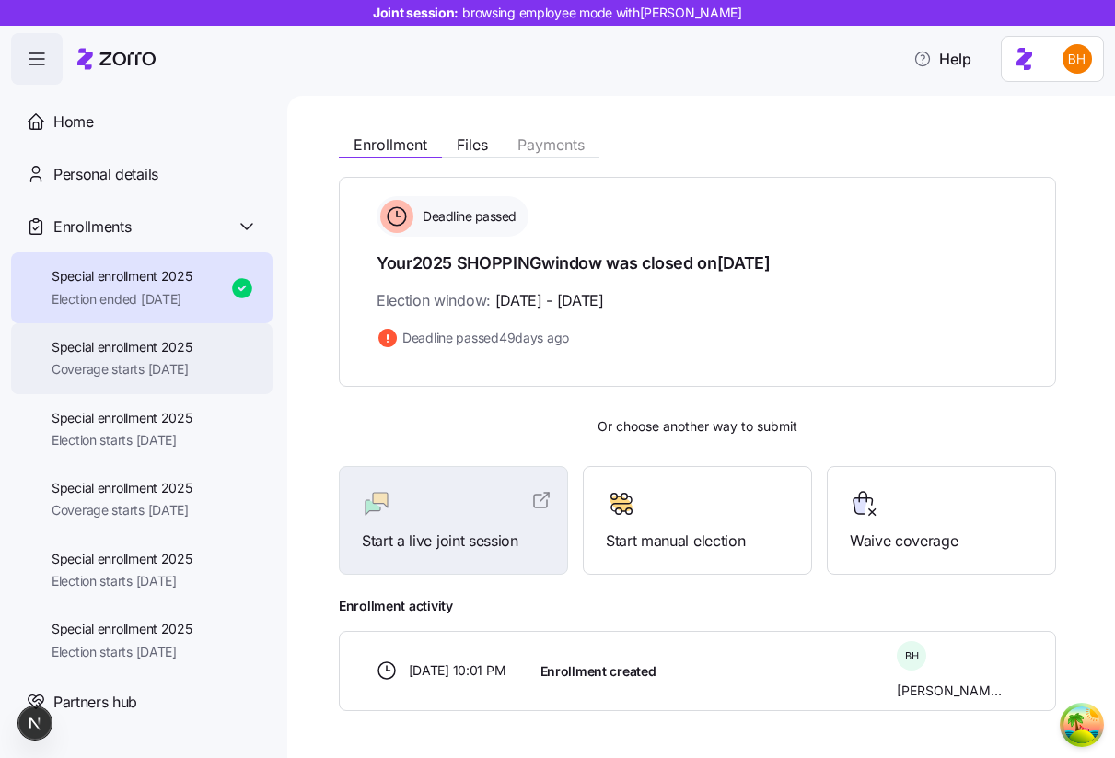
click at [188, 364] on span "Coverage starts [DATE]" at bounding box center [122, 369] width 141 height 18
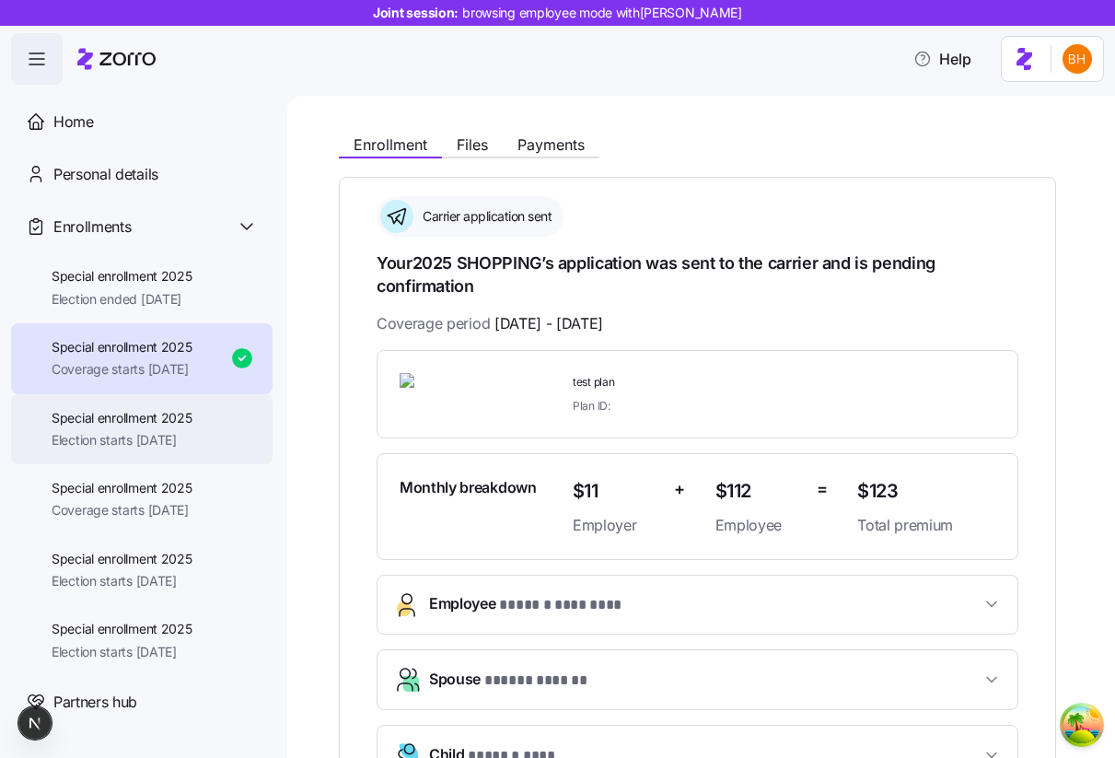
click at [184, 413] on span "Special enrollment 2025" at bounding box center [122, 418] width 141 height 18
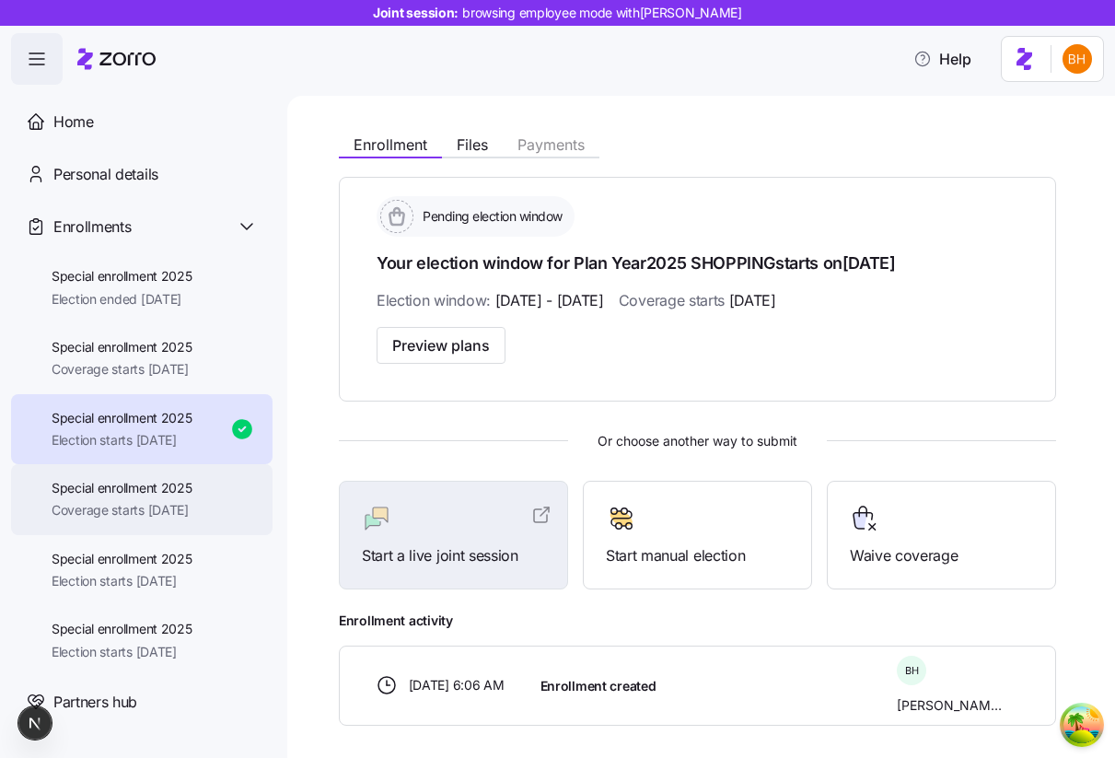
click at [167, 492] on span "Special enrollment 2025" at bounding box center [122, 488] width 141 height 18
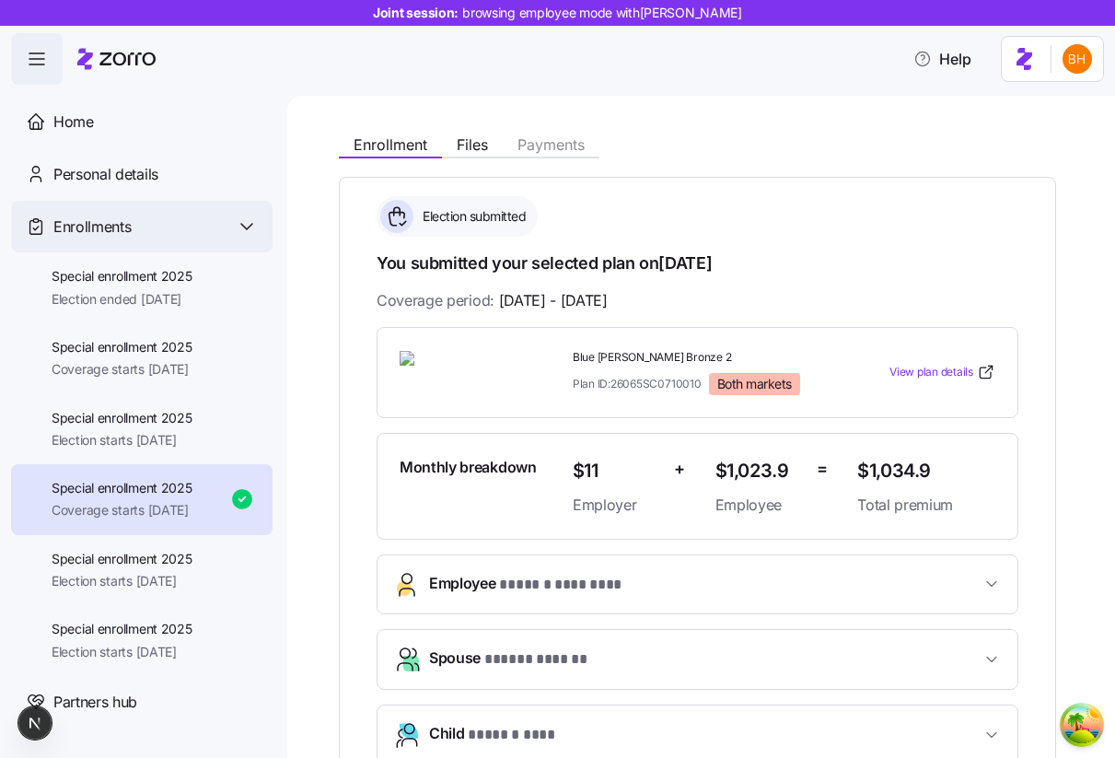
click at [229, 235] on div "Enrollments" at bounding box center [155, 226] width 204 height 23
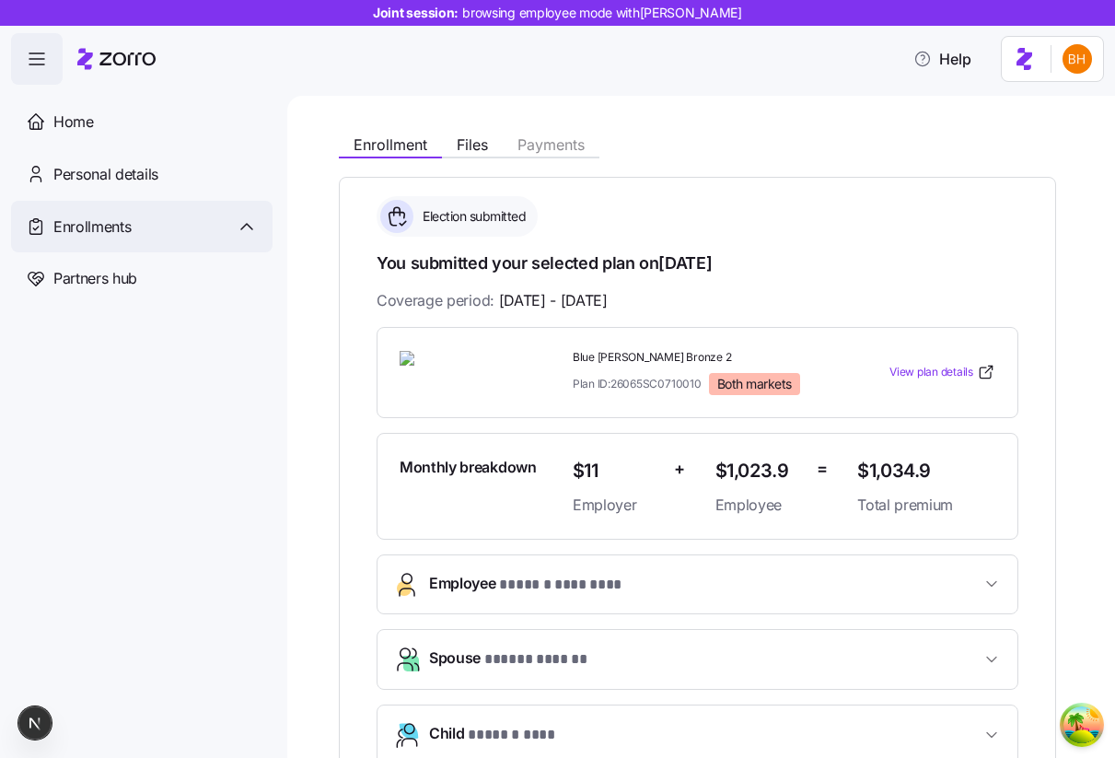
click at [229, 235] on div "Enrollments" at bounding box center [155, 226] width 204 height 23
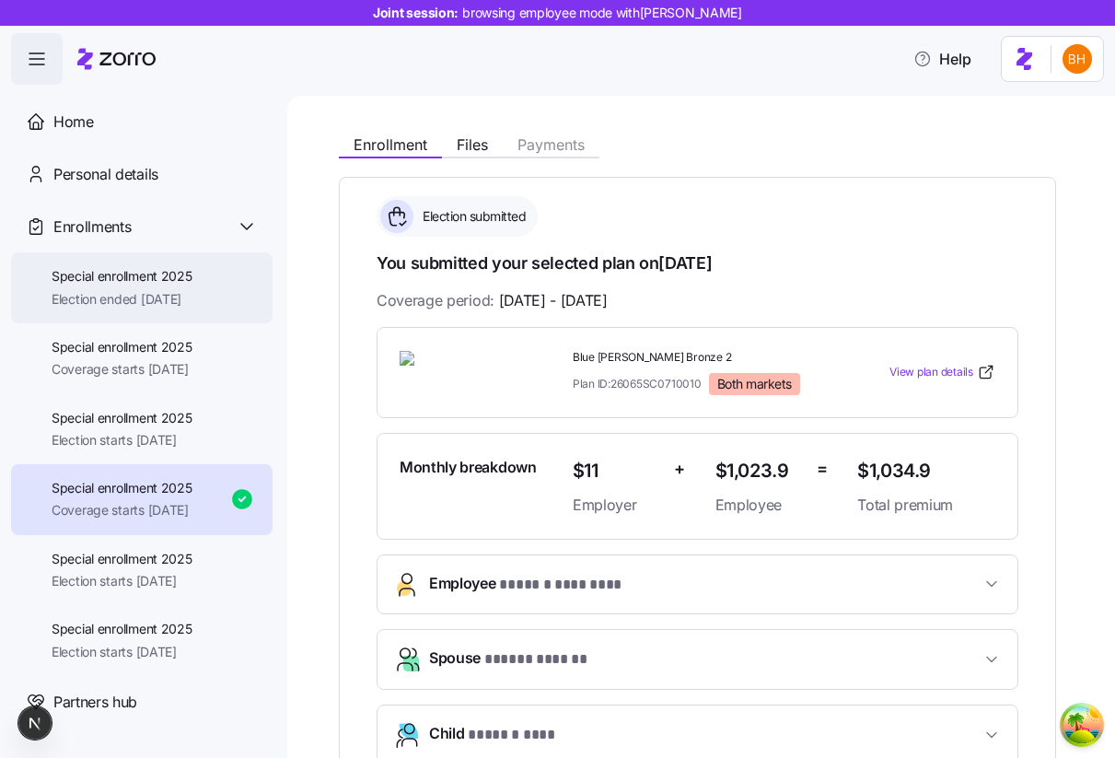
click at [167, 319] on div "Special enrollment 2025 Election ended [DATE]" at bounding box center [141, 287] width 261 height 71
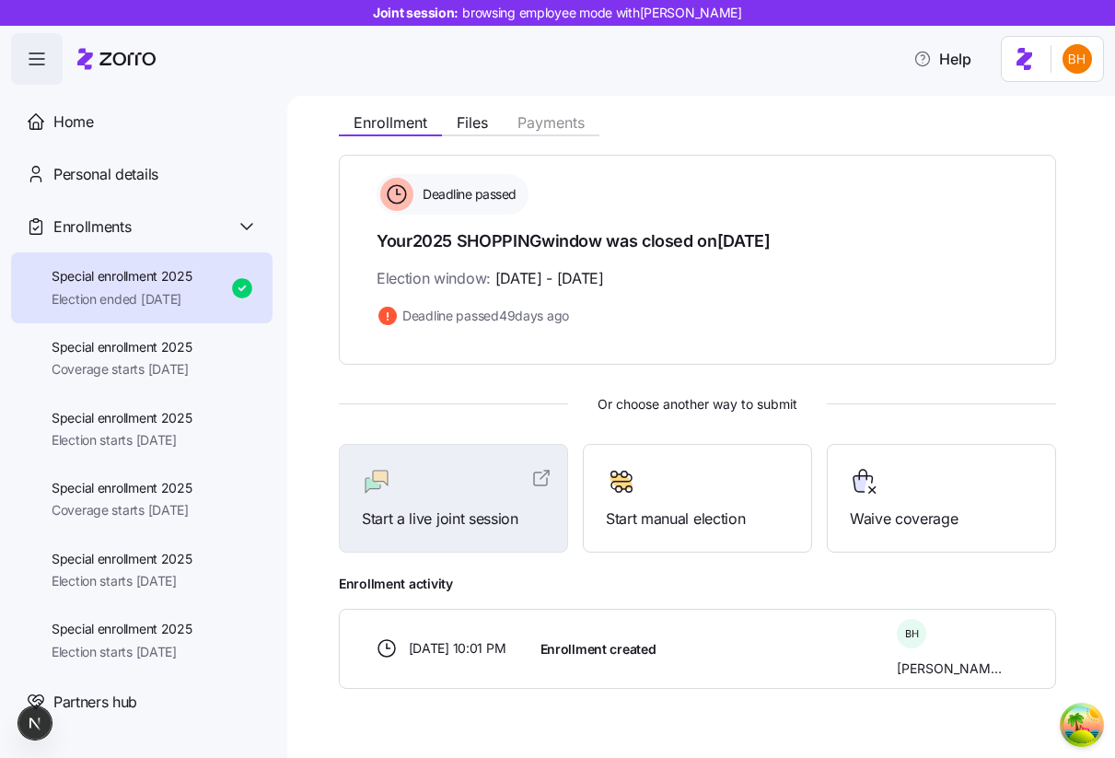
scroll to position [20, 0]
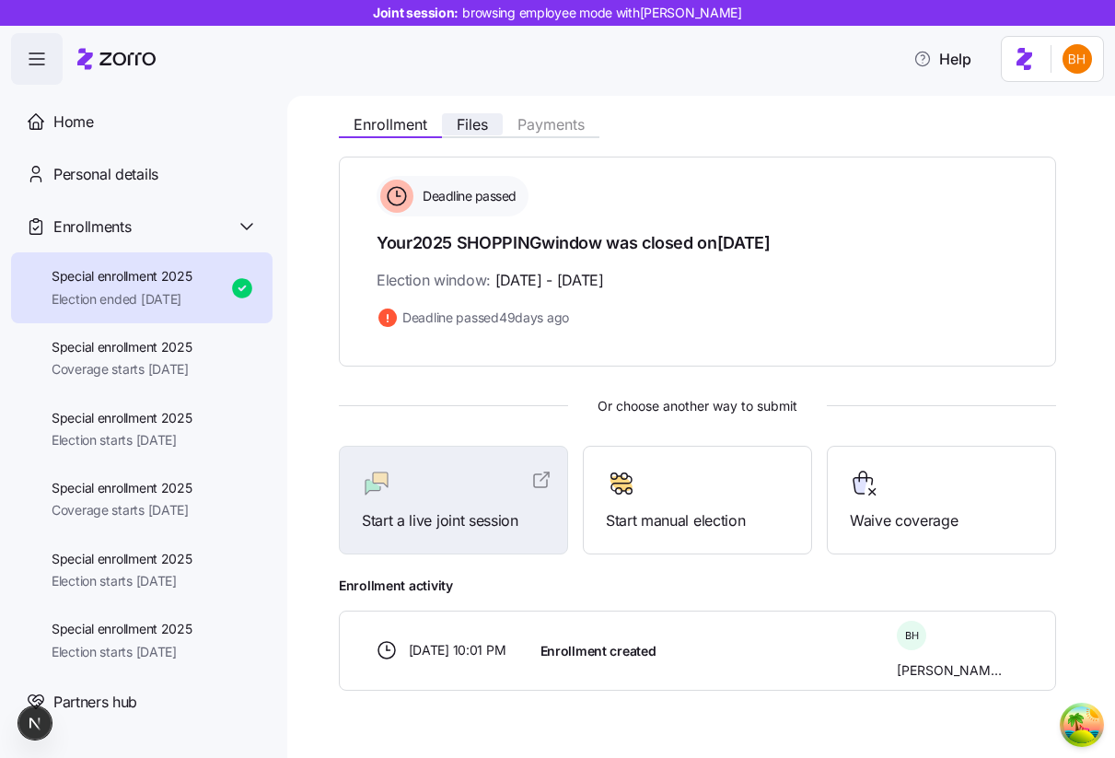
click at [480, 133] on button "Files" at bounding box center [472, 124] width 61 height 22
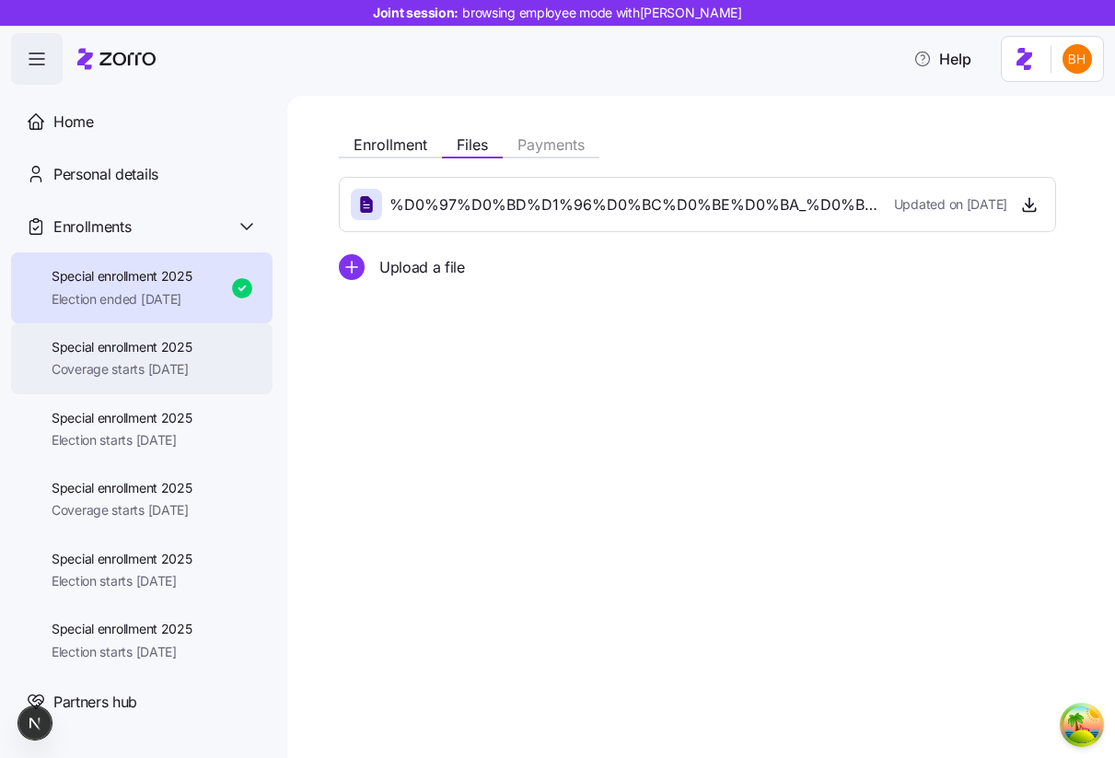
click at [214, 352] on div "Special enrollment 2025 Coverage starts [DATE]" at bounding box center [141, 358] width 261 height 71
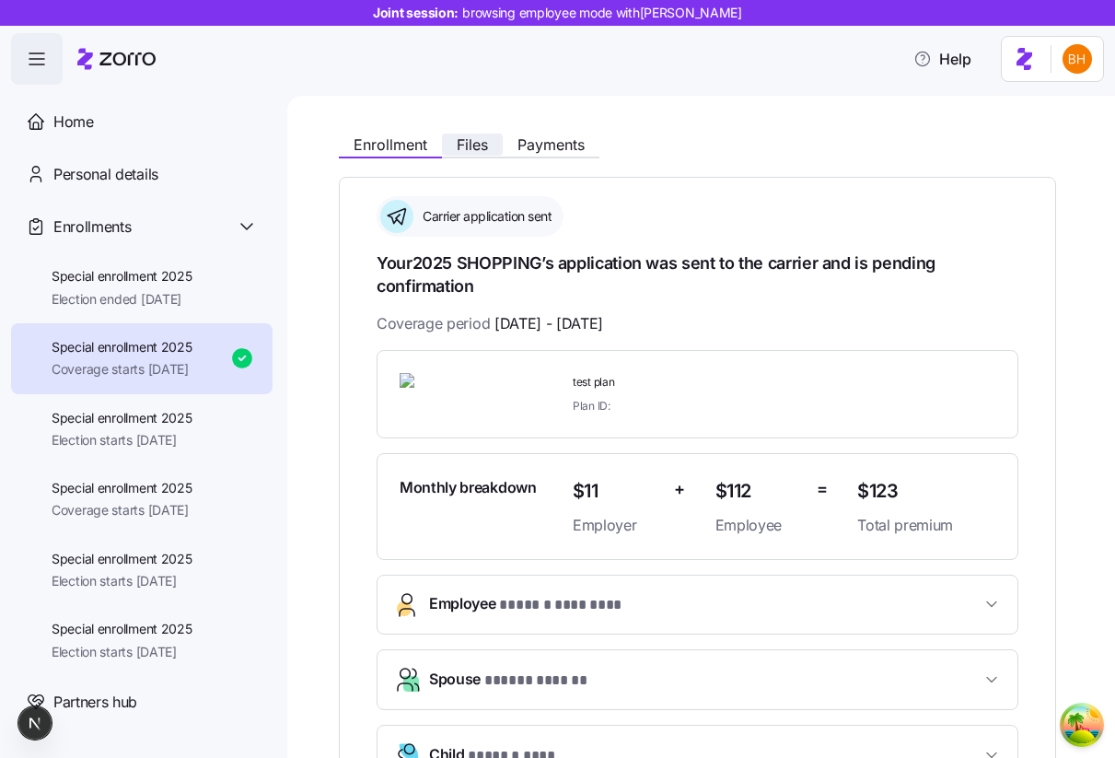
click at [469, 148] on span "Files" at bounding box center [472, 144] width 31 height 15
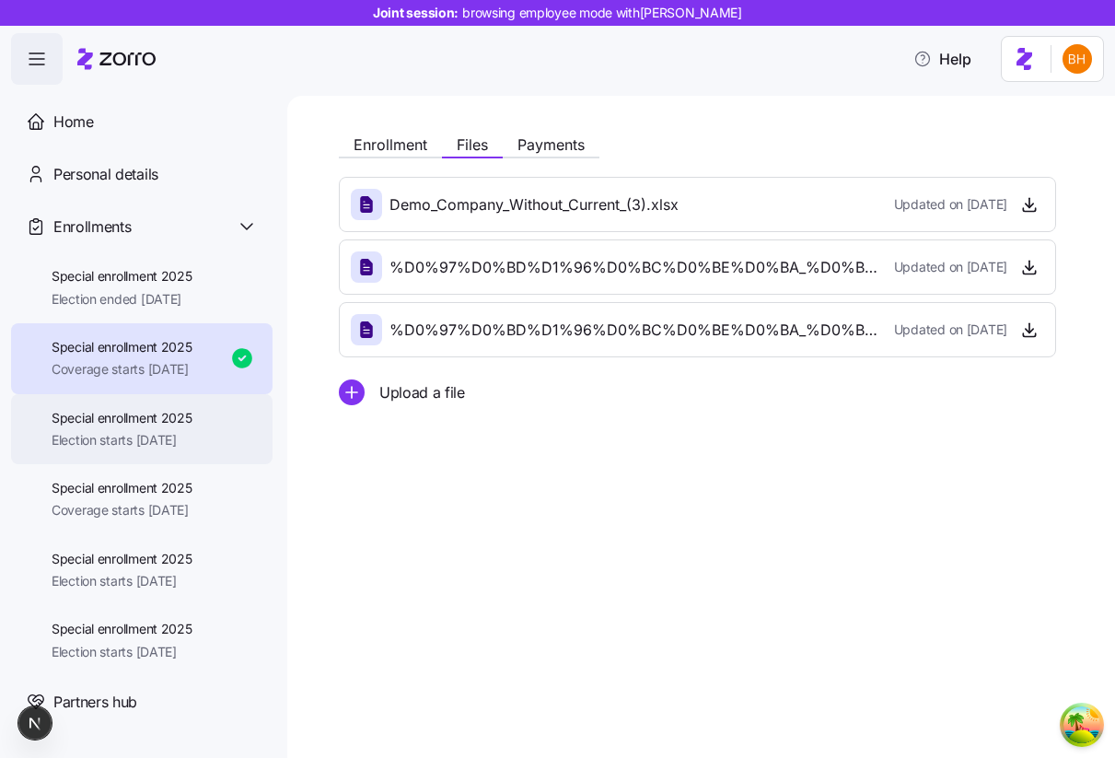
click at [127, 407] on div "Special enrollment 2025 Election starts [DATE]" at bounding box center [141, 429] width 261 height 71
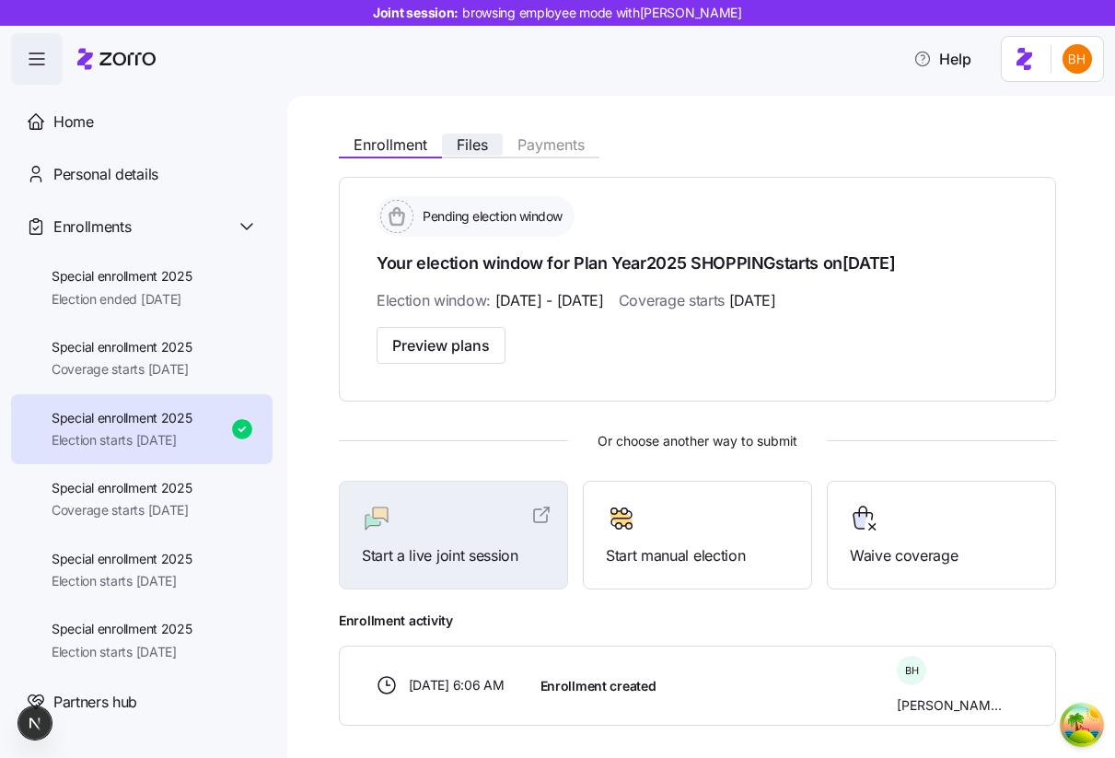
click at [478, 148] on span "Files" at bounding box center [472, 144] width 31 height 15
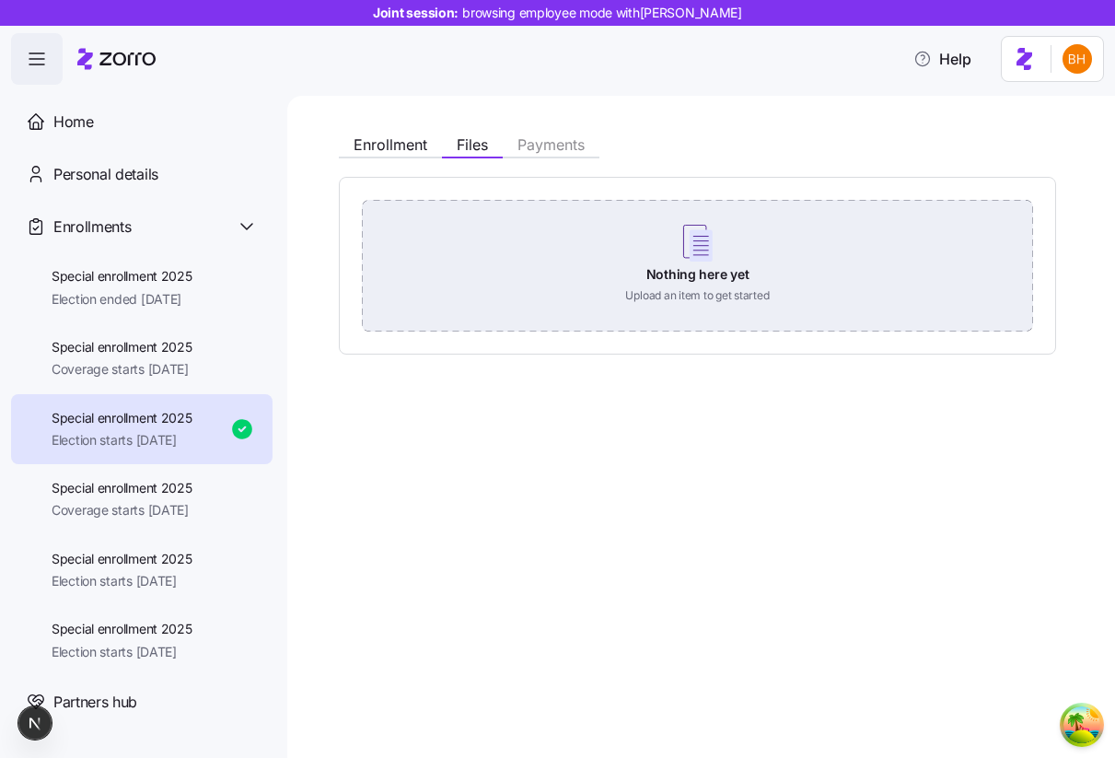
click at [470, 269] on div "Nothing here yet Upload an item to get started" at bounding box center [697, 264] width 671 height 129
